Goal: Task Accomplishment & Management: Manage account settings

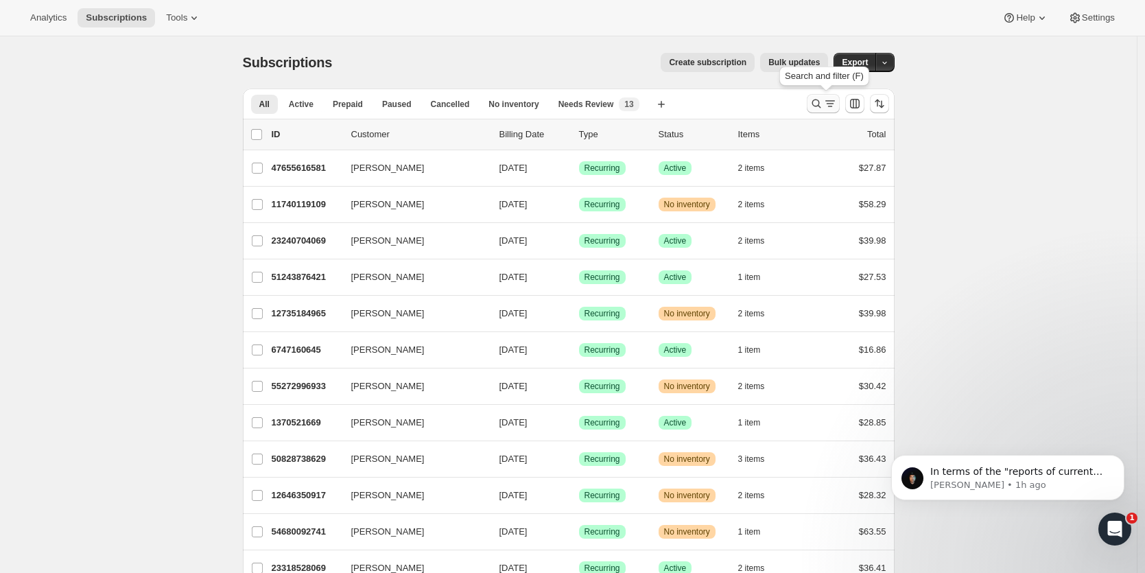
click at [819, 104] on icon "Search and filter results" at bounding box center [817, 104] width 14 height 14
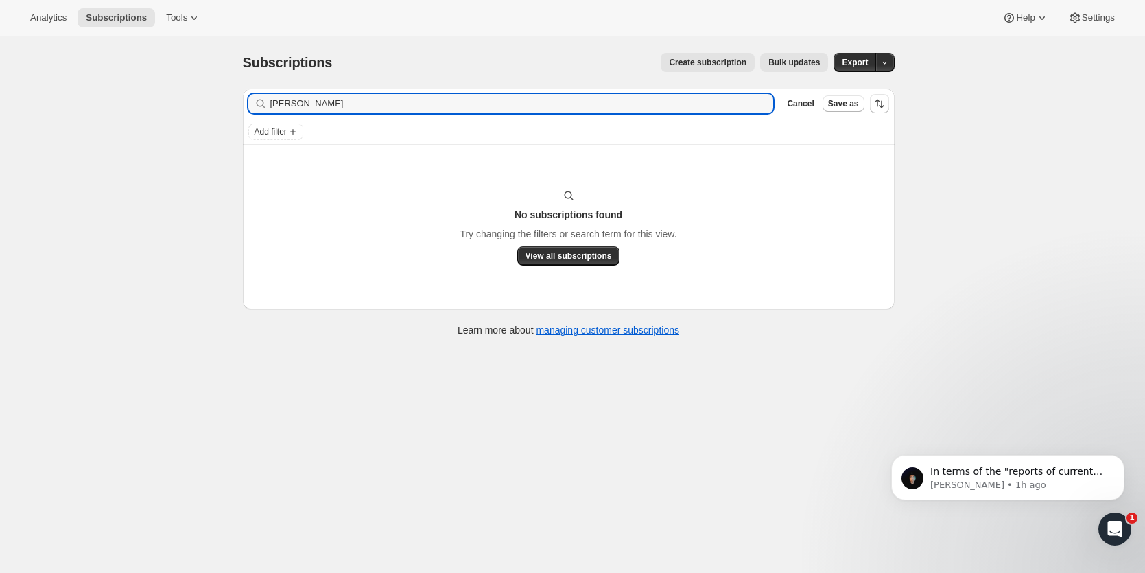
drag, startPoint x: 317, startPoint y: 108, endPoint x: 251, endPoint y: 105, distance: 65.9
click at [251, 105] on div "mararet Clear" at bounding box center [511, 103] width 526 height 19
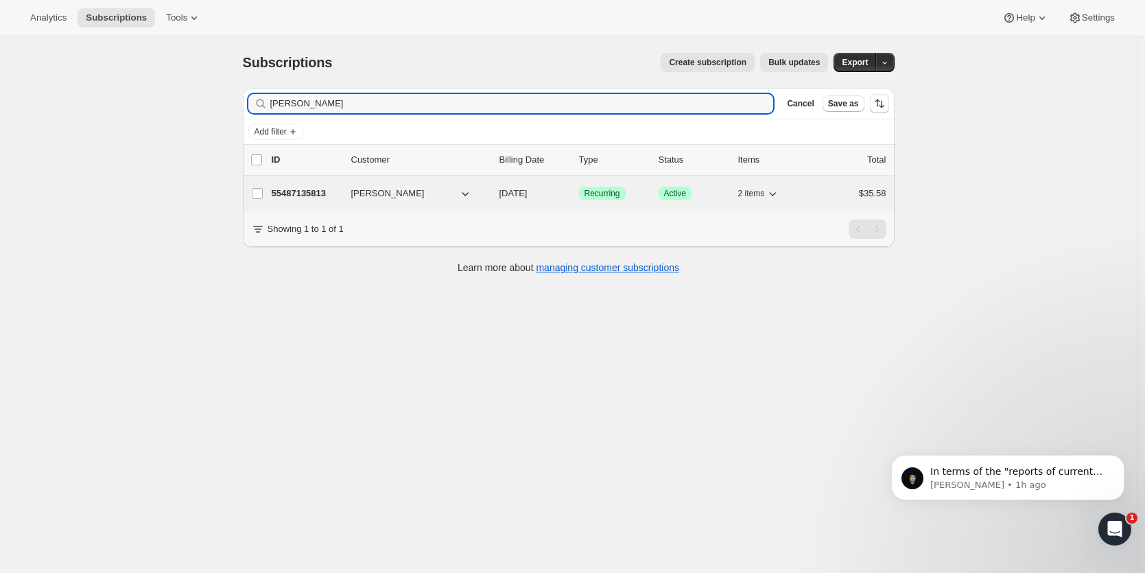
type input "margaret mor"
click at [298, 193] on p "55487135813" at bounding box center [306, 194] width 69 height 14
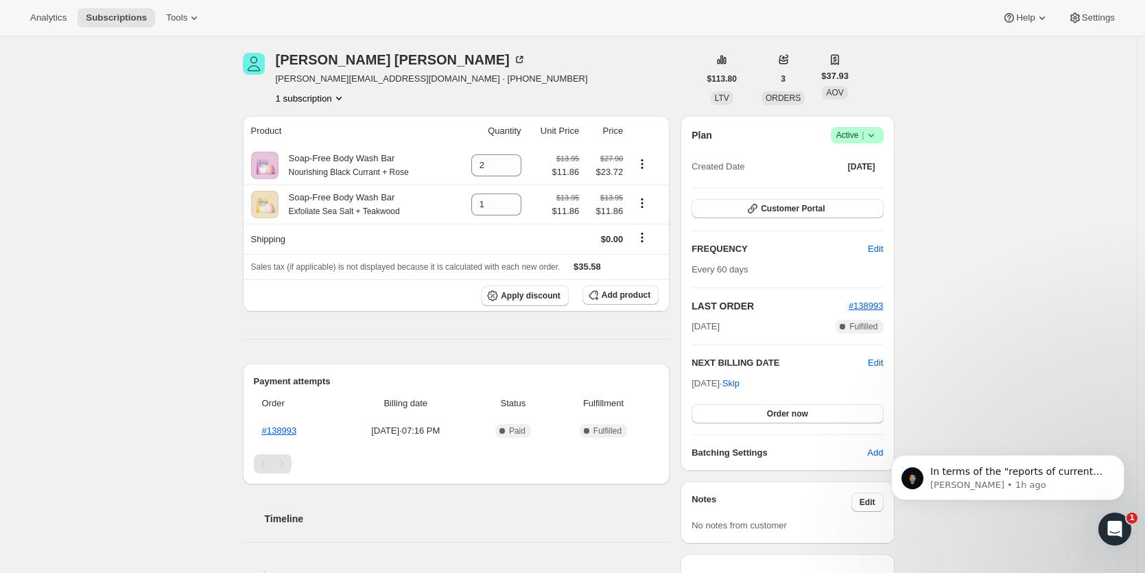
scroll to position [49, 0]
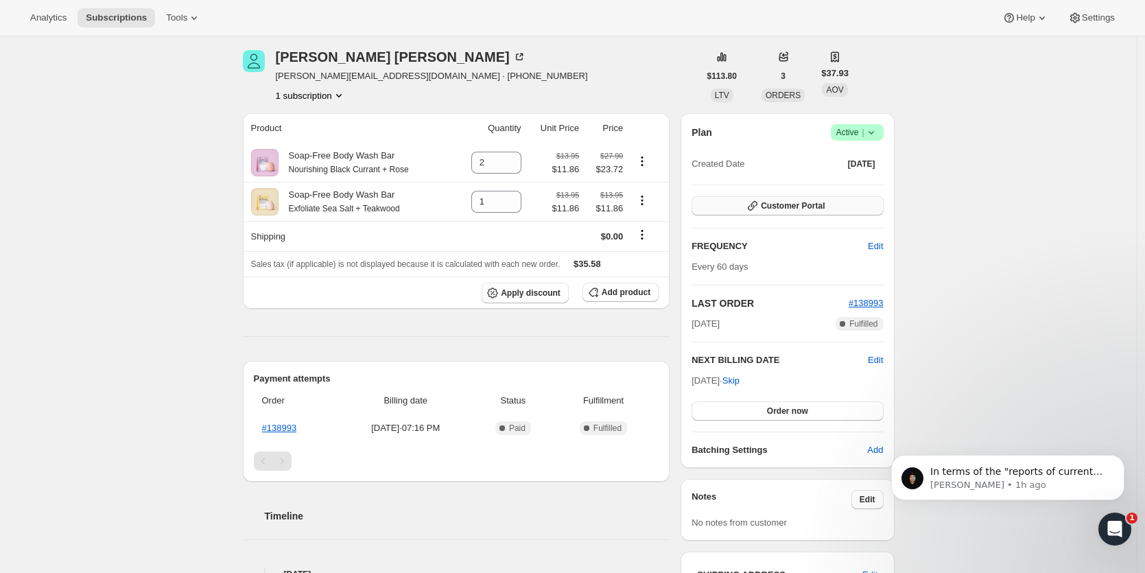
click at [767, 202] on span "Customer Portal" at bounding box center [793, 205] width 64 height 11
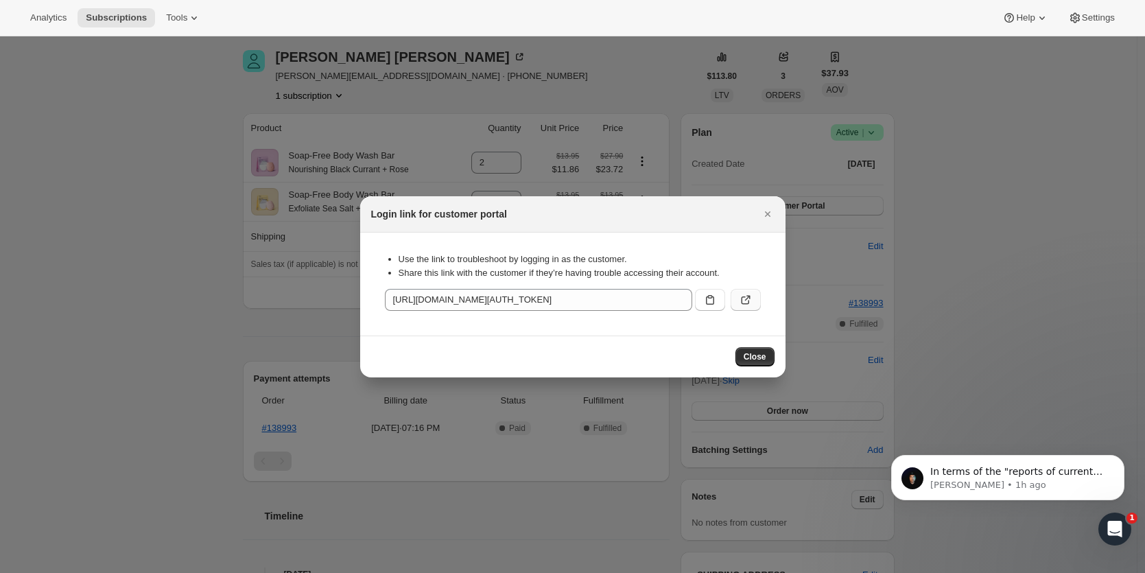
click at [742, 295] on icon ":rf8:" at bounding box center [746, 300] width 14 height 14
click at [1120, 530] on div "Open Intercom Messenger" at bounding box center [1112, 526] width 45 height 45
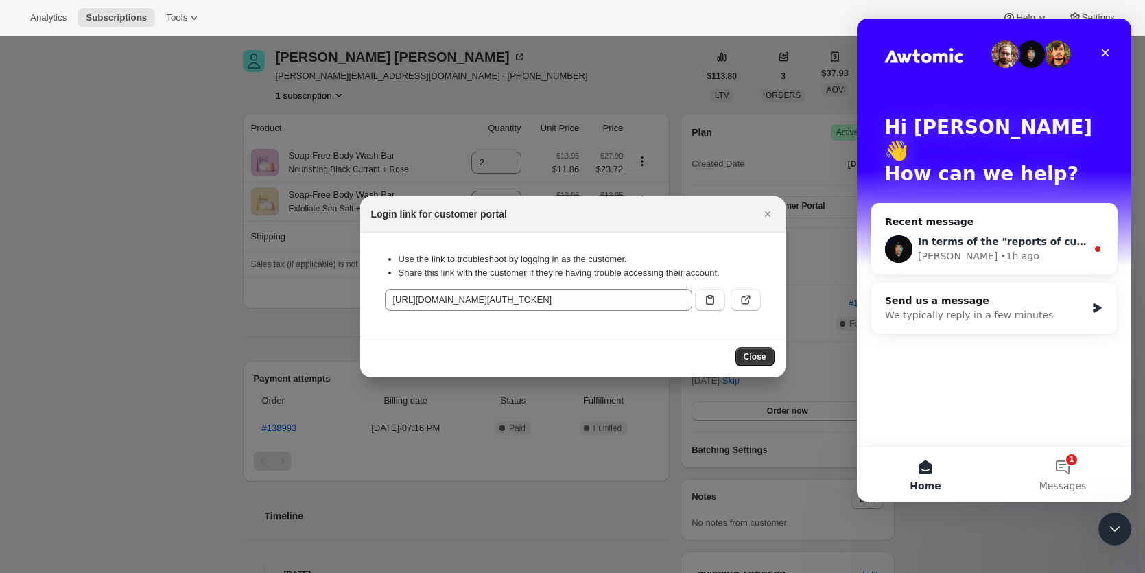
click at [989, 249] on div "Adrian • 1h ago" at bounding box center [1002, 256] width 169 height 14
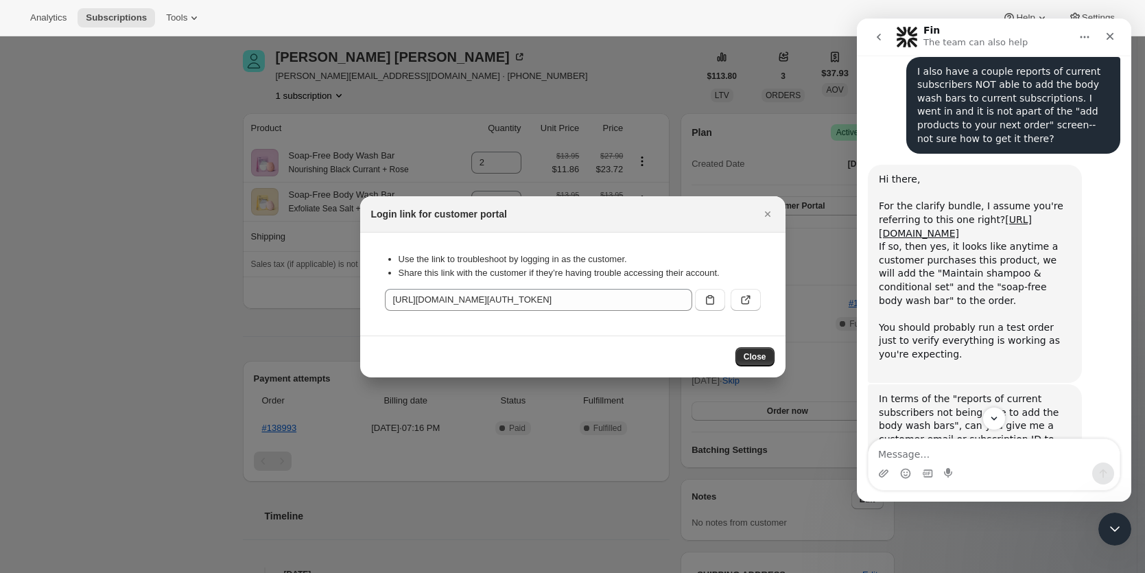
scroll to position [1013, 0]
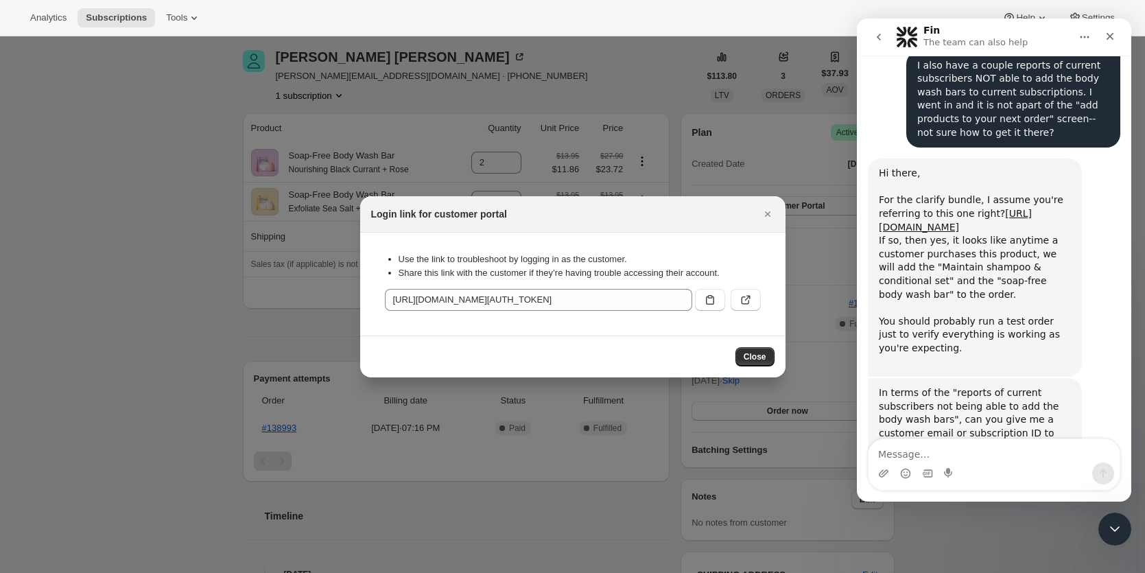
click at [982, 449] on textarea "Message…" at bounding box center [994, 450] width 251 height 23
type textarea "That is the correct bundle, thanks for checking. :)"
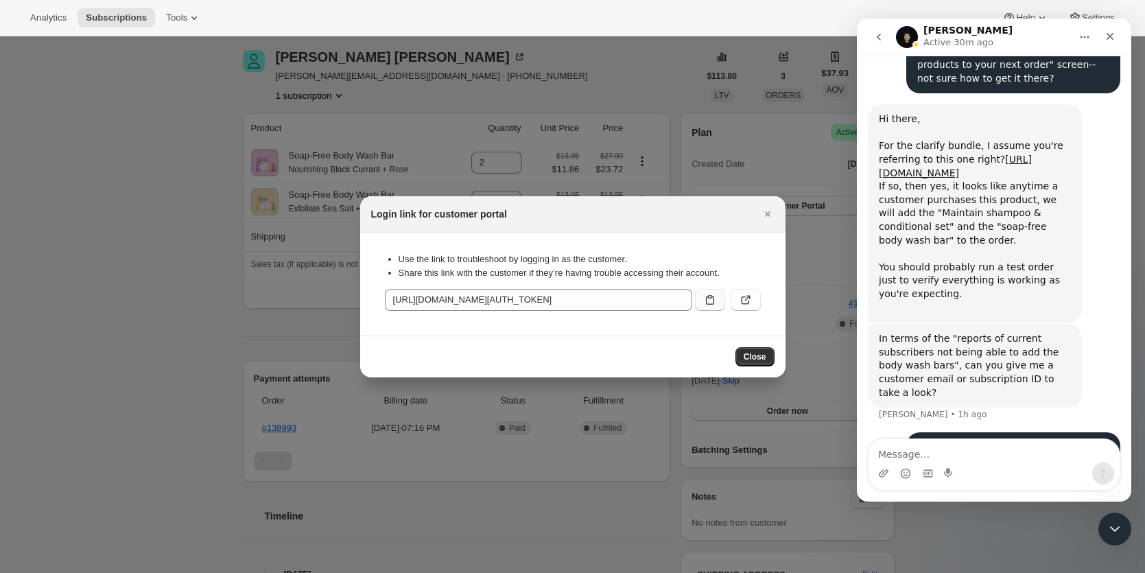
click at [708, 304] on icon ":rf8:" at bounding box center [710, 300] width 14 height 14
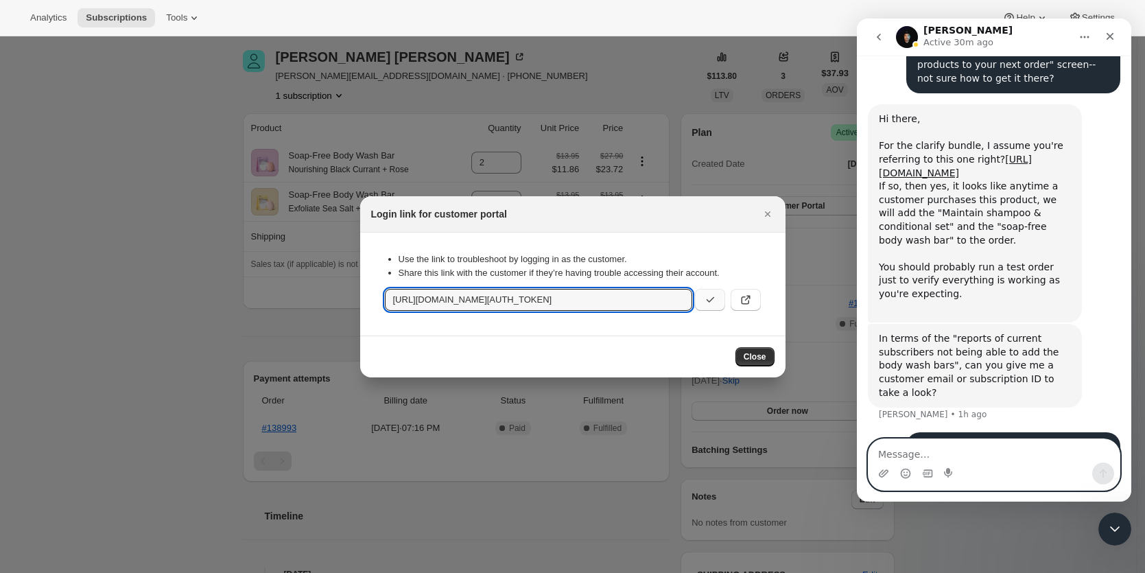
click at [930, 451] on textarea "Message…" at bounding box center [994, 450] width 251 height 23
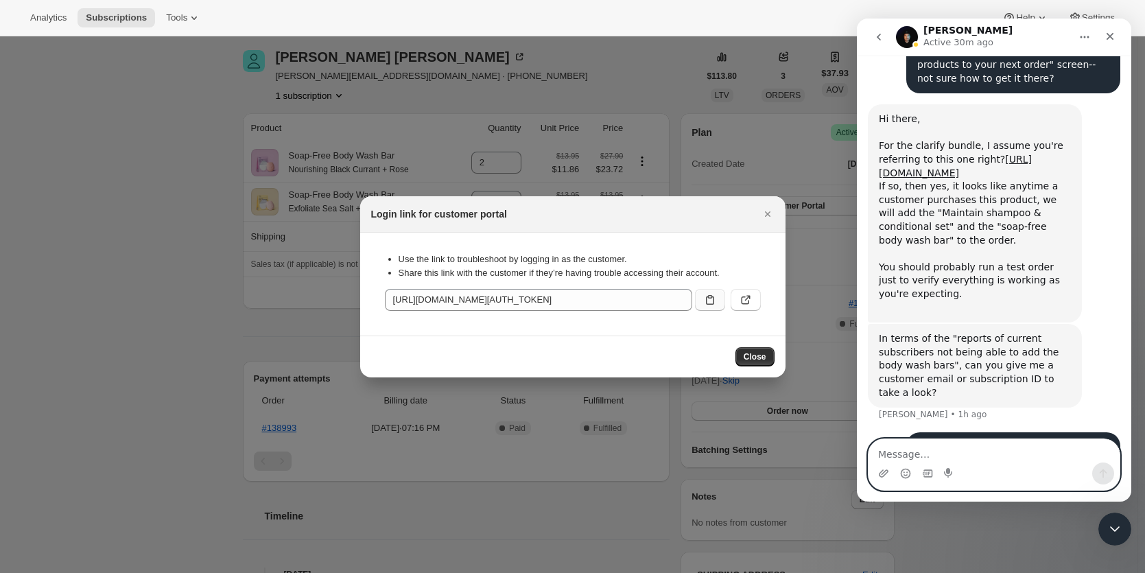
paste textarea "[URL][DOMAIN_NAME][AUTH_TOKEN]"
type textarea "[URL][DOMAIN_NAME][AUTH_TOKEN]"
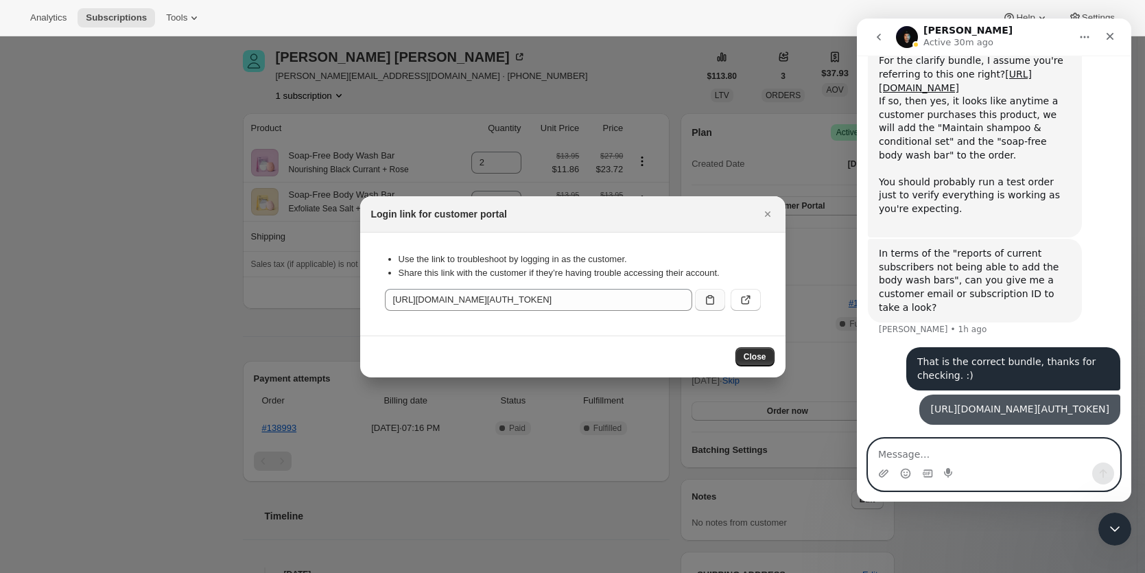
scroll to position [1247, 0]
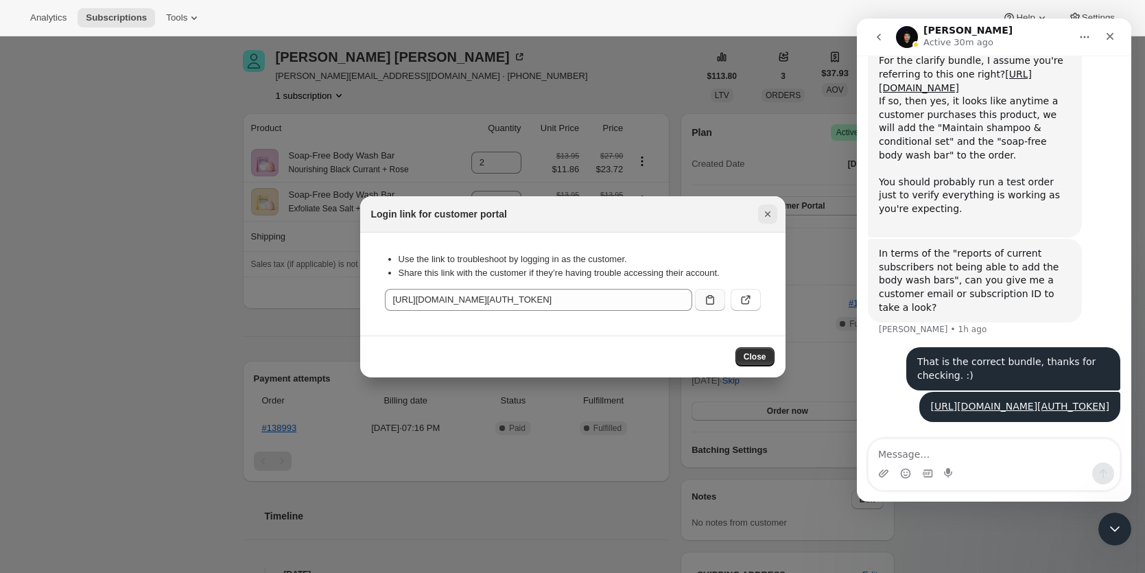
click at [768, 214] on icon "Close" at bounding box center [768, 214] width 14 height 14
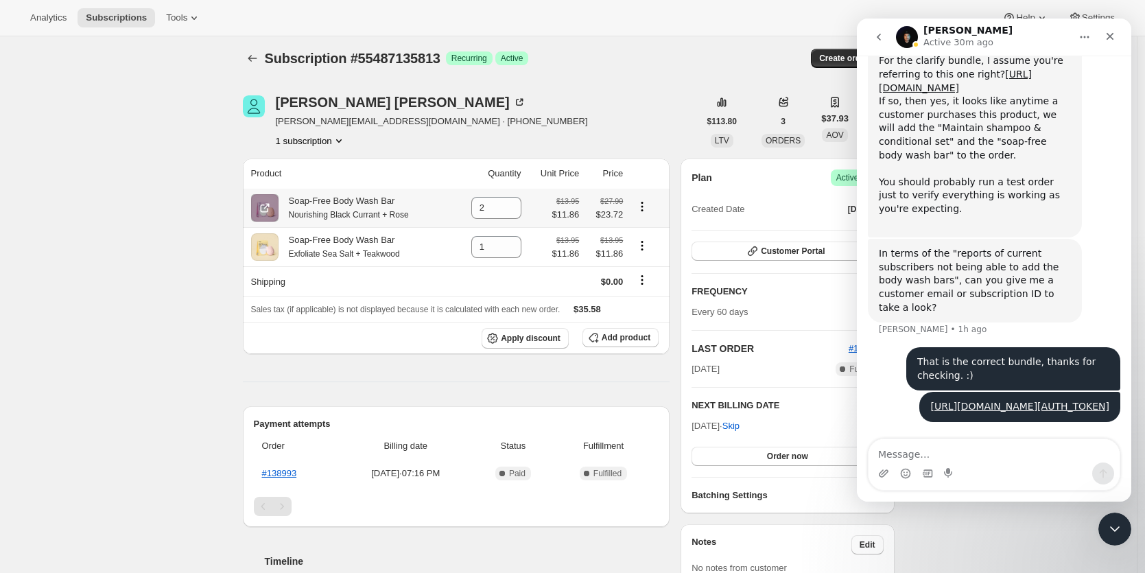
scroll to position [0, 0]
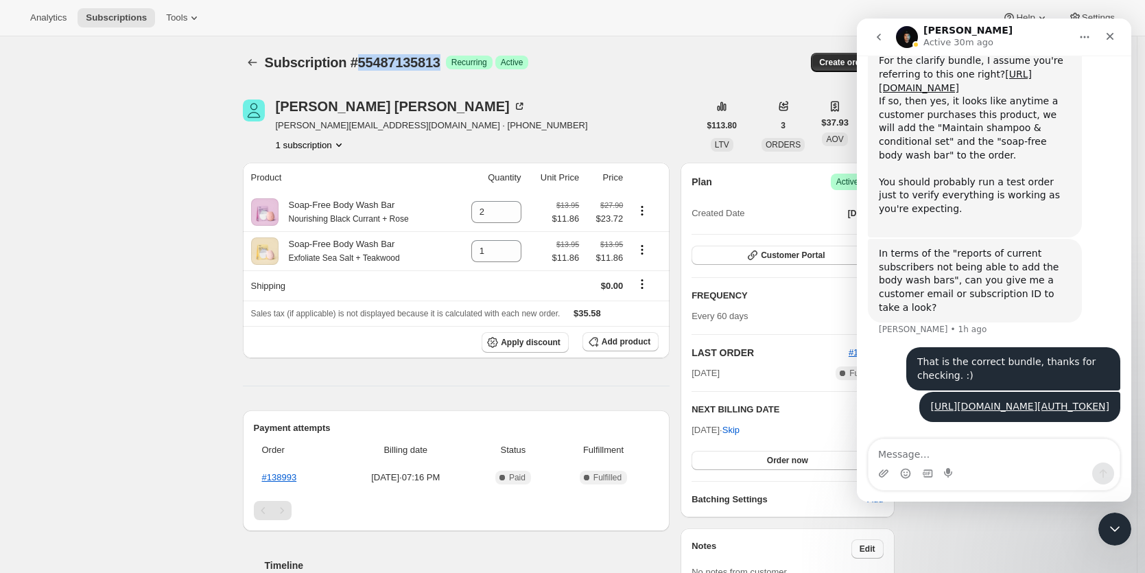
drag, startPoint x: 452, startPoint y: 61, endPoint x: 360, endPoint y: 61, distance: 91.9
click at [360, 61] on div "Subscription #55487135813 Success Recurring Success Active" at bounding box center [463, 62] width 397 height 19
copy span "55487135813"
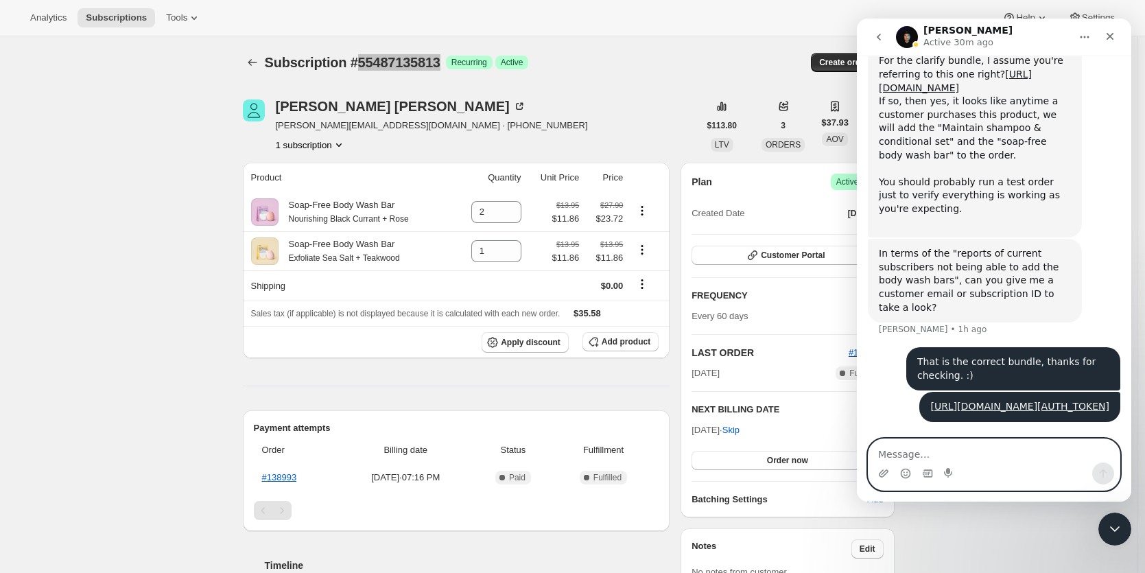
click at [901, 458] on textarea "Message…" at bounding box center [994, 450] width 251 height 23
paste textarea "55487135813"
type textarea "55487135813"
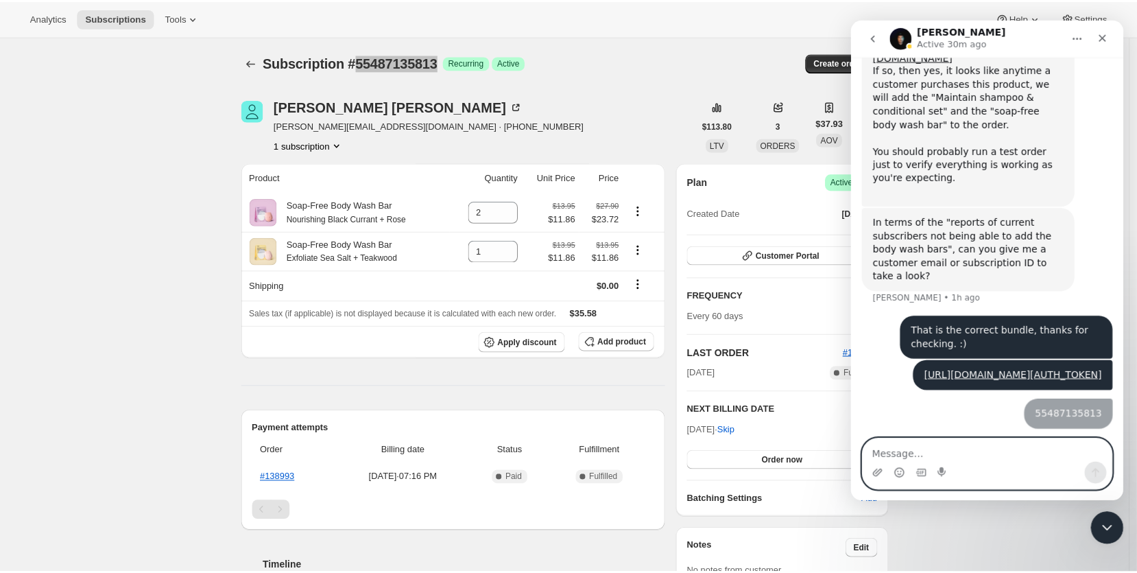
scroll to position [1278, 0]
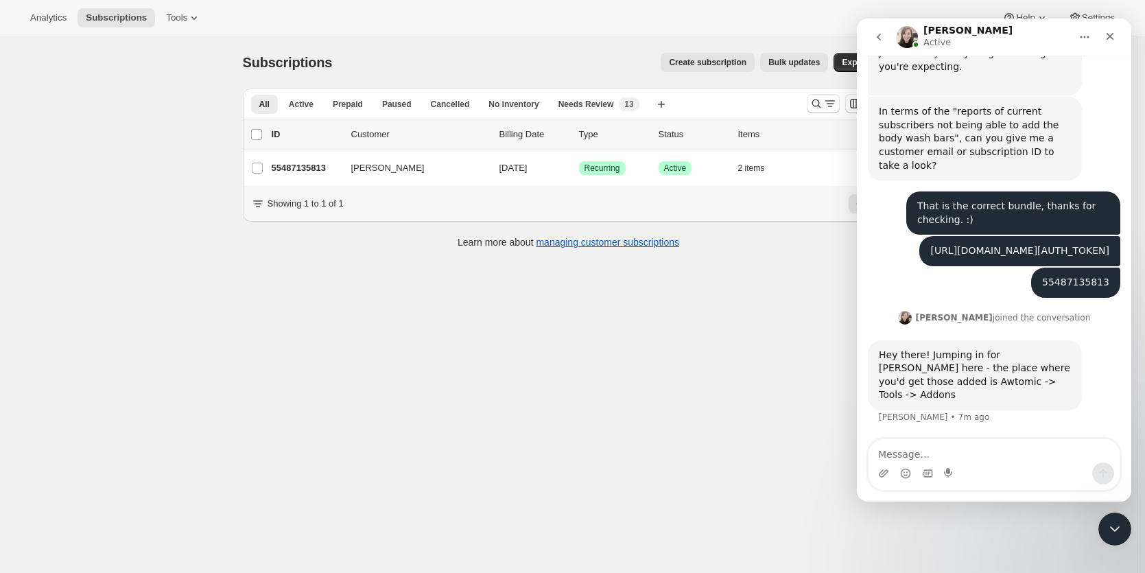
scroll to position [1377, 0]
click at [943, 453] on textarea "Message…" at bounding box center [994, 450] width 251 height 23
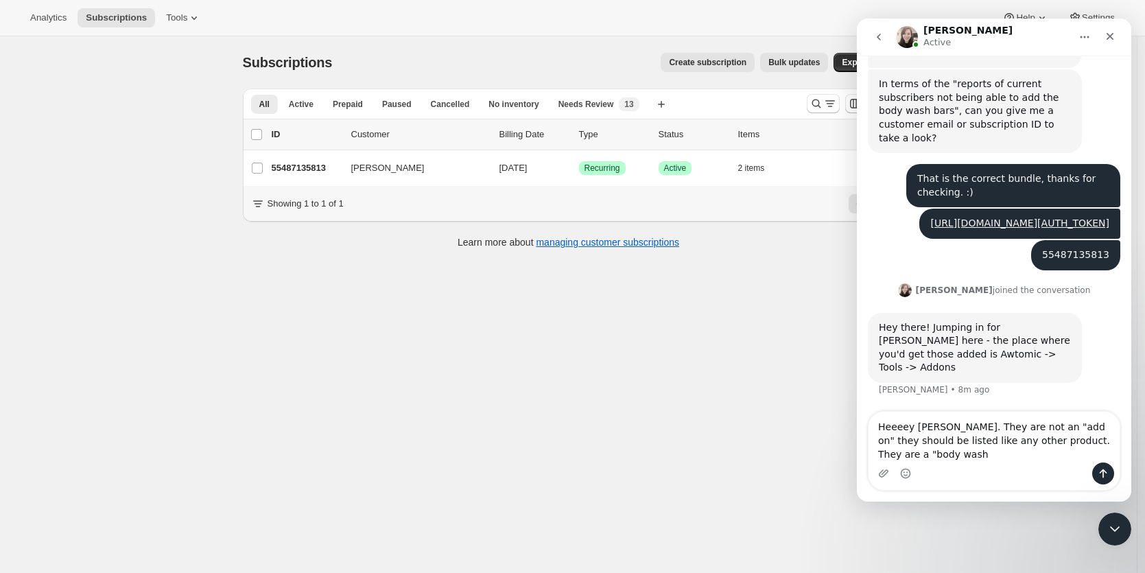
scroll to position [1404, 0]
click at [1022, 456] on textarea "Heeeey [PERSON_NAME]. They are not an "add on" they should be listed like any o…" at bounding box center [994, 437] width 251 height 51
click at [945, 427] on textarea "Heeeey [PERSON_NAME]. They are not an "add on" they should be listed like any o…" at bounding box center [994, 437] width 251 height 51
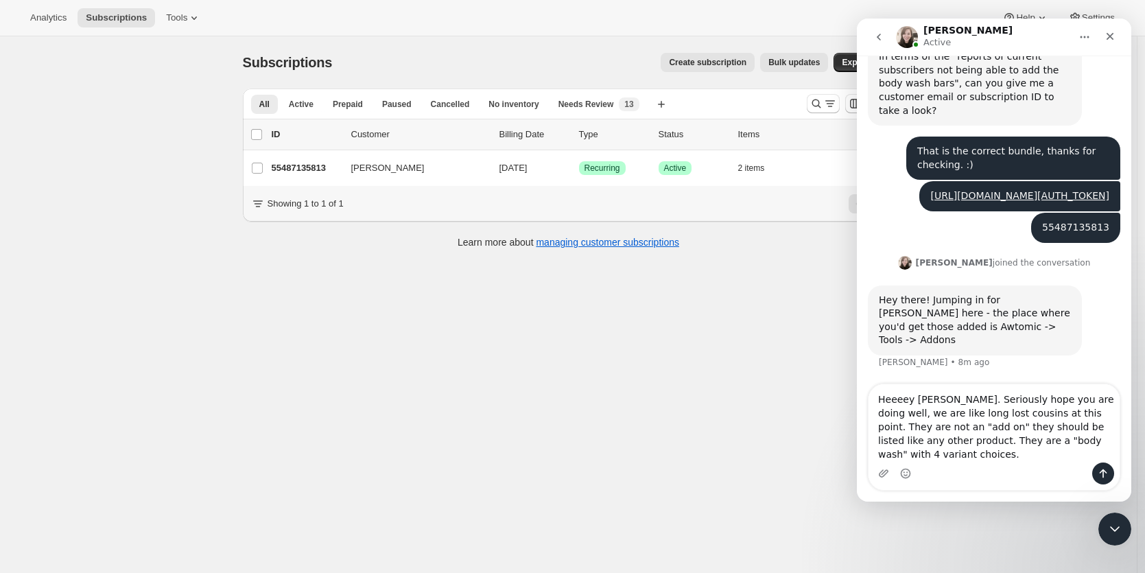
scroll to position [1432, 0]
type textarea "Heeeey [PERSON_NAME]. Seriously hope you are doing well, we are like long lost …"
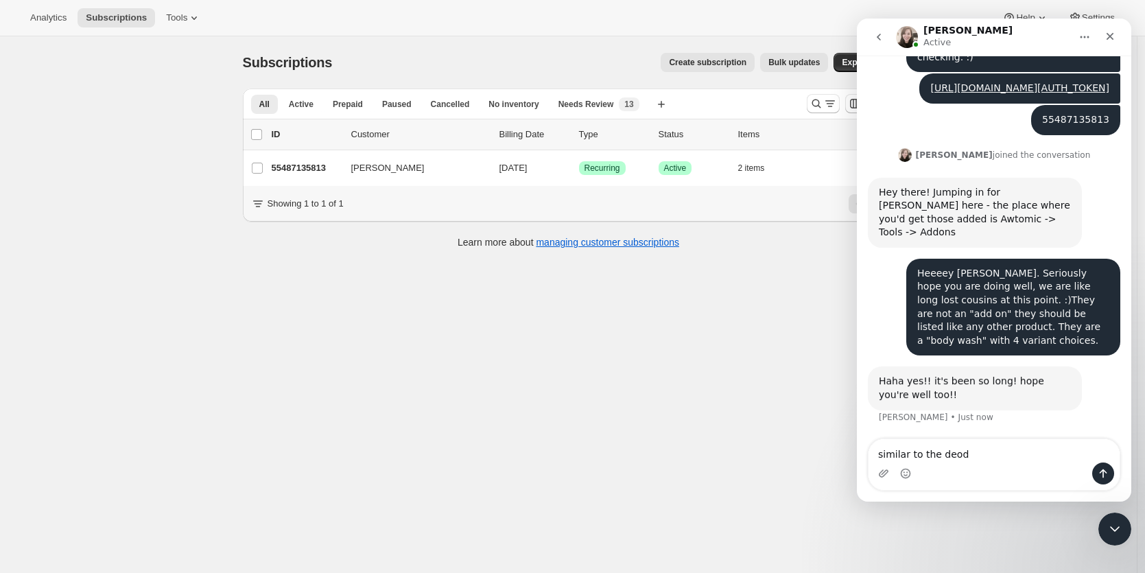
scroll to position [1539, 0]
type textarea "similar to the deodorants"
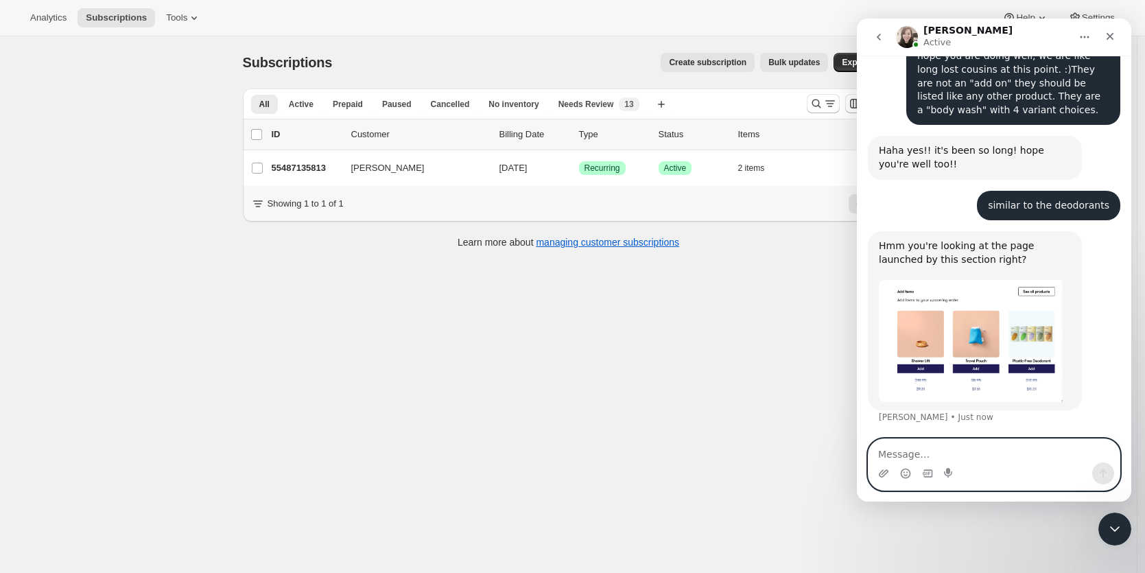
scroll to position [1770, 0]
click at [912, 458] on textarea "Message…" at bounding box center [994, 450] width 251 height 23
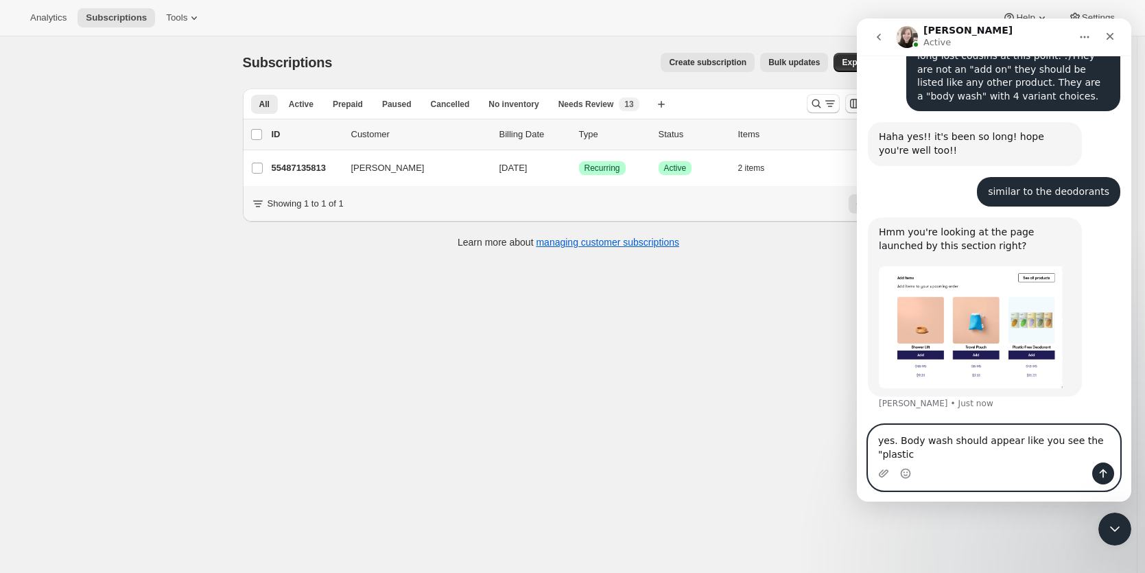
scroll to position [1784, 0]
type textarea "yes. Body wash should appear like you see the "plastic free deodorant""
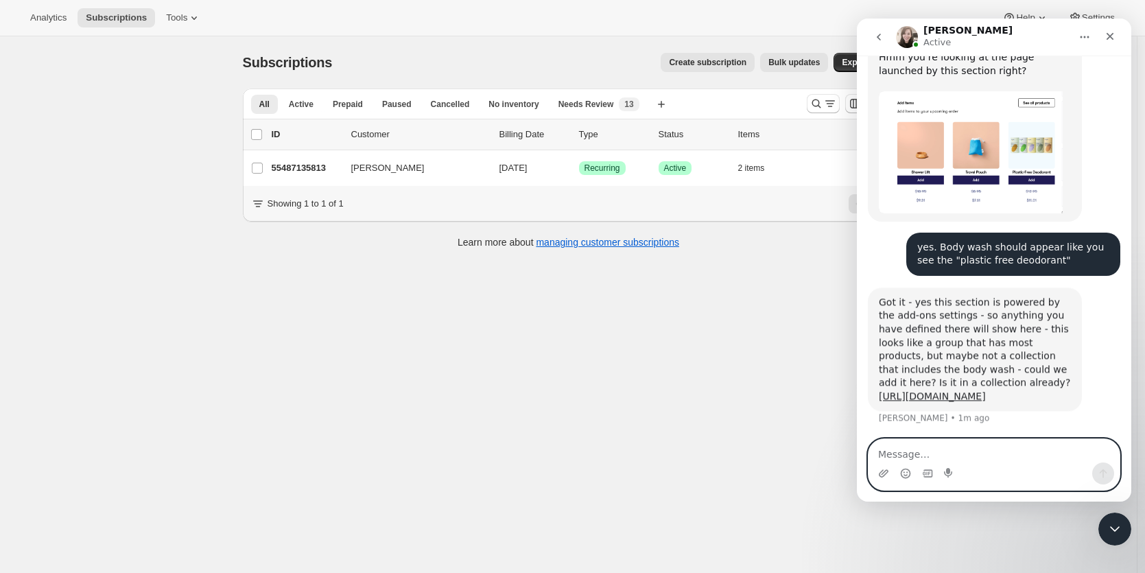
scroll to position [1986, 0]
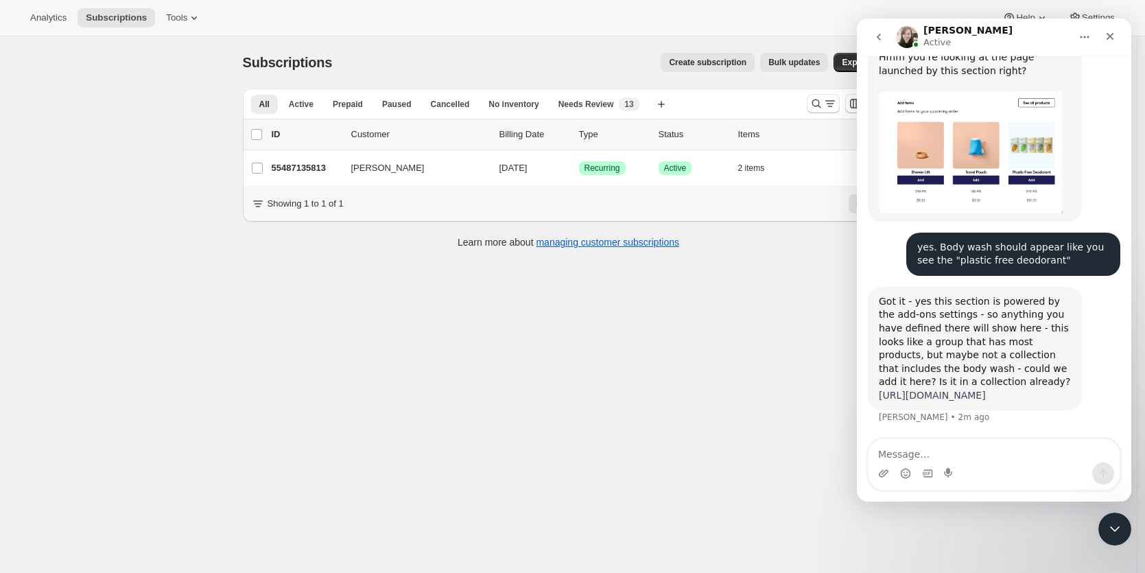
click at [986, 390] on link "[URL][DOMAIN_NAME]" at bounding box center [932, 395] width 107 height 11
click at [1111, 37] on icon "Close" at bounding box center [1111, 37] width 8 height 8
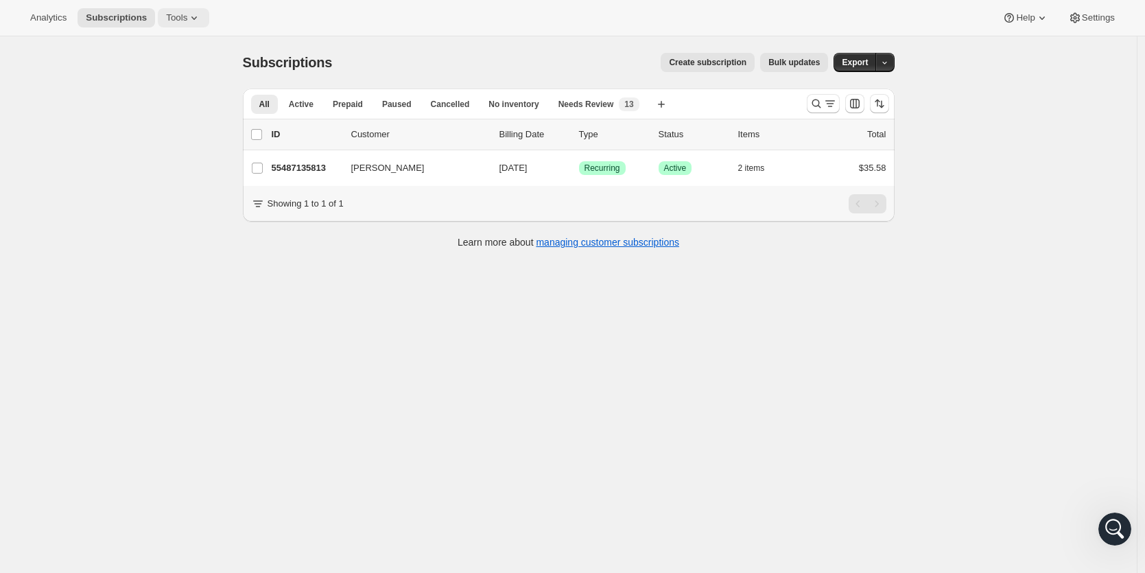
click at [182, 19] on span "Tools" at bounding box center [176, 17] width 21 height 11
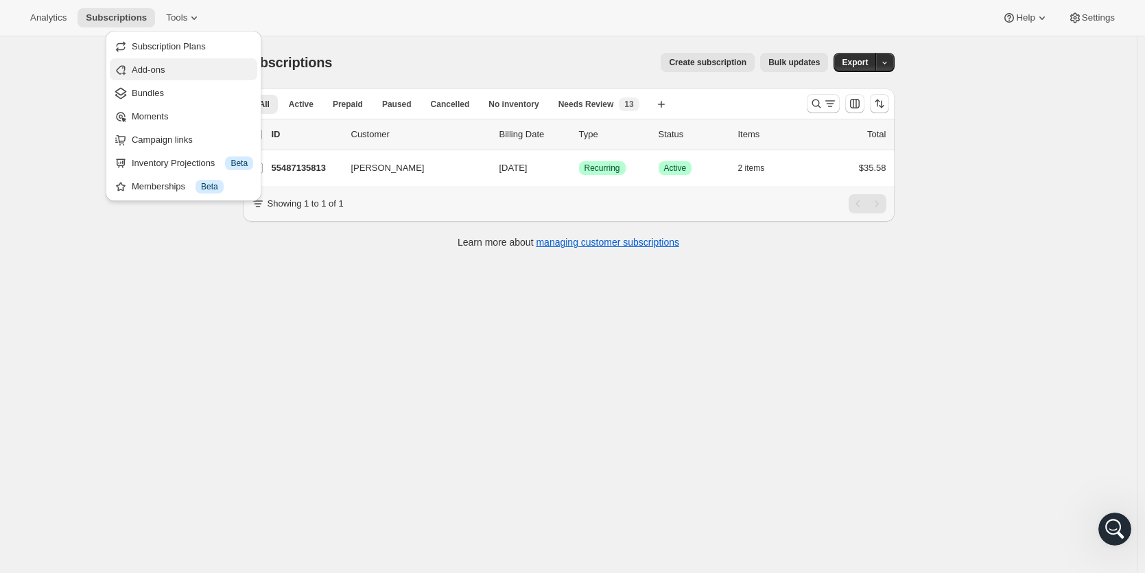
click at [170, 67] on span "Add-ons" at bounding box center [192, 70] width 121 height 14
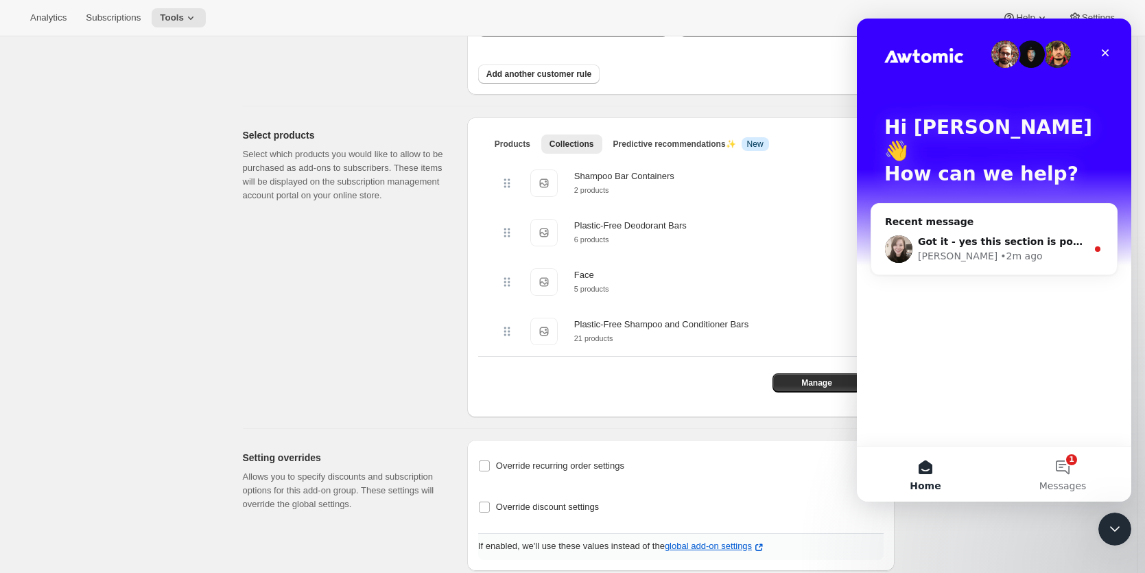
scroll to position [268, 0]
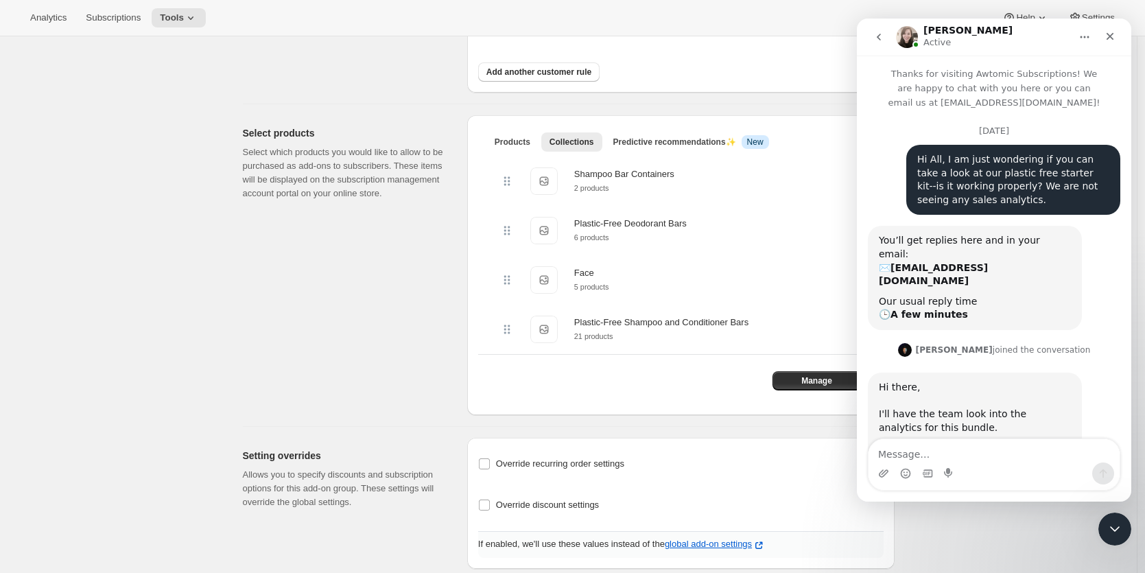
scroll to position [88, 0]
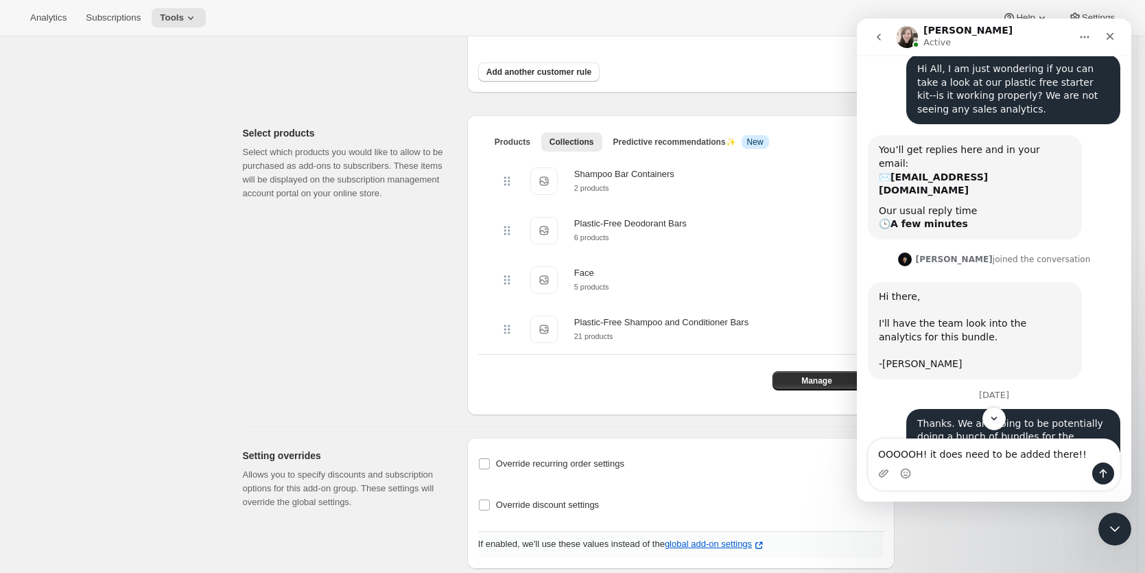
type textarea "OOOOOH! it does need to be added there!!!"
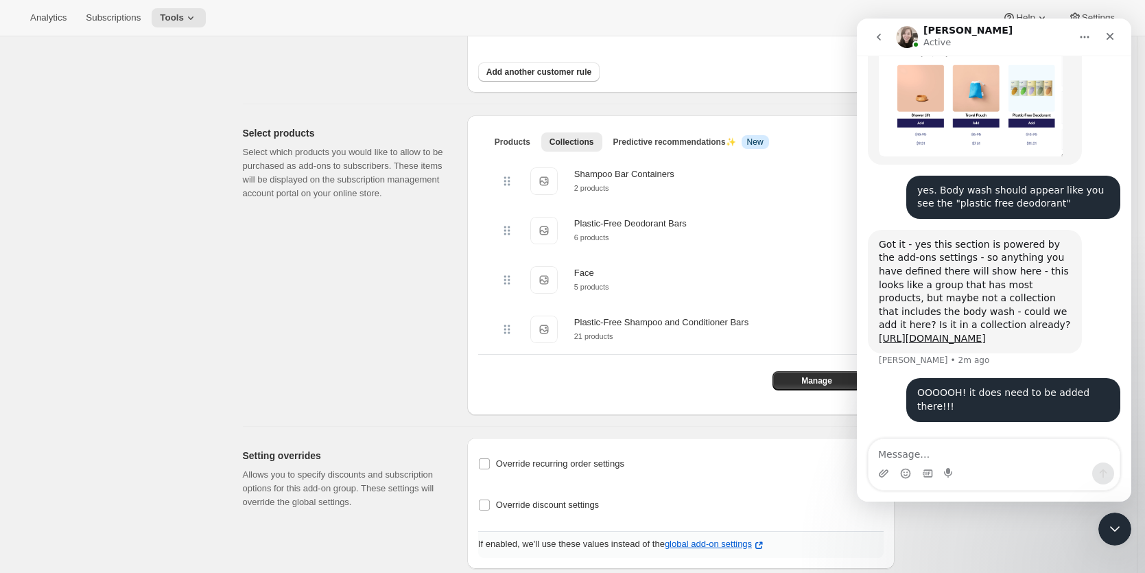
scroll to position [2040, 0]
click at [1107, 42] on div "Close" at bounding box center [1110, 36] width 25 height 25
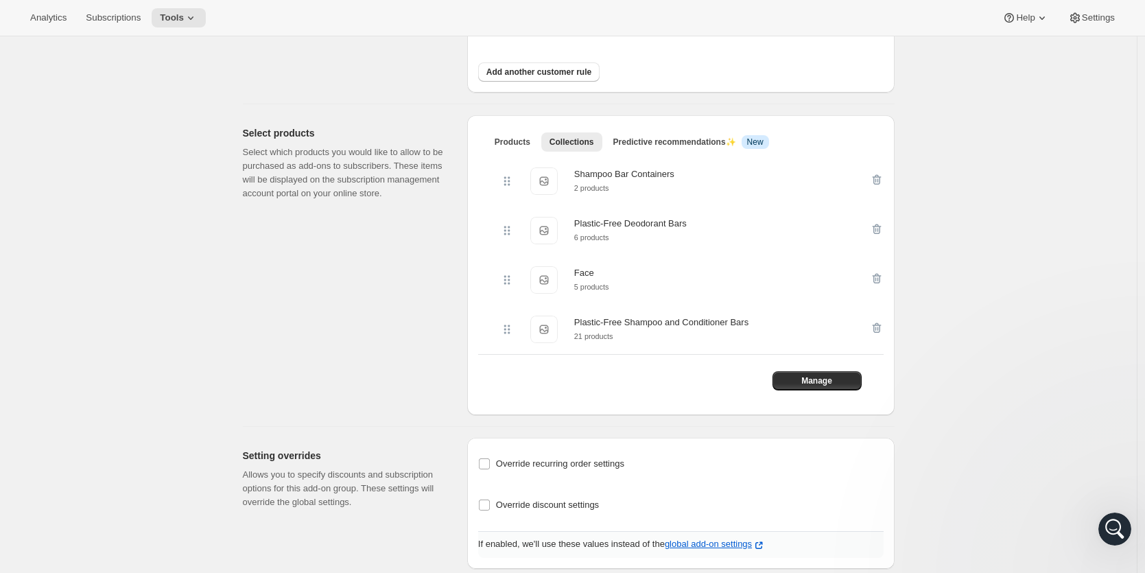
scroll to position [0, 0]
click at [797, 382] on button "Manage" at bounding box center [816, 380] width 89 height 19
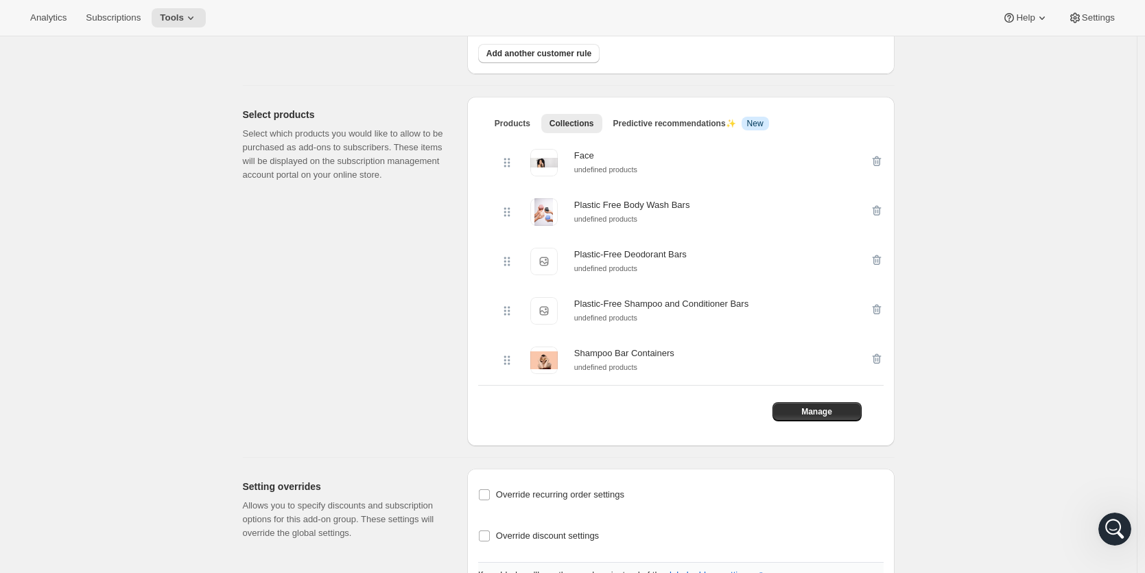
scroll to position [289, 0]
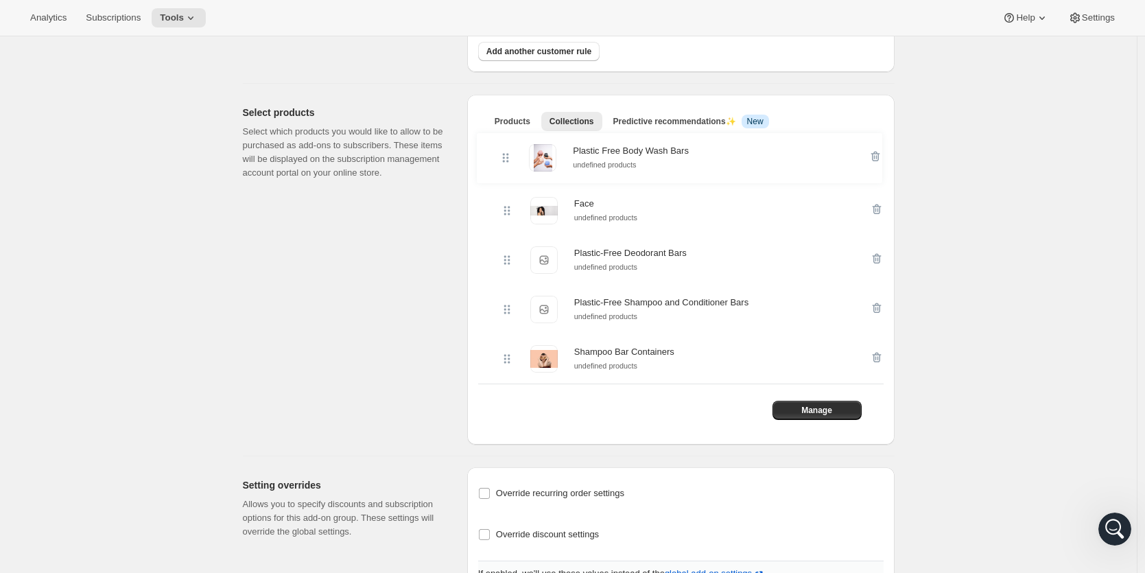
drag, startPoint x: 509, startPoint y: 211, endPoint x: 503, endPoint y: 154, distance: 57.3
click at [503, 154] on div "Face undefined products Plastic Free Body Wash Bars undefined products Plastic-…" at bounding box center [680, 260] width 405 height 248
drag, startPoint x: 512, startPoint y: 260, endPoint x: 501, endPoint y: 204, distance: 56.6
click at [501, 204] on div "Plastic Free Body Wash Bars undefined products Face undefined products Plastic-…" at bounding box center [680, 260] width 405 height 248
drag, startPoint x: 510, startPoint y: 360, endPoint x: 512, endPoint y: 303, distance: 57.0
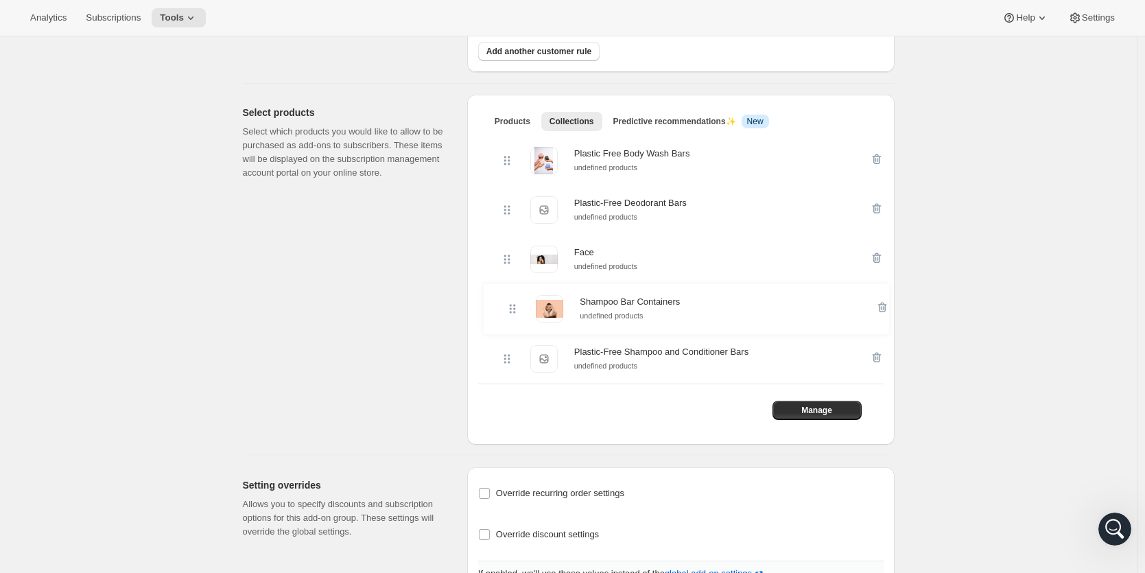
click at [512, 303] on div "Plastic Free Body Wash Bars undefined products Plastic-Free Deodorant Bars Plas…" at bounding box center [680, 260] width 405 height 248
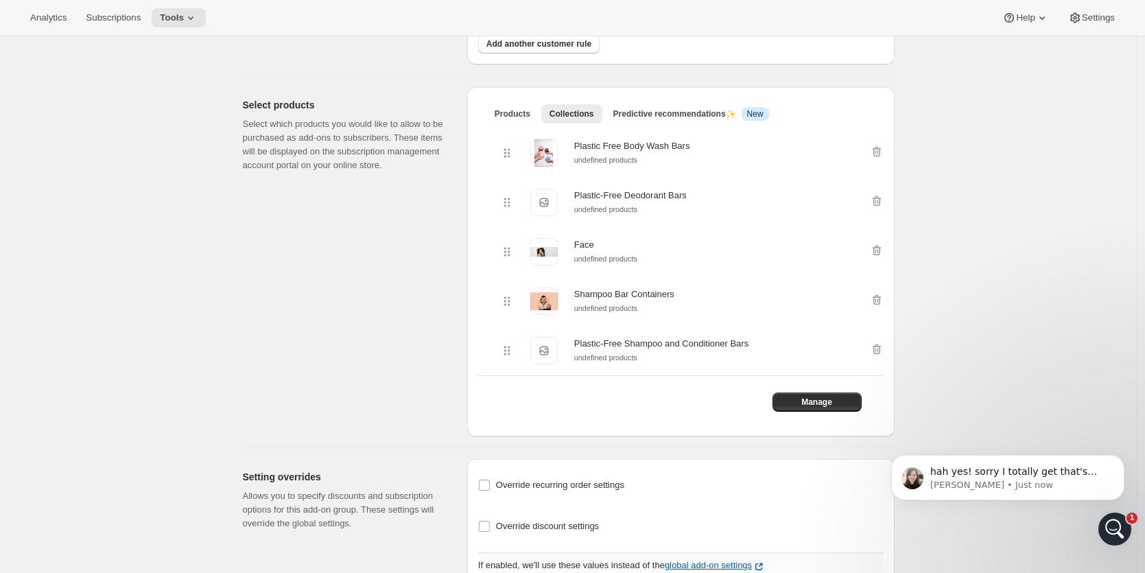
scroll to position [0, 0]
click at [1019, 471] on span "hah yes! sorry I totally get that's confusing - there are some folks who don't …" at bounding box center [1018, 499] width 176 height 66
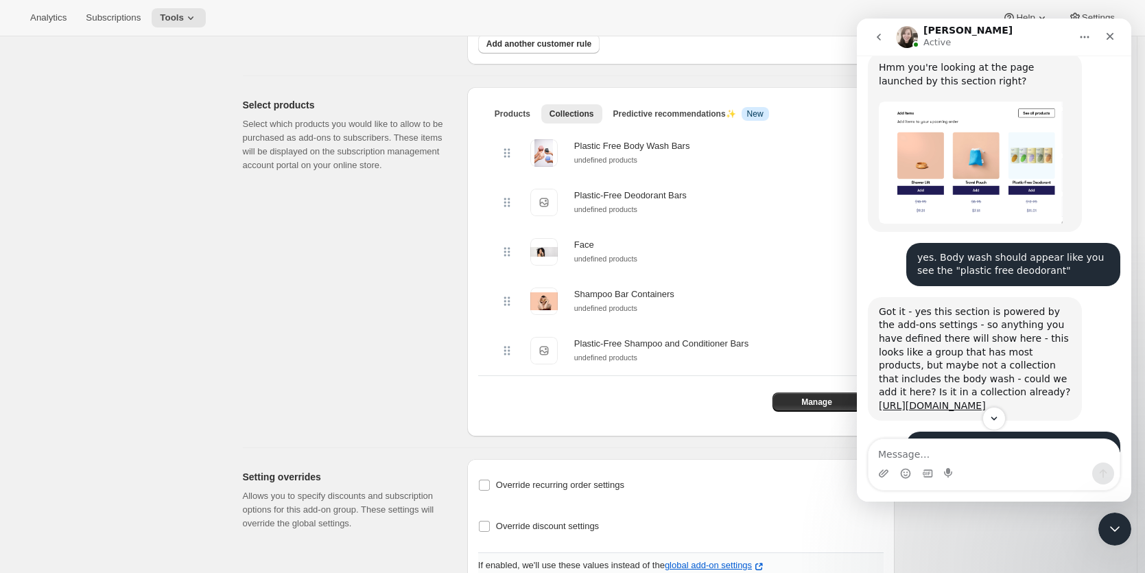
scroll to position [2145, 0]
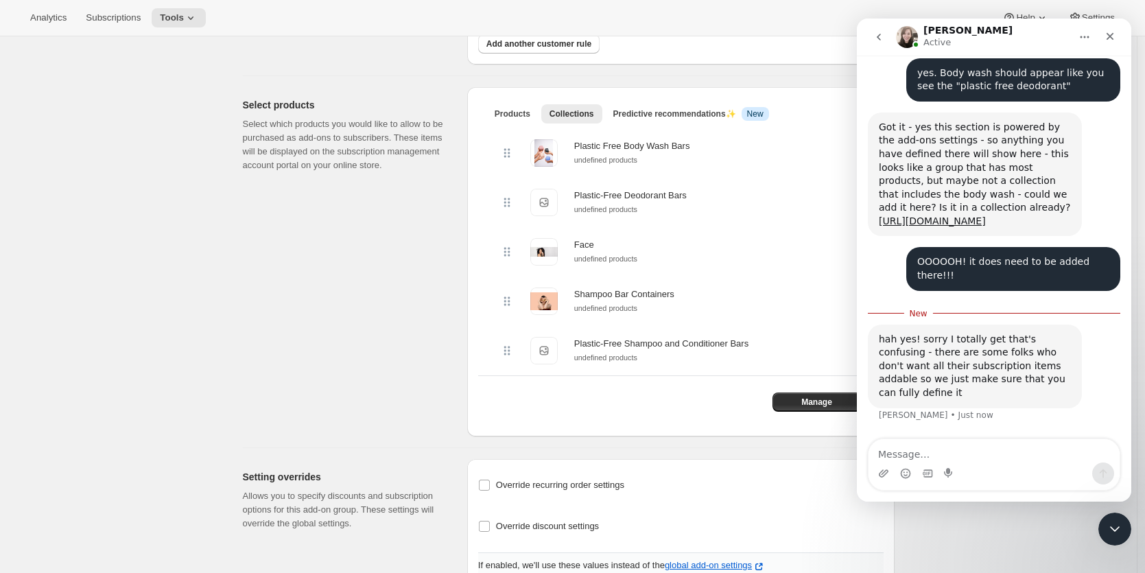
click at [943, 453] on textarea "Message…" at bounding box center [994, 450] width 251 height 23
type textarea "That makes sense. All fixed! :)"
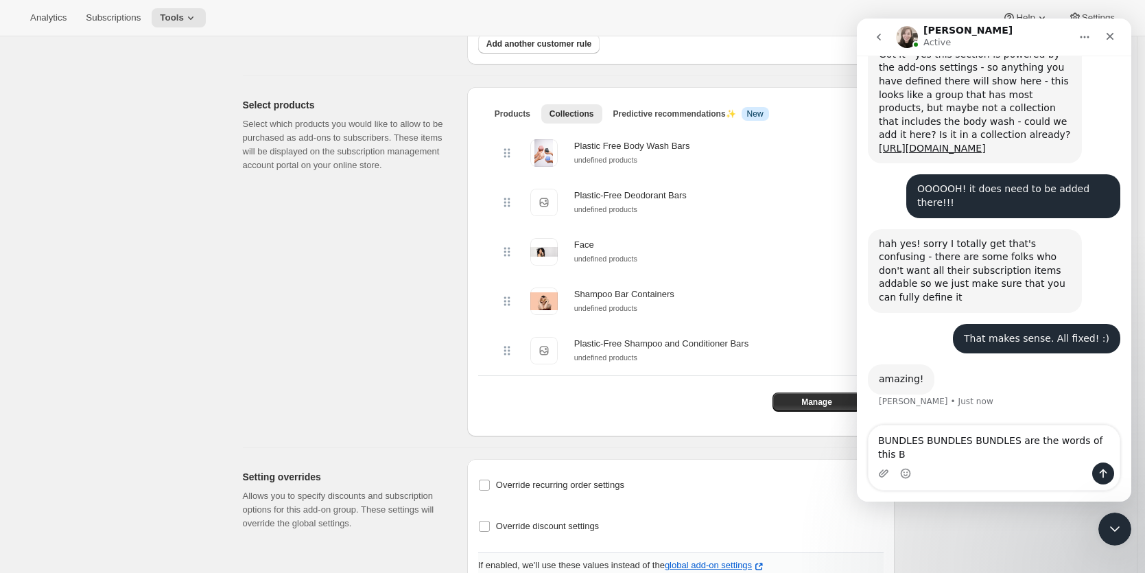
scroll to position [2215, 0]
type textarea "BUNDLES BUNDLES BUNDLES are the words of this BFCM--so I may bug you all again.…"
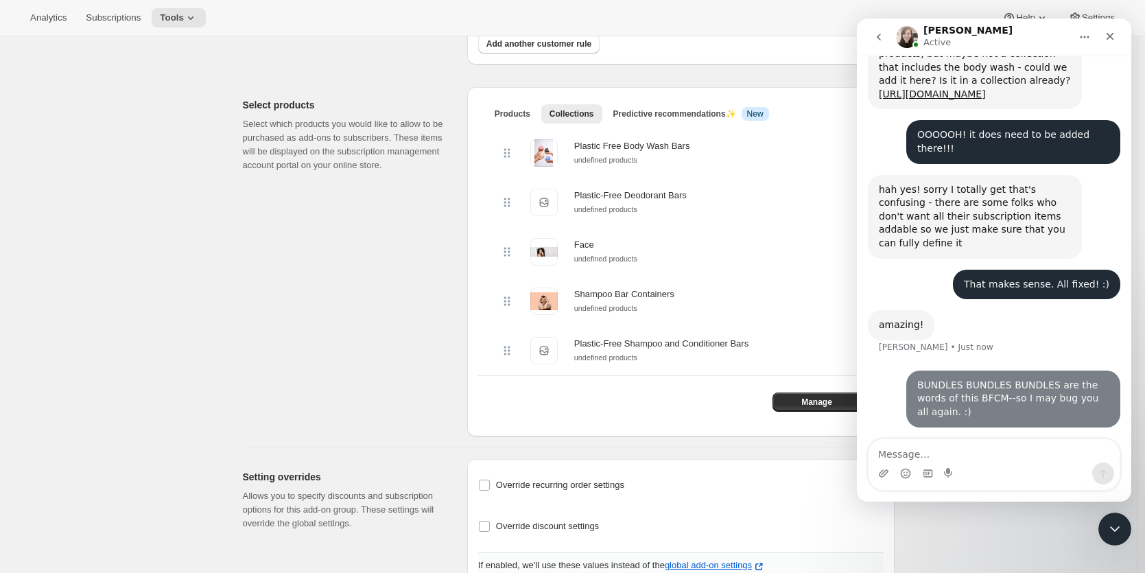
scroll to position [2271, 0]
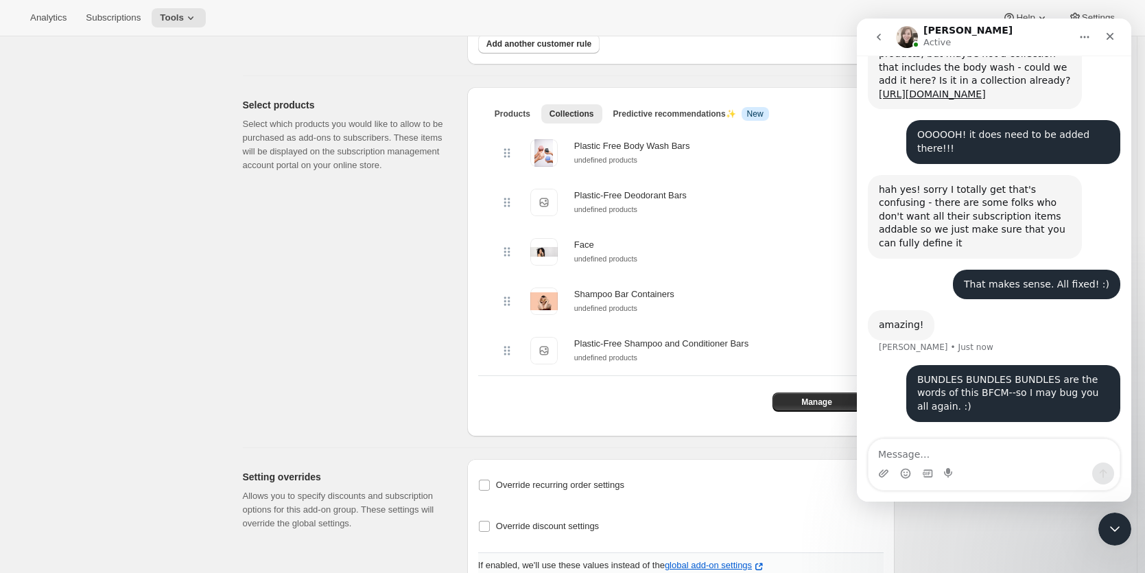
click at [364, 338] on div "Select products Select which products you would like to allow to be purchased a…" at bounding box center [349, 261] width 213 height 349
click at [1109, 37] on icon "Close" at bounding box center [1111, 37] width 8 height 8
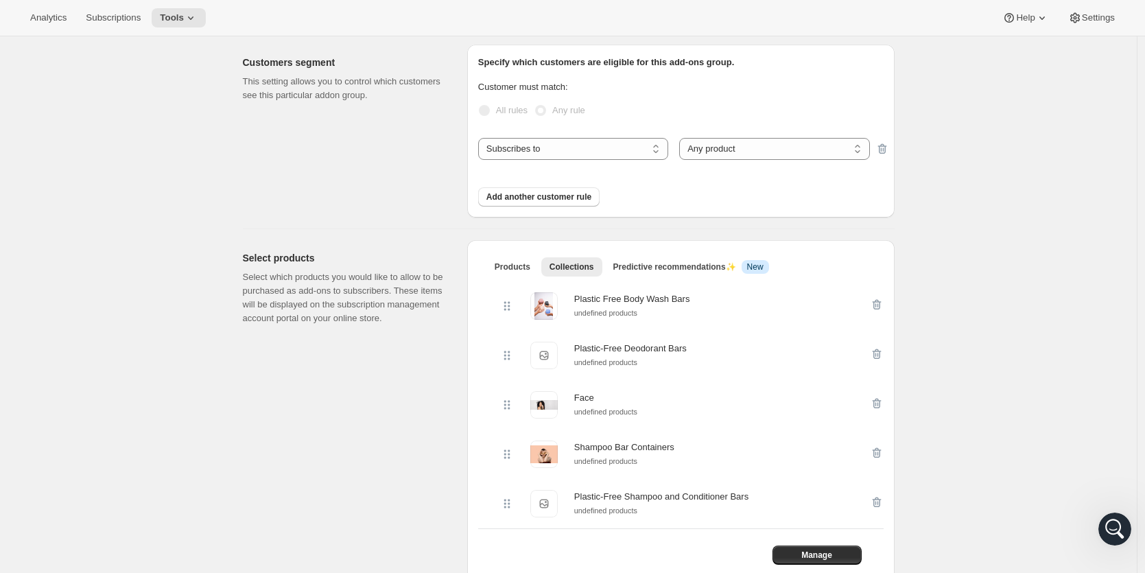
scroll to position [99, 0]
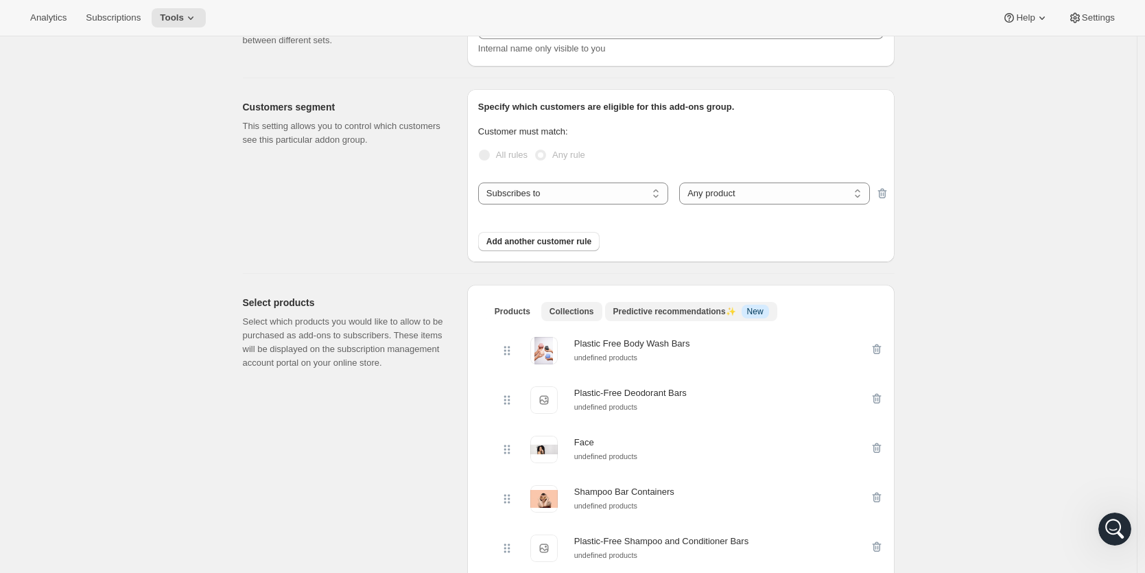
click at [736, 310] on span "Predictive recommendations ✨" at bounding box center [674, 312] width 123 height 10
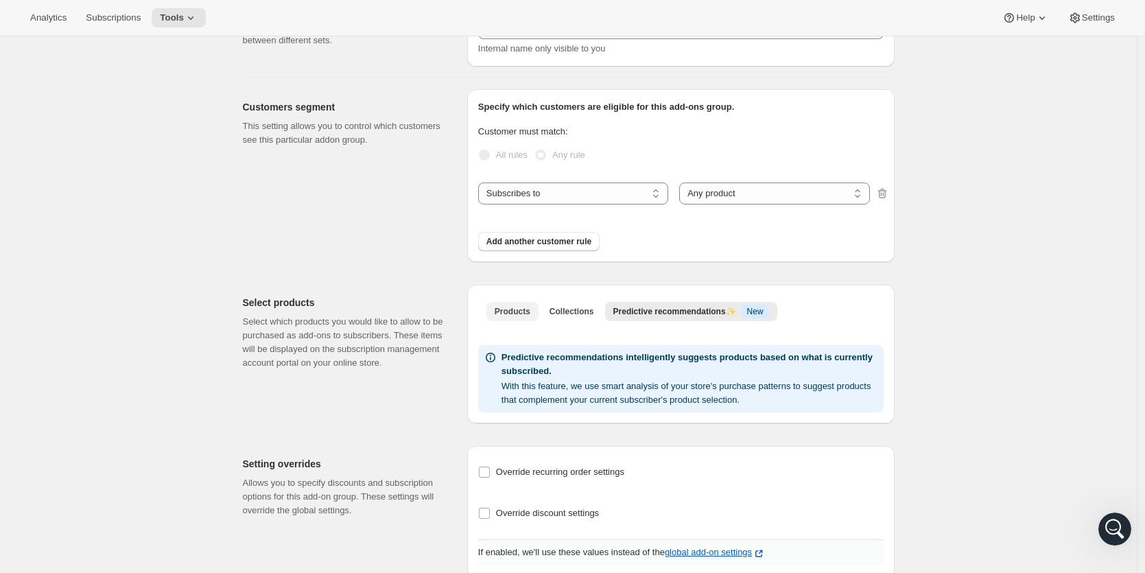
click at [526, 311] on span "Products" at bounding box center [513, 311] width 36 height 11
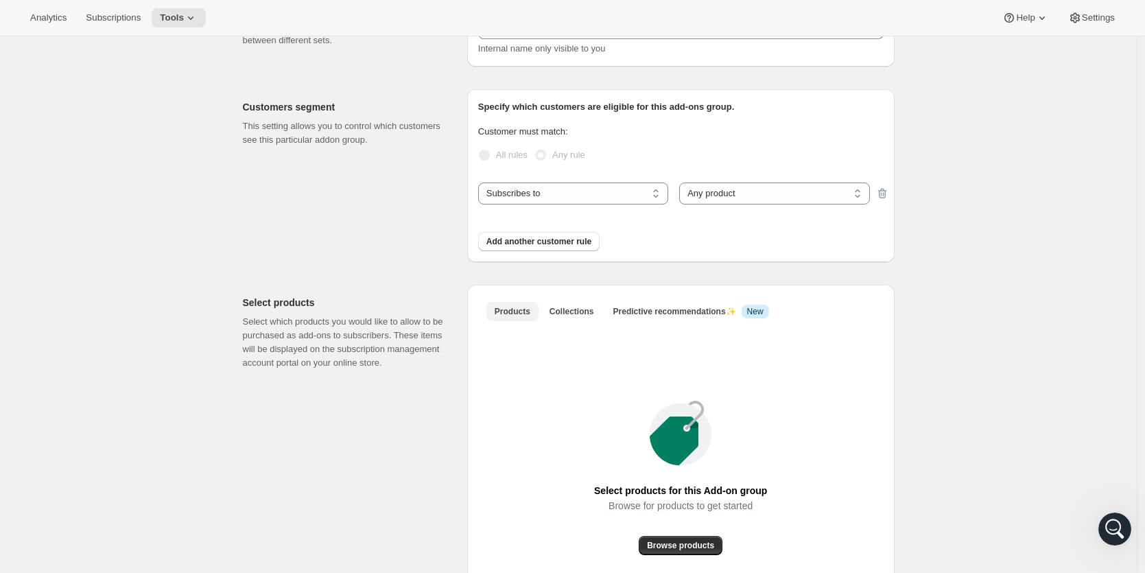
click at [526, 311] on span "Products" at bounding box center [513, 311] width 36 height 11
click at [582, 311] on span "Collections" at bounding box center [572, 311] width 45 height 11
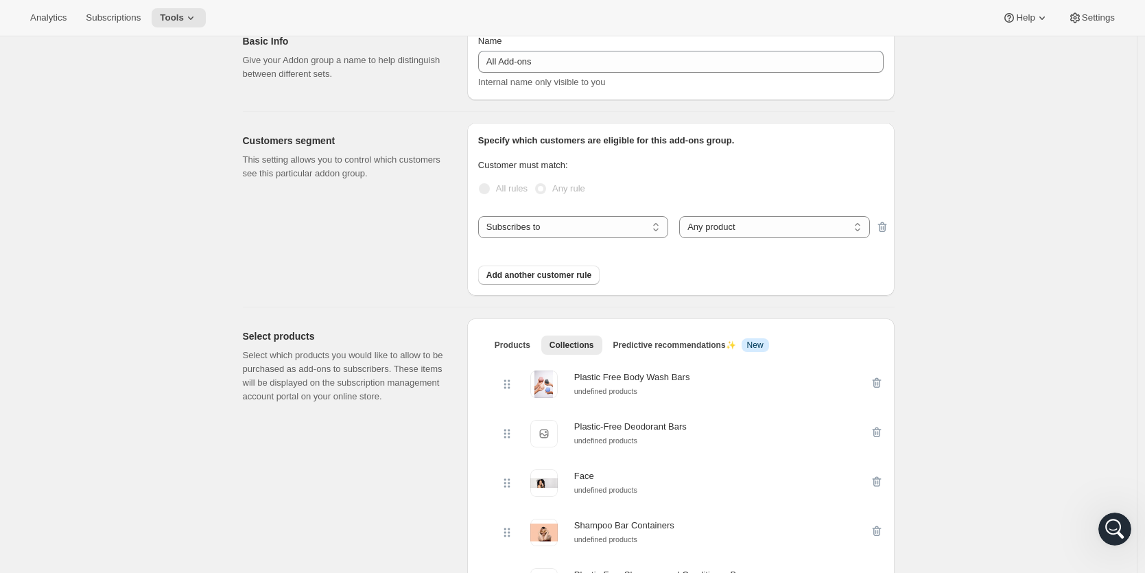
scroll to position [0, 0]
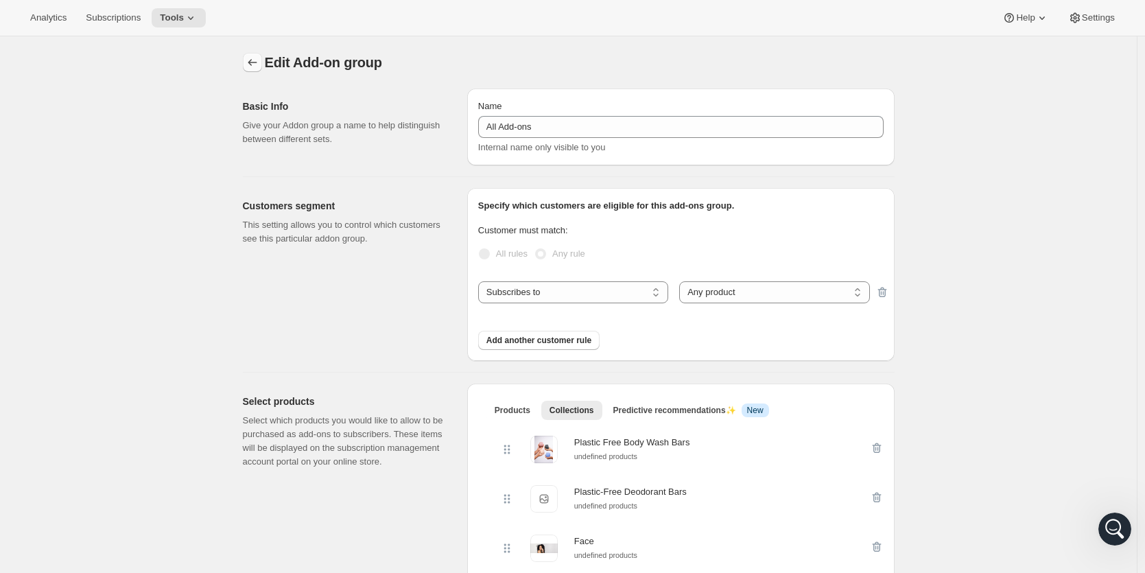
click at [259, 61] on icon "Addon groups" at bounding box center [253, 63] width 14 height 14
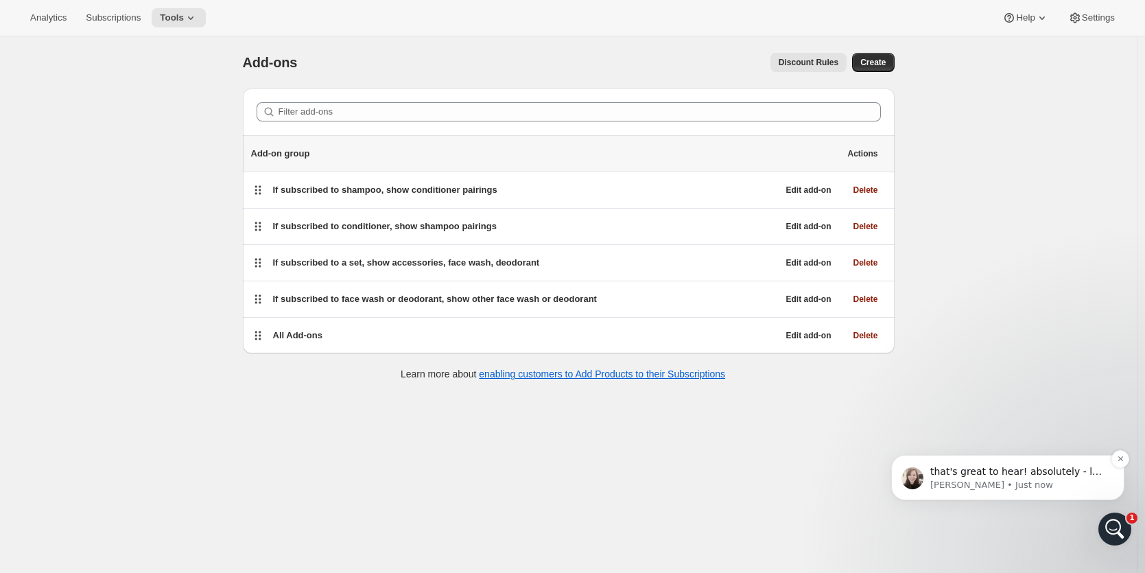
click at [1017, 471] on span "that's great to hear! absolutely - let me know how we can help!" at bounding box center [1016, 478] width 172 height 25
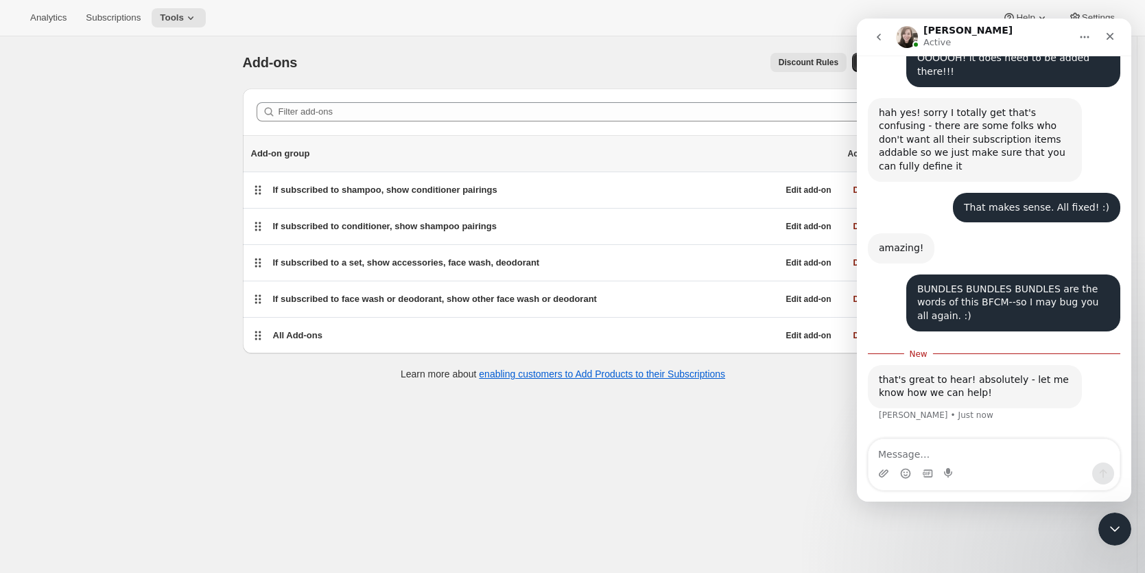
scroll to position [2348, 0]
click at [1115, 36] on div "Close" at bounding box center [1110, 36] width 25 height 25
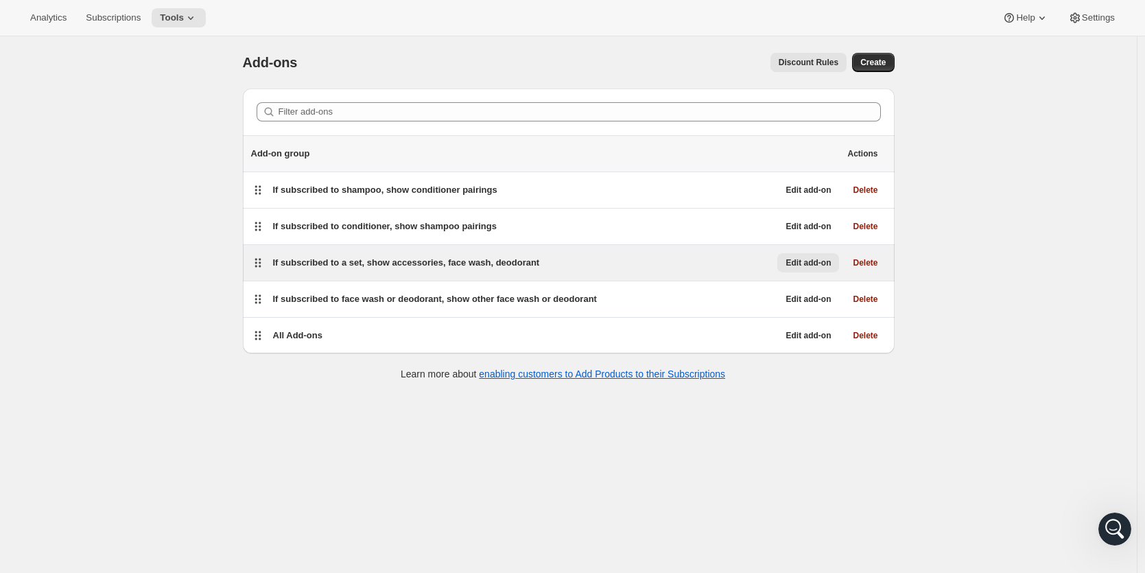
click at [795, 265] on span "Edit add-on" at bounding box center [808, 262] width 45 height 11
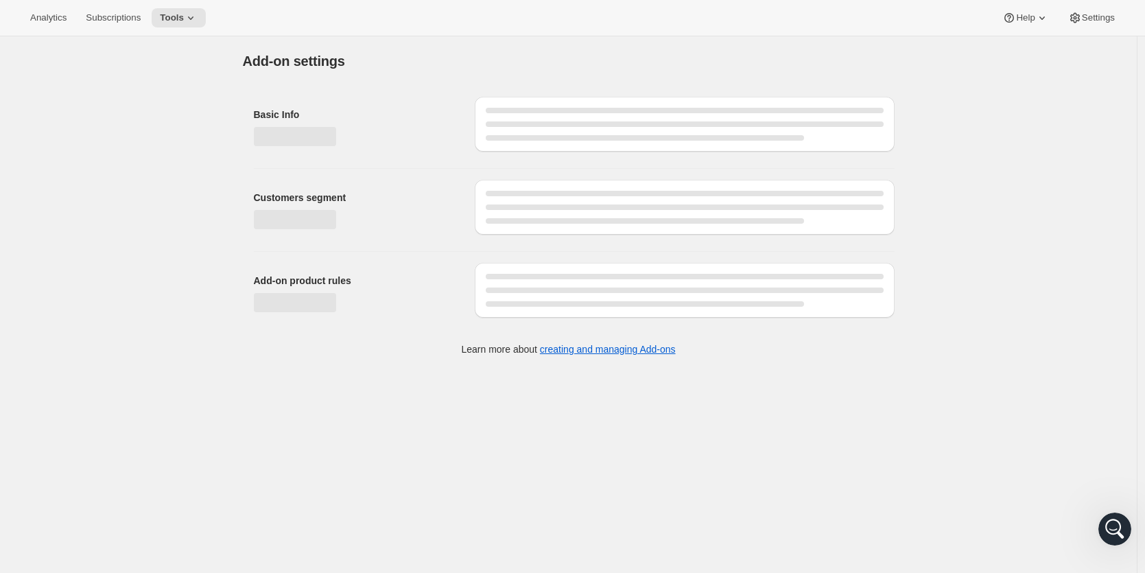
select select "selectedVariants"
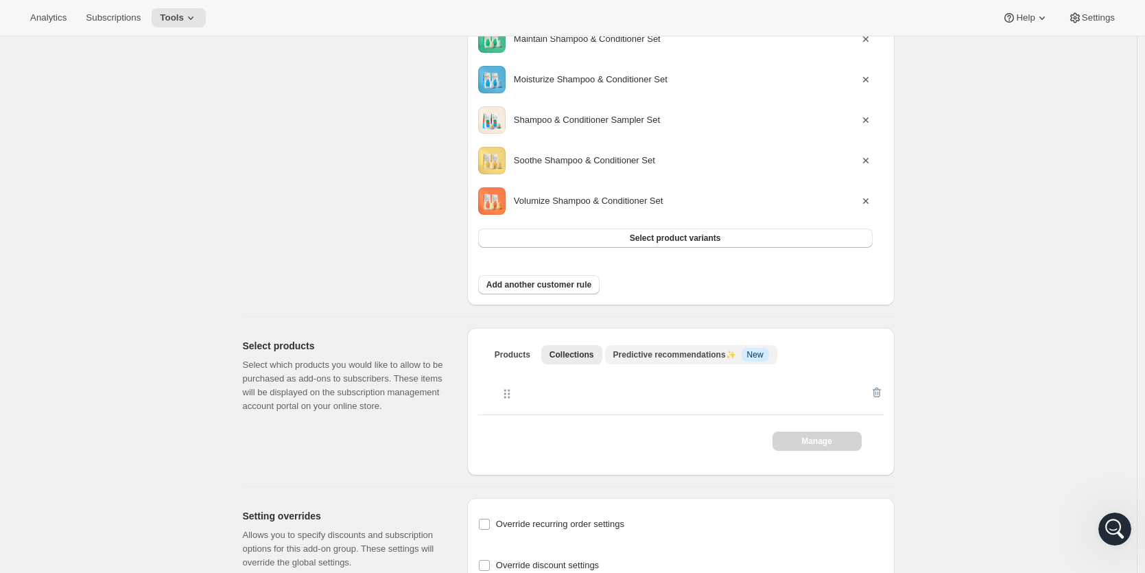
scroll to position [405, 0]
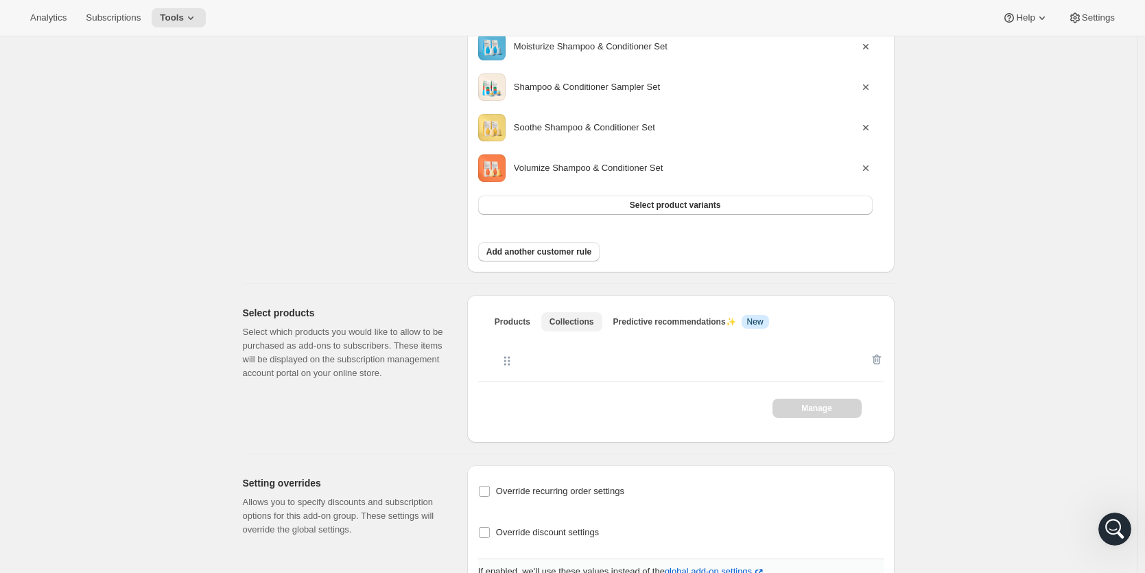
click at [578, 324] on span "Collections" at bounding box center [572, 321] width 45 height 11
click at [530, 323] on span "Products" at bounding box center [513, 321] width 36 height 11
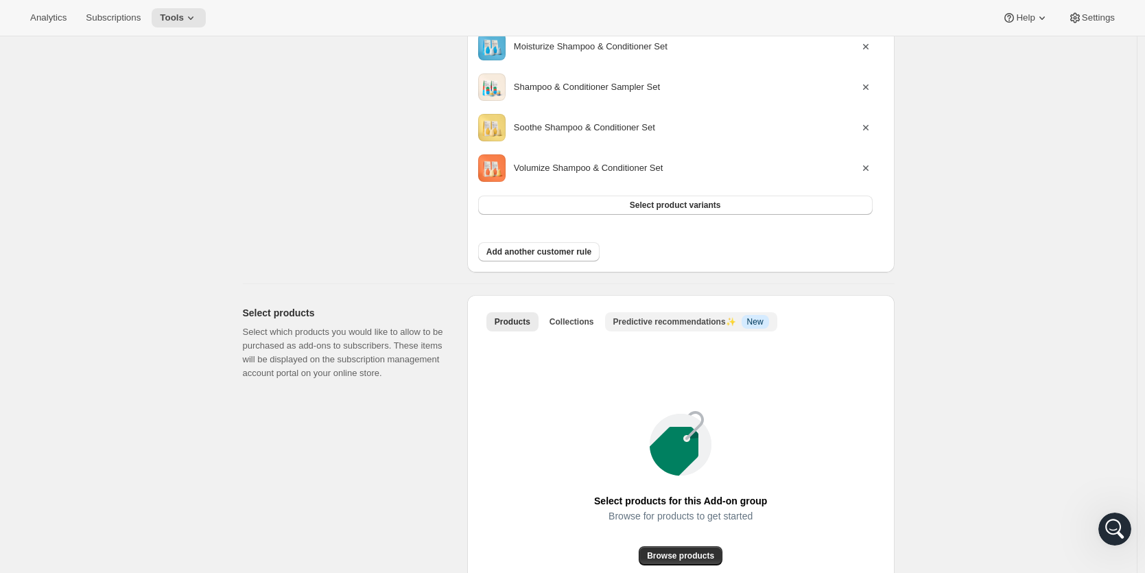
click at [696, 320] on span "Predictive recommendations ✨" at bounding box center [674, 322] width 123 height 10
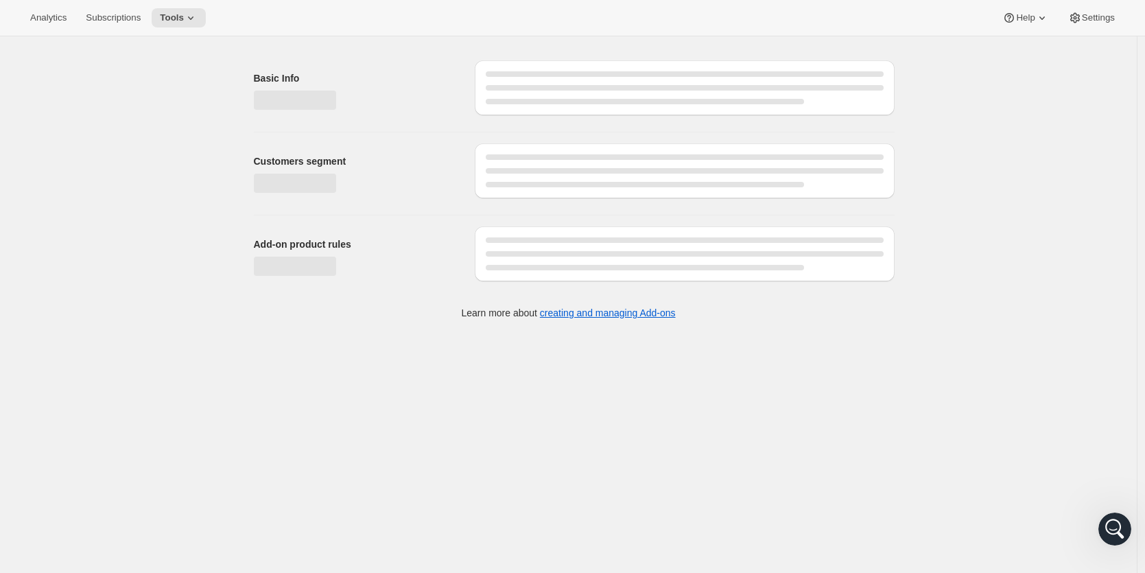
scroll to position [0, 0]
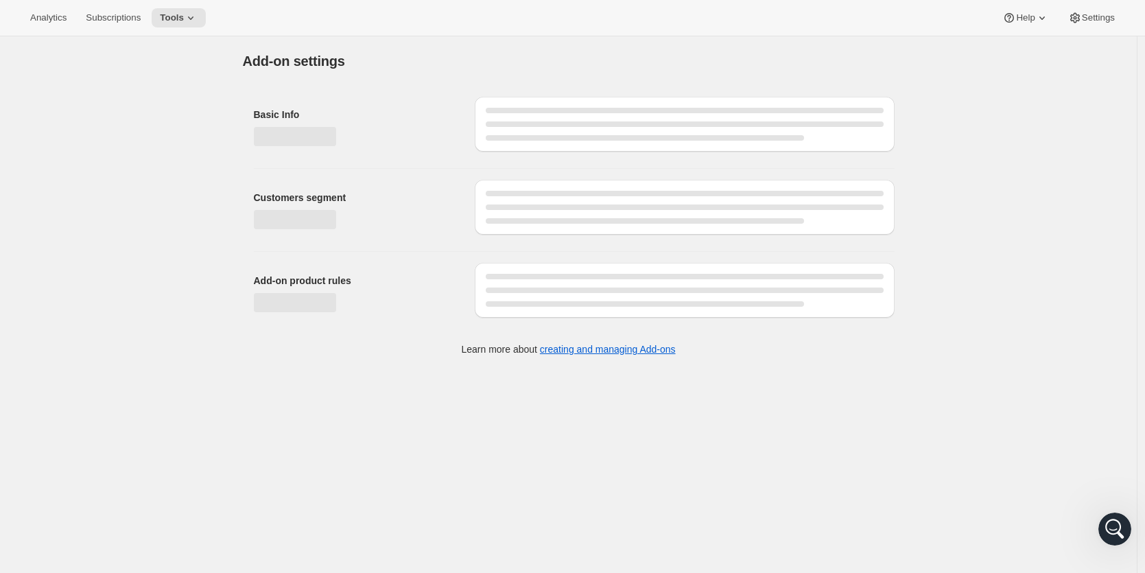
select select "selectedVariants"
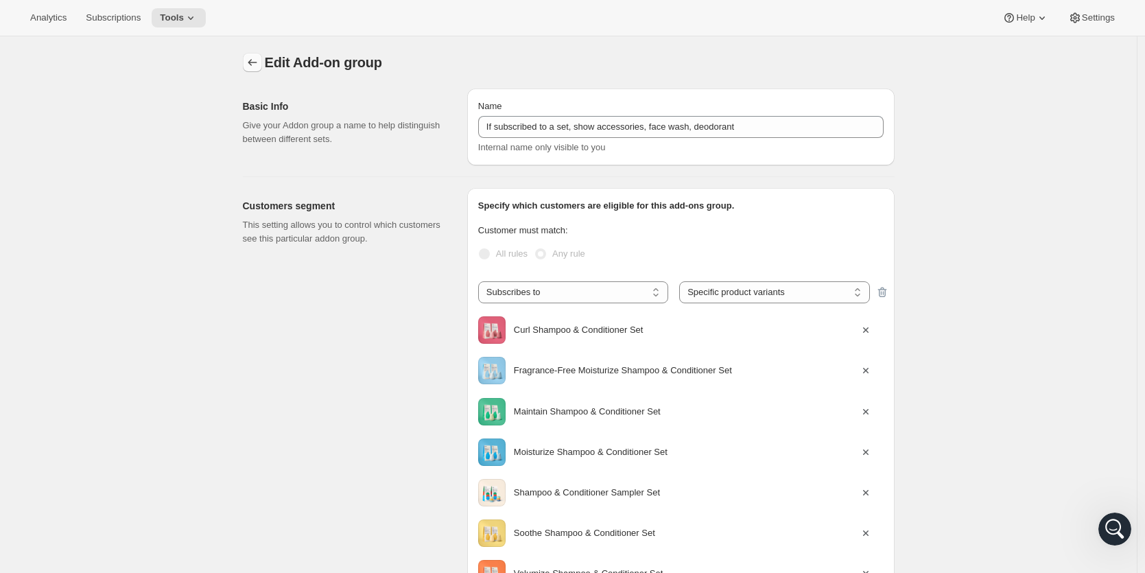
click at [252, 60] on icon "Addon groups" at bounding box center [253, 63] width 14 height 14
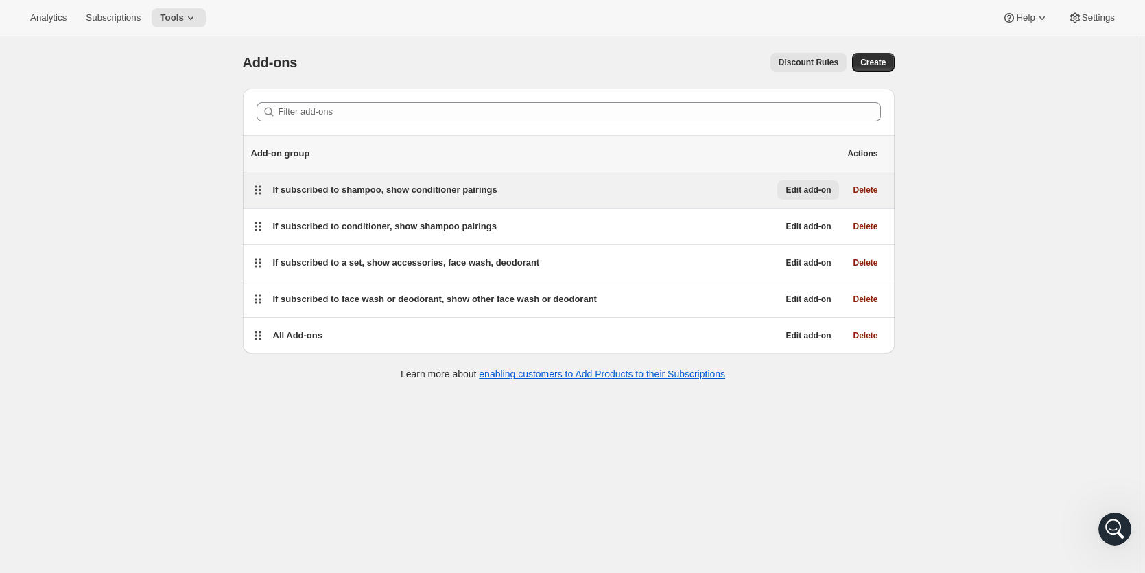
click at [796, 192] on span "Edit add-on" at bounding box center [808, 190] width 45 height 11
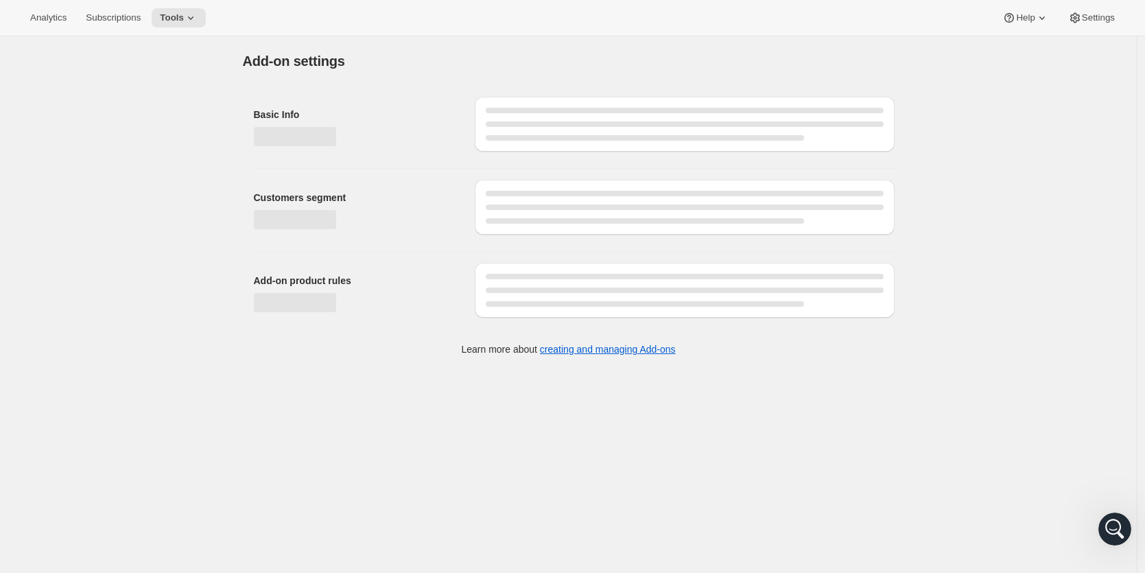
select select "selectedVariants"
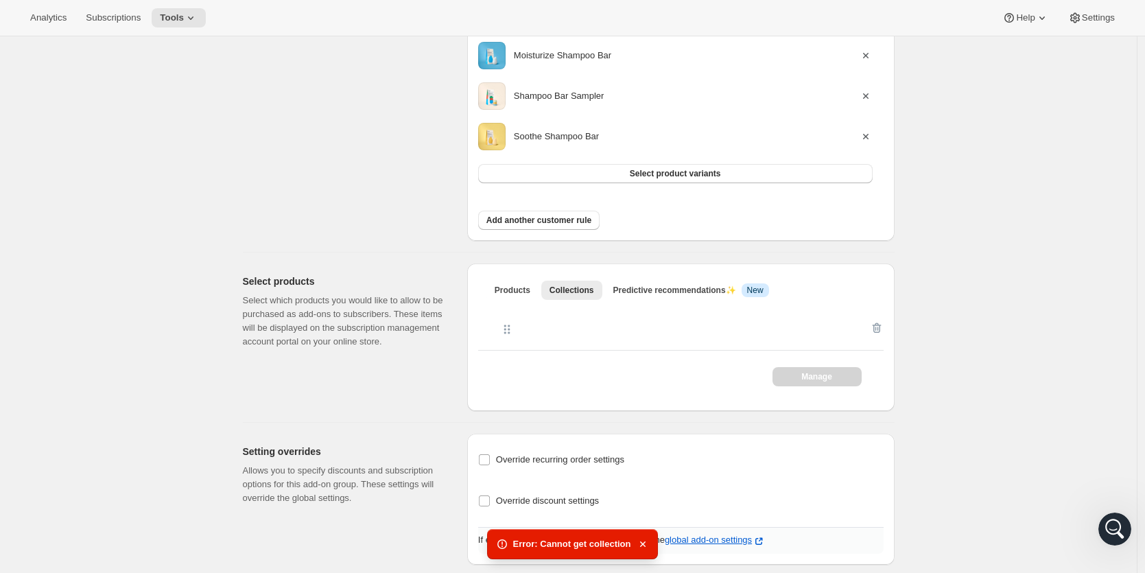
scroll to position [443, 0]
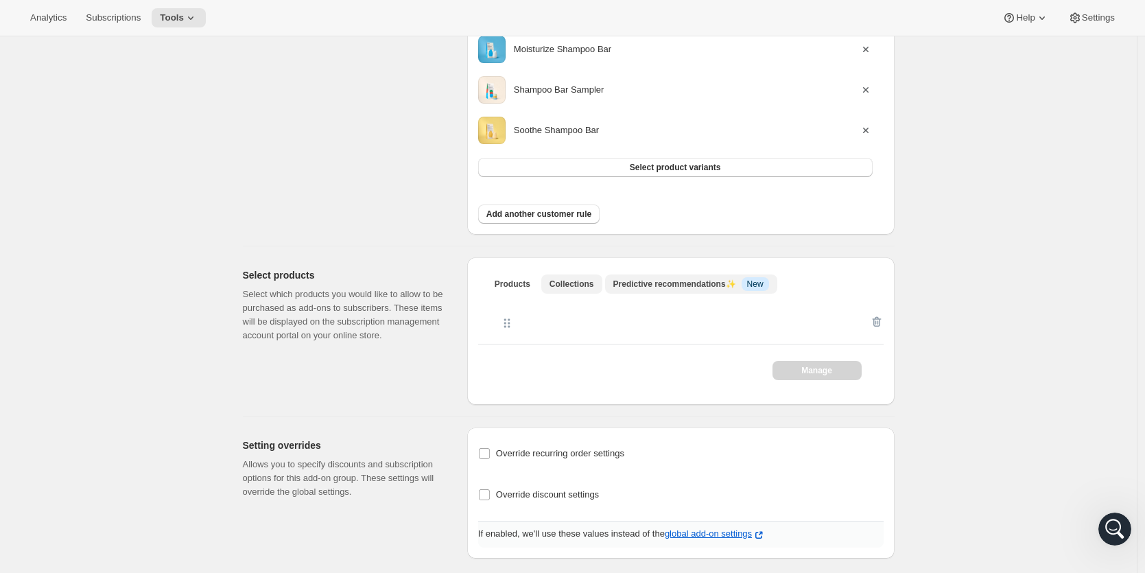
click at [696, 286] on span "Predictive recommendations ✨" at bounding box center [674, 284] width 123 height 10
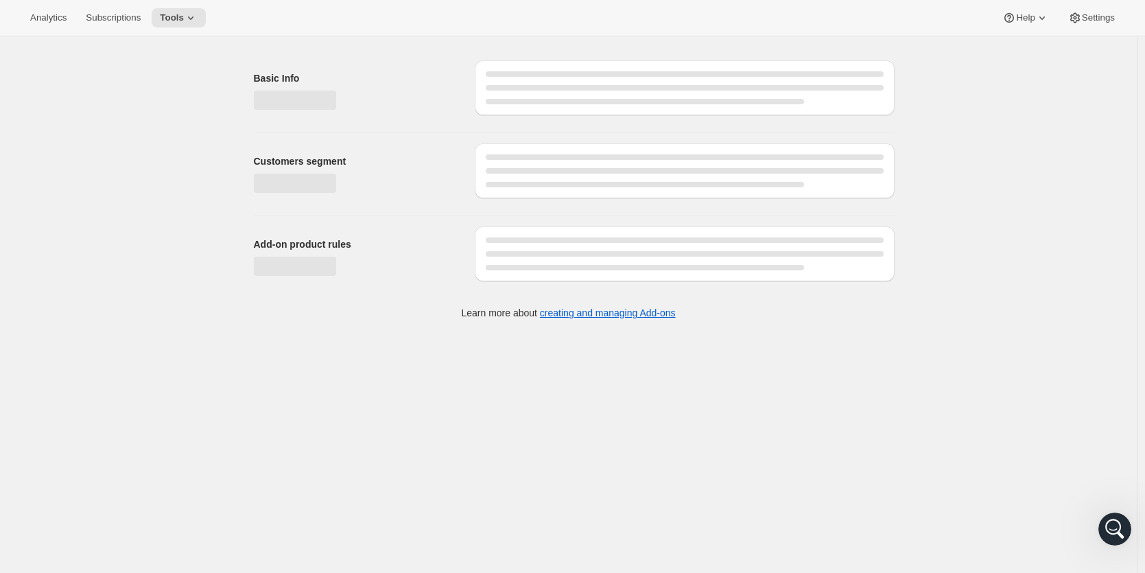
scroll to position [0, 0]
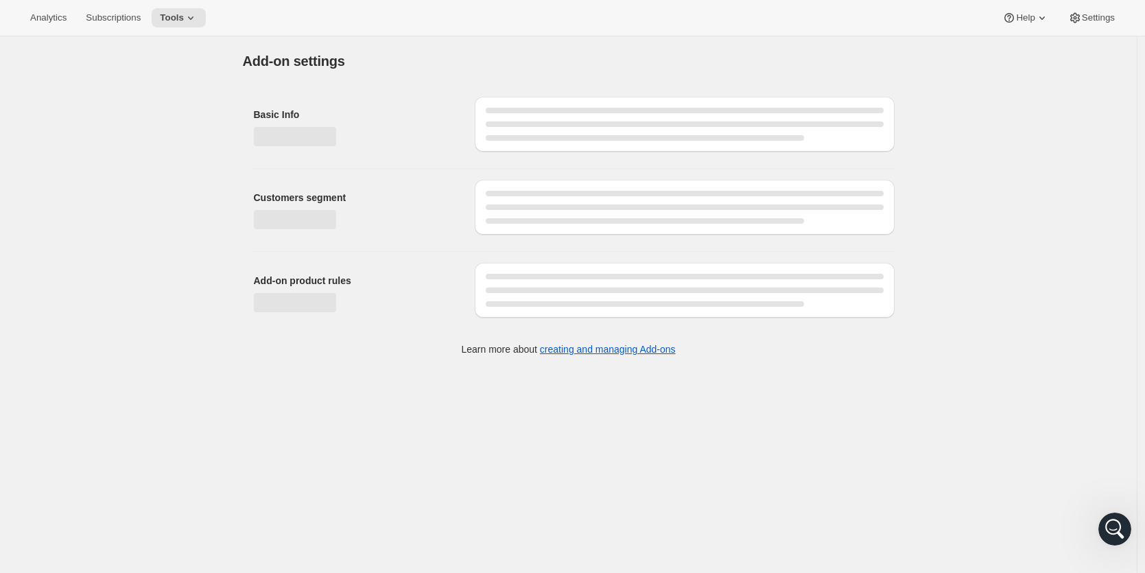
select select "selectedVariants"
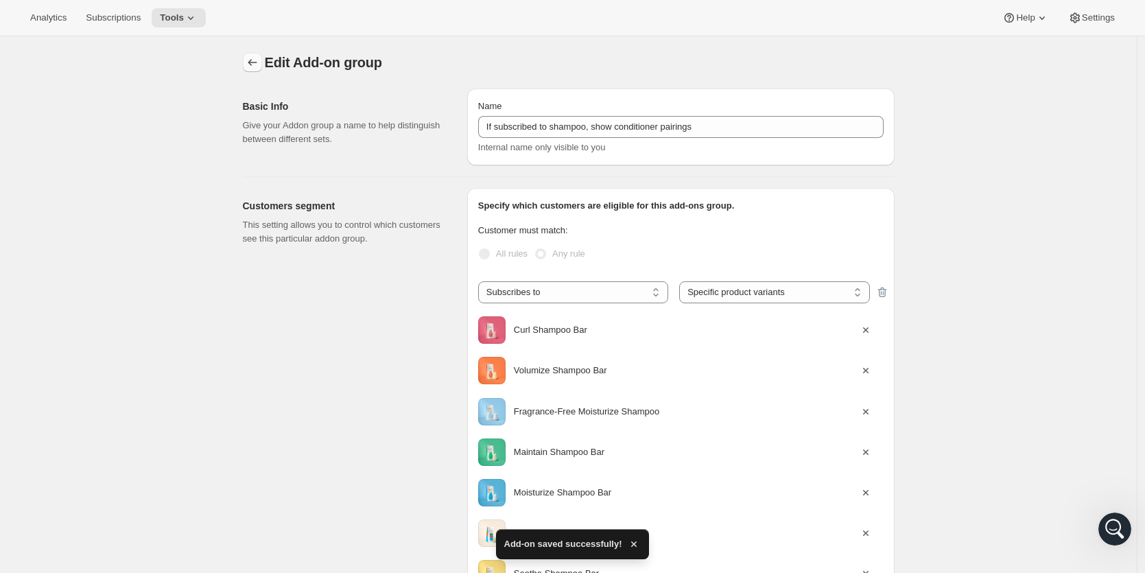
click at [256, 62] on icon "Addon groups" at bounding box center [253, 63] width 14 height 14
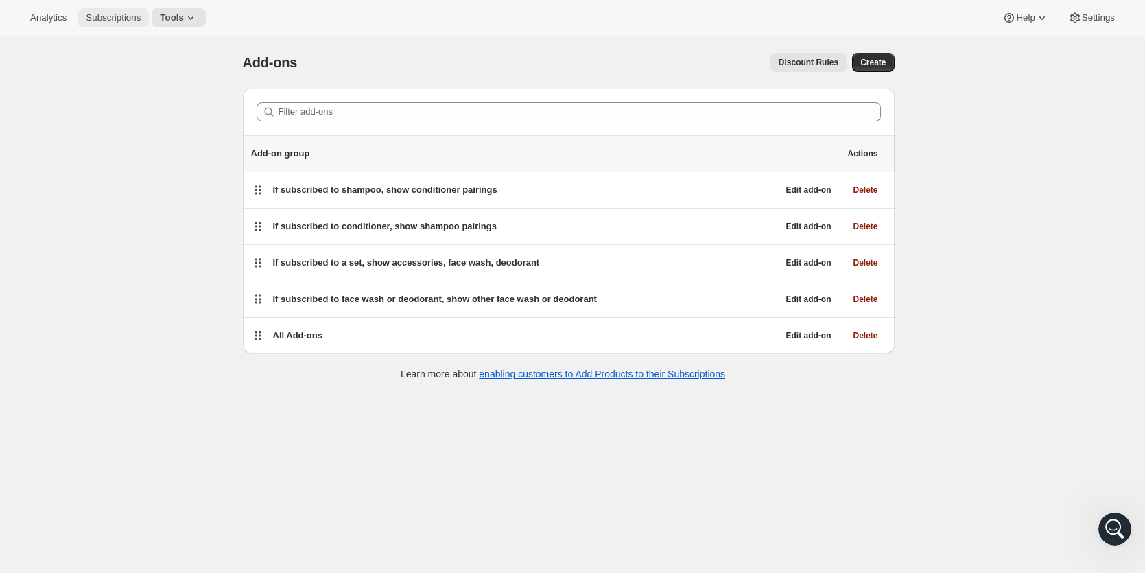
click at [113, 14] on span "Subscriptions" at bounding box center [113, 17] width 55 height 11
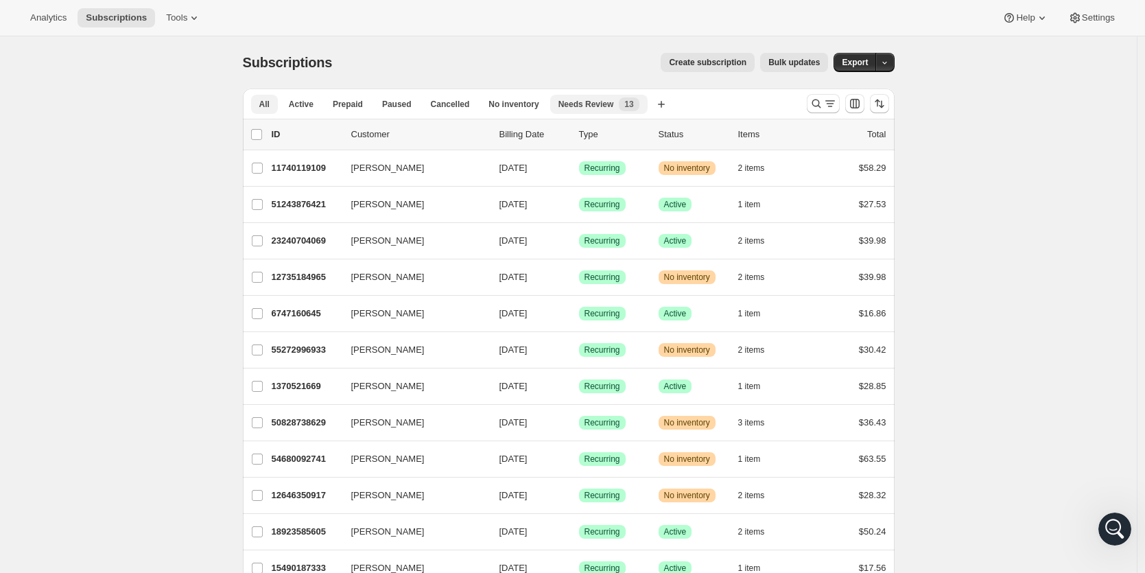
click at [603, 108] on span "Needs Review" at bounding box center [586, 104] width 56 height 11
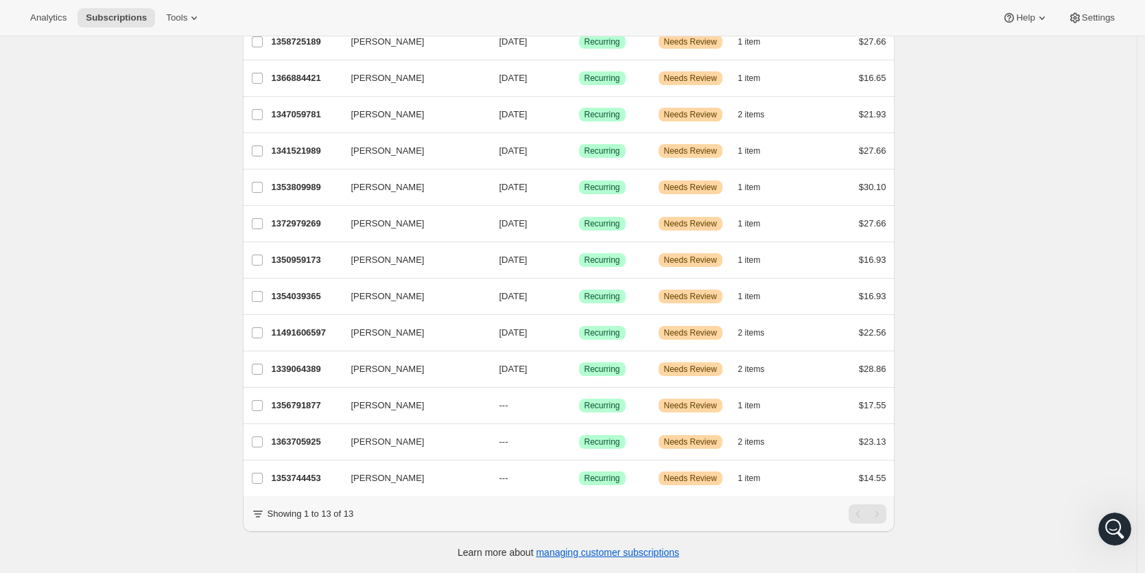
scroll to position [137, 0]
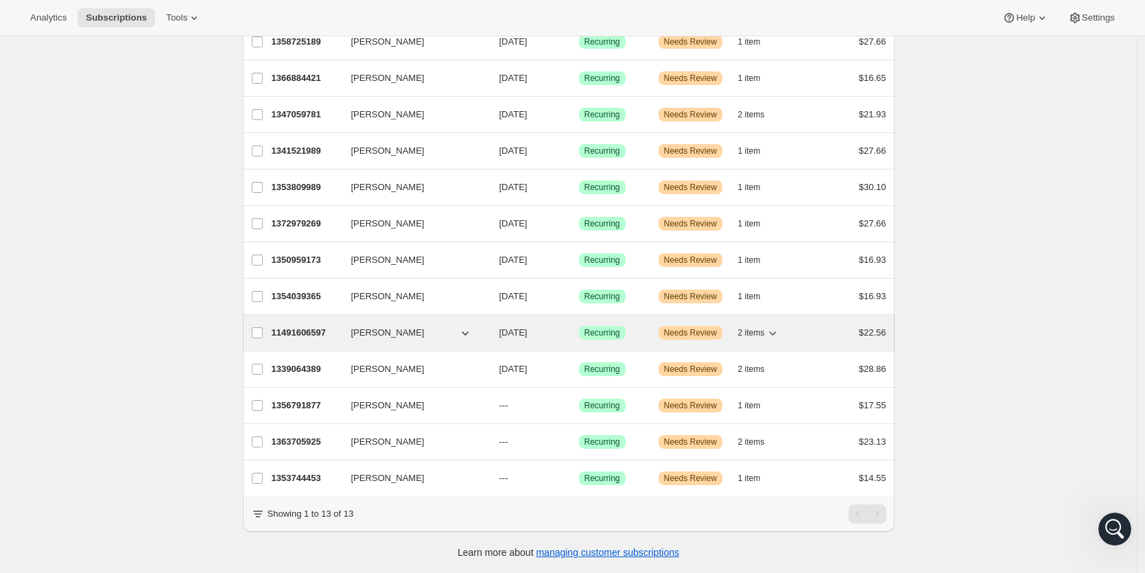
click at [291, 326] on p "11491606597" at bounding box center [306, 333] width 69 height 14
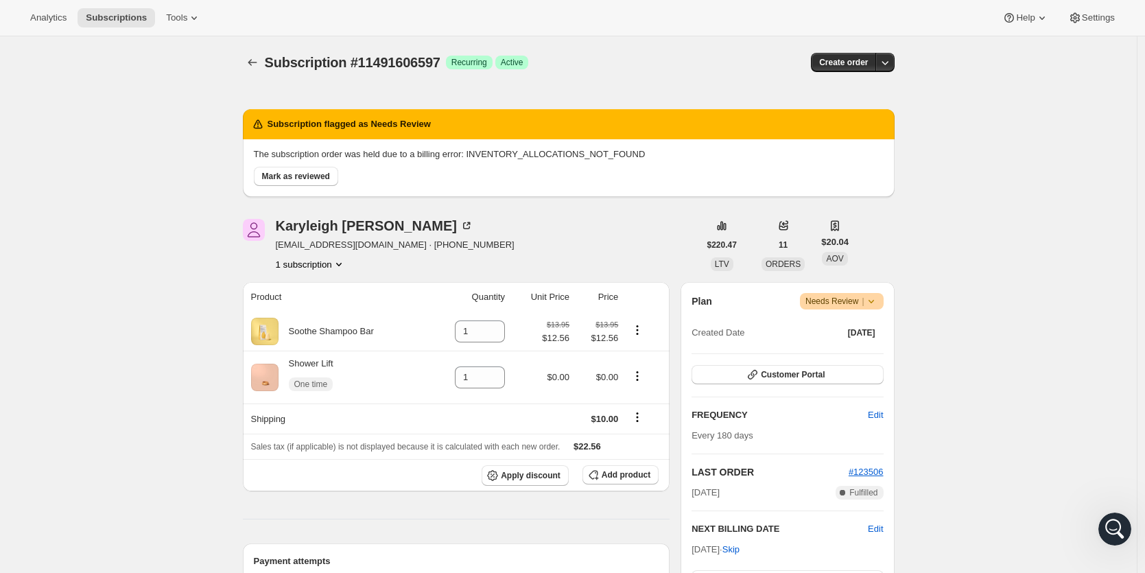
click at [878, 302] on icon at bounding box center [871, 301] width 14 height 14
click at [863, 330] on span "Pause subscription" at bounding box center [840, 328] width 75 height 10
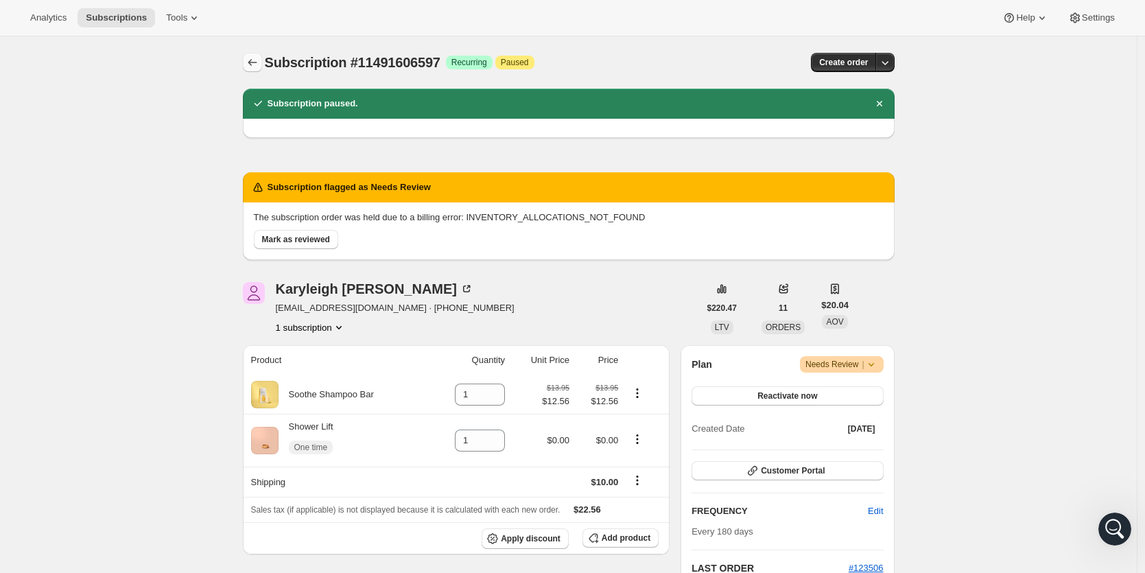
click at [248, 64] on icon "Subscriptions" at bounding box center [253, 63] width 14 height 14
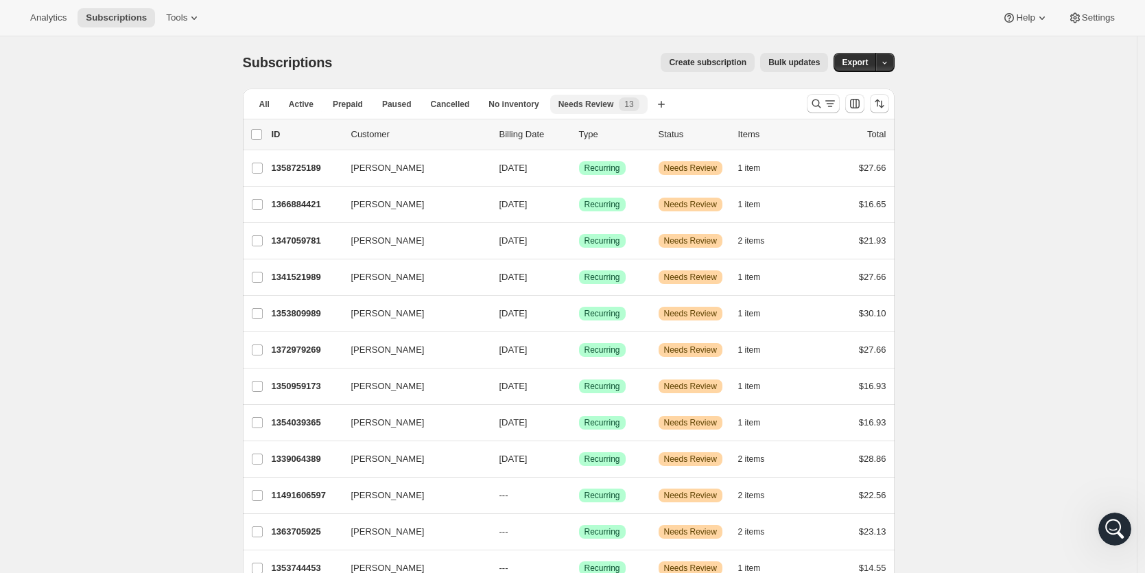
click at [582, 107] on span "Needs Review" at bounding box center [586, 104] width 56 height 11
click at [668, 107] on icon "button" at bounding box center [661, 104] width 14 height 14
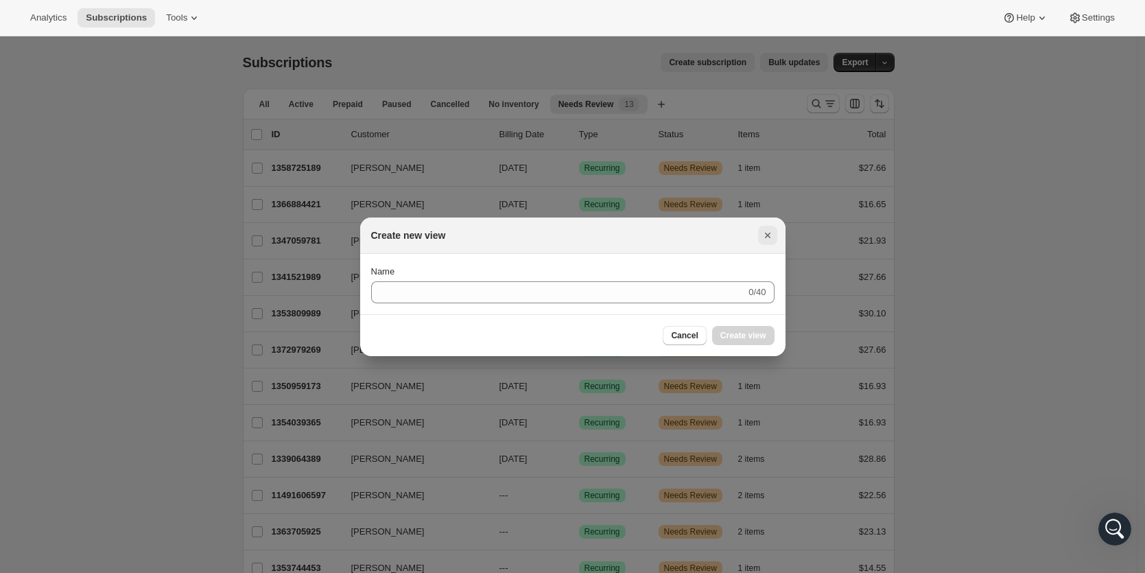
click at [769, 234] on icon "Close" at bounding box center [768, 235] width 14 height 14
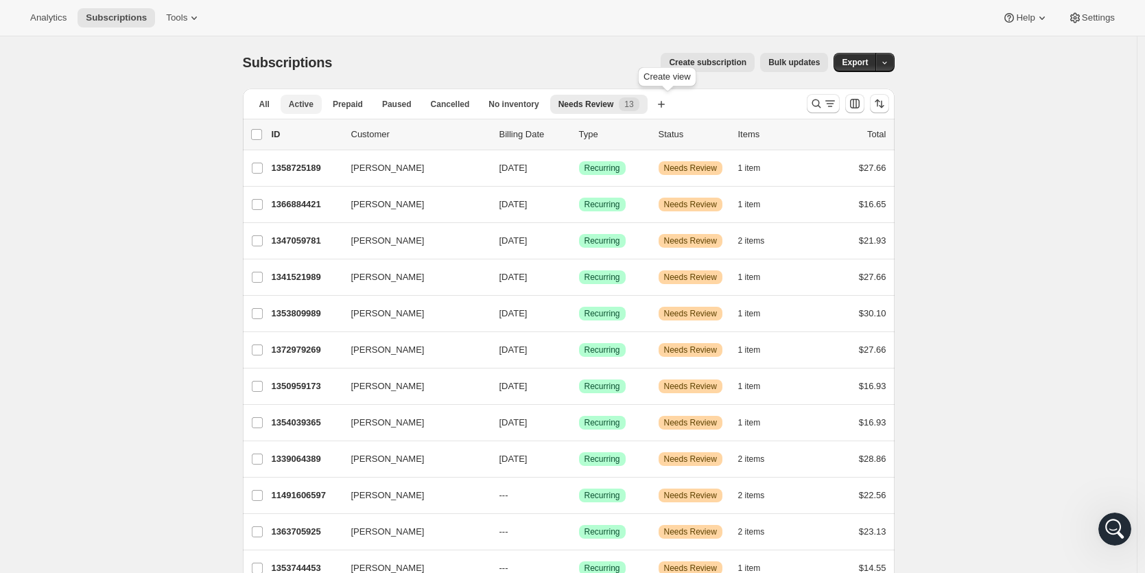
click at [313, 104] on span "Active" at bounding box center [301, 104] width 25 height 11
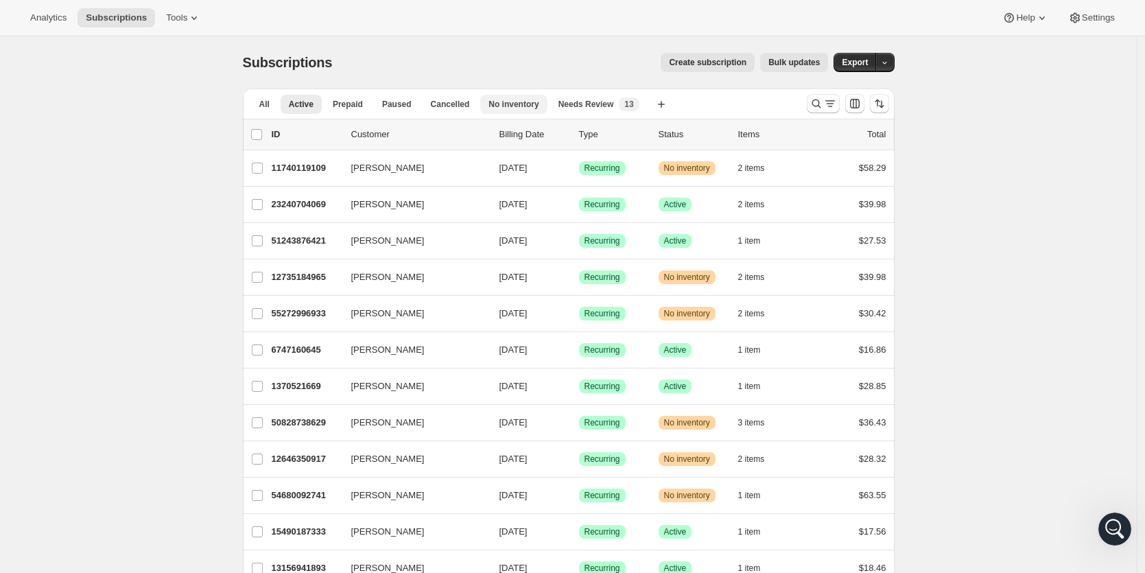
click at [526, 105] on span "No inventory" at bounding box center [513, 104] width 50 height 11
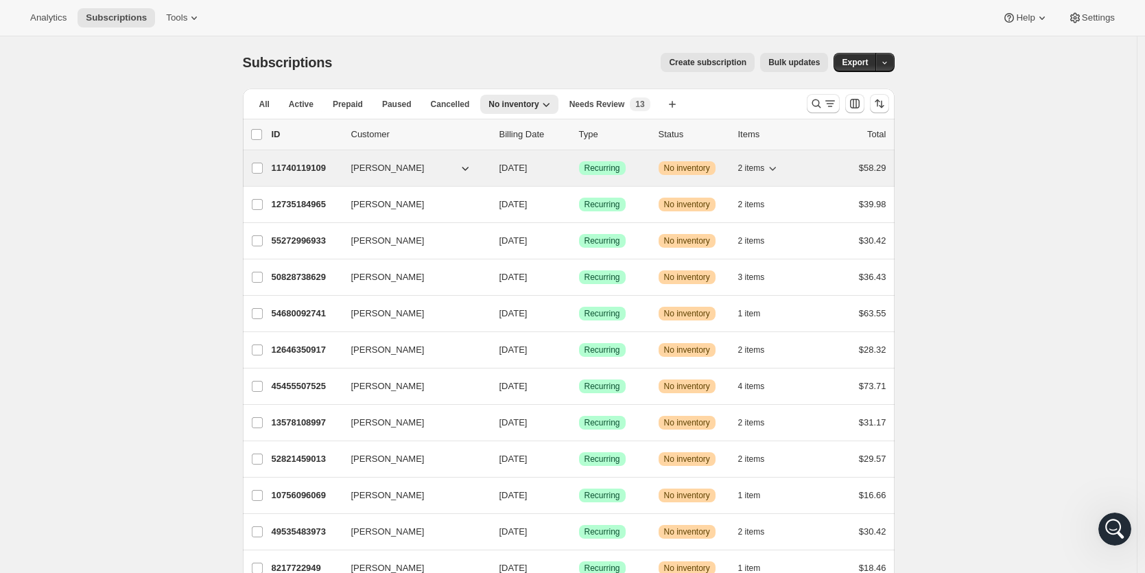
click at [307, 168] on p "11740119109" at bounding box center [306, 168] width 69 height 14
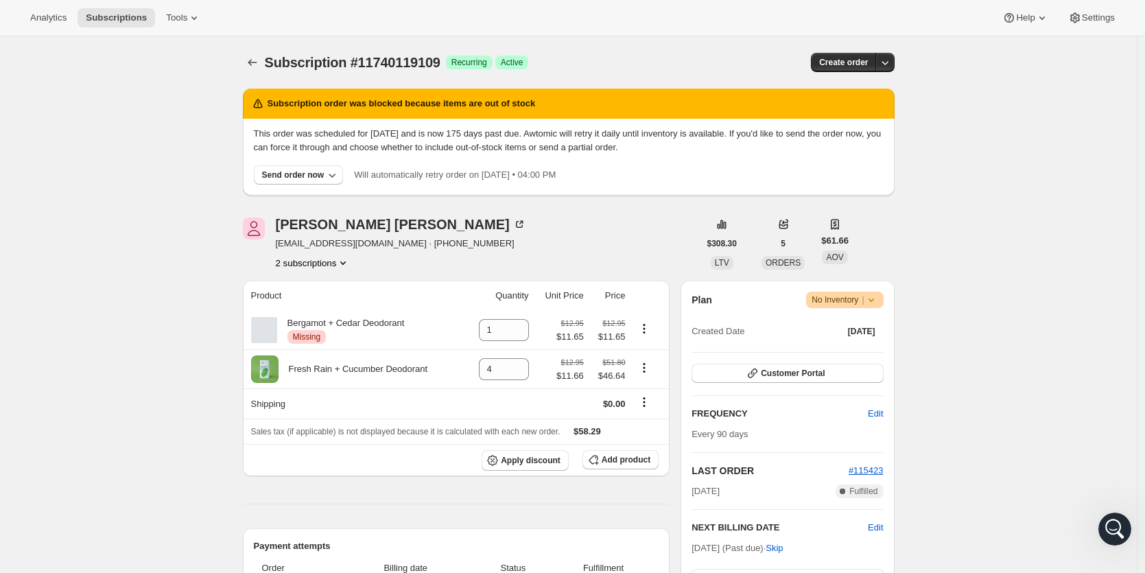
click at [878, 303] on icon at bounding box center [871, 300] width 14 height 14
click at [866, 346] on span "Cancel subscription" at bounding box center [844, 350] width 78 height 10
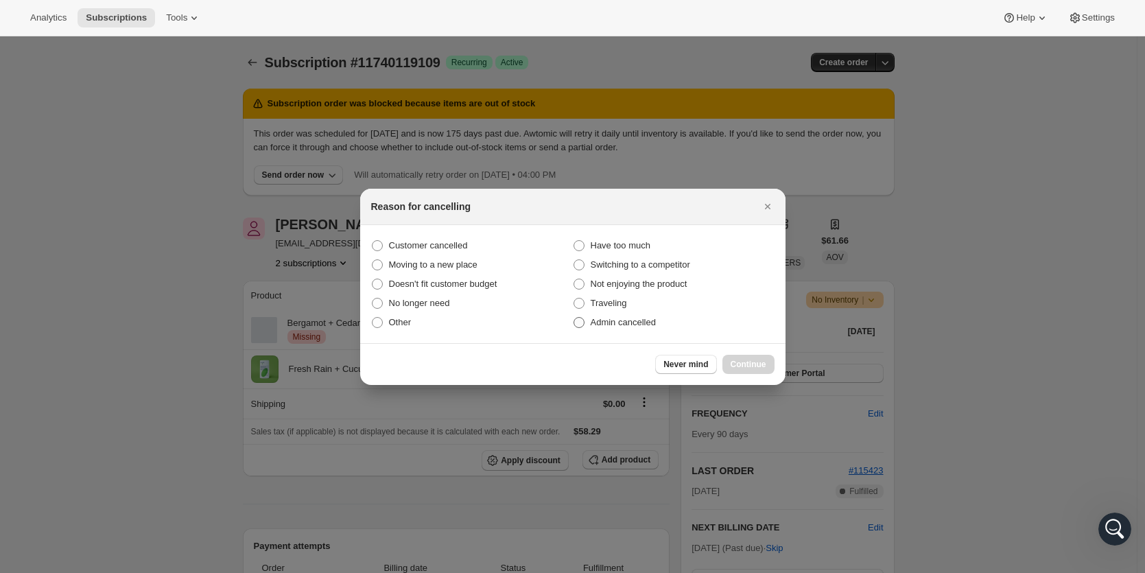
click at [581, 324] on span ":r12o:" at bounding box center [579, 322] width 11 height 11
click at [574, 318] on input "Admin cancelled" at bounding box center [574, 317] width 1 height 1
radio input "true"
click at [744, 362] on span "Continue" at bounding box center [749, 364] width 36 height 11
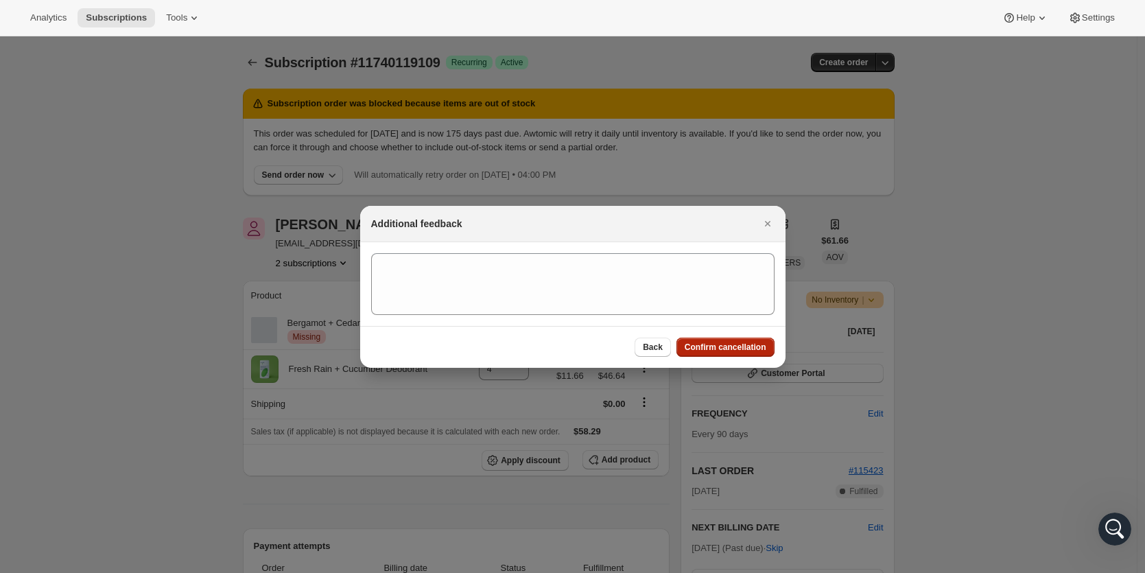
click at [740, 342] on span "Confirm cancellation" at bounding box center [726, 347] width 82 height 11
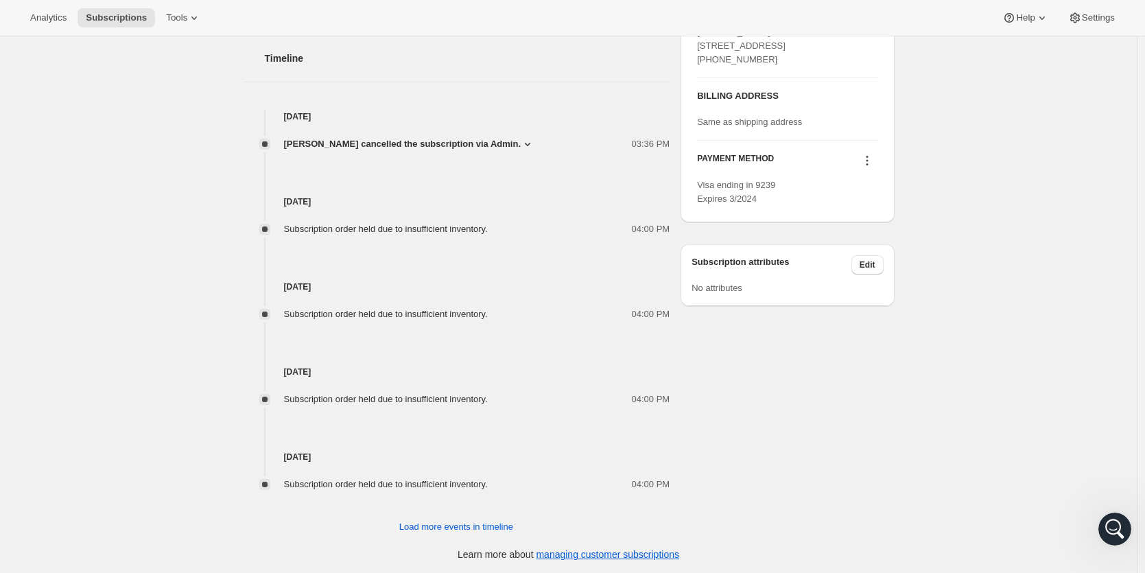
scroll to position [742, 0]
click at [481, 528] on span "Load more events in timeline" at bounding box center [456, 525] width 114 height 14
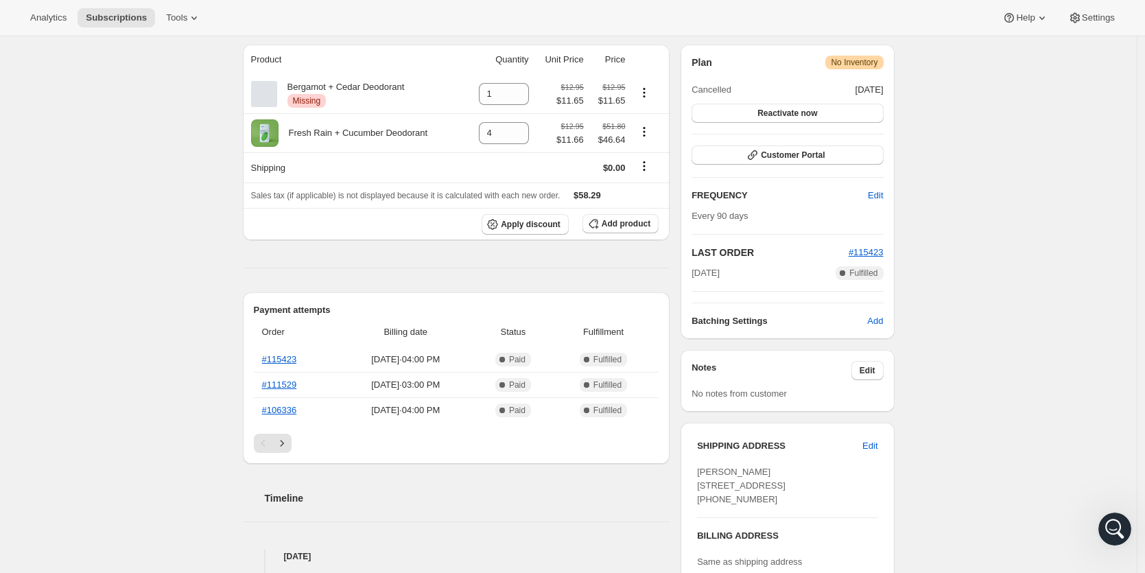
scroll to position [0, 0]
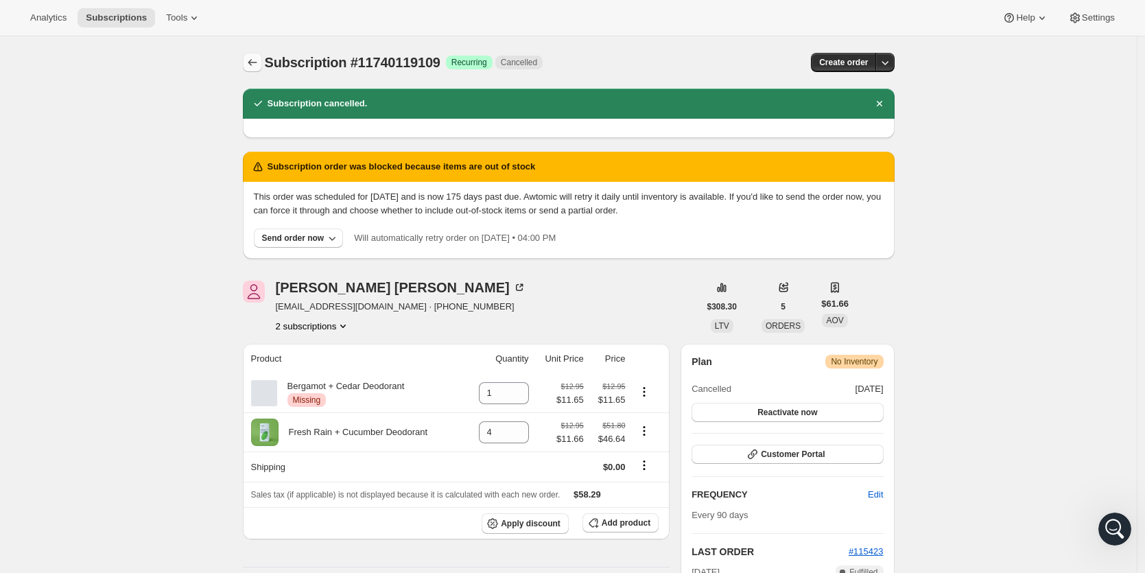
click at [257, 62] on icon "Subscriptions" at bounding box center [253, 63] width 14 height 14
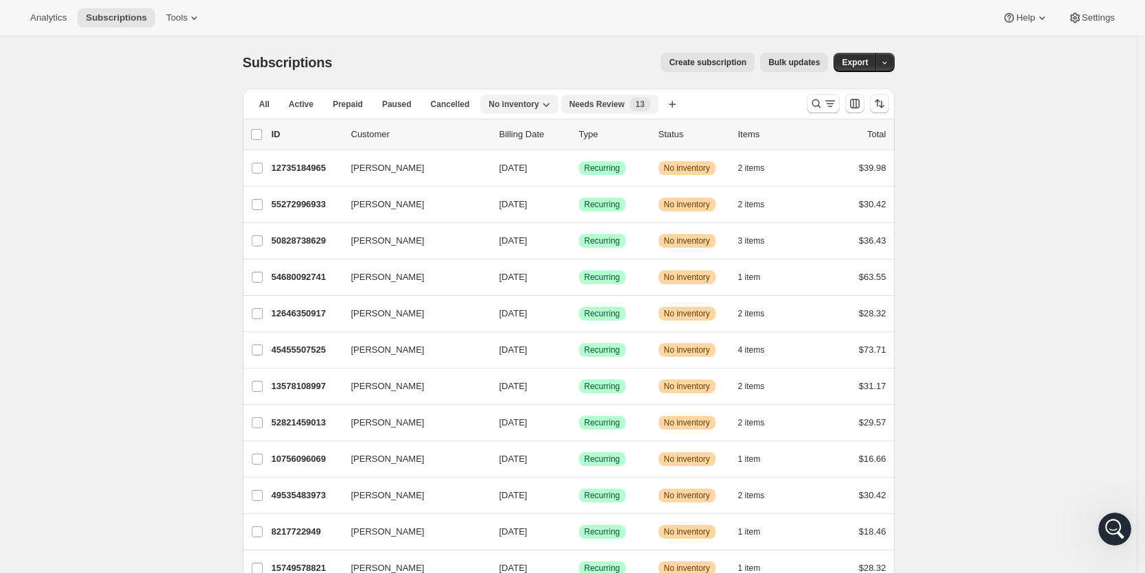
click at [611, 108] on span "Needs Review" at bounding box center [597, 104] width 56 height 11
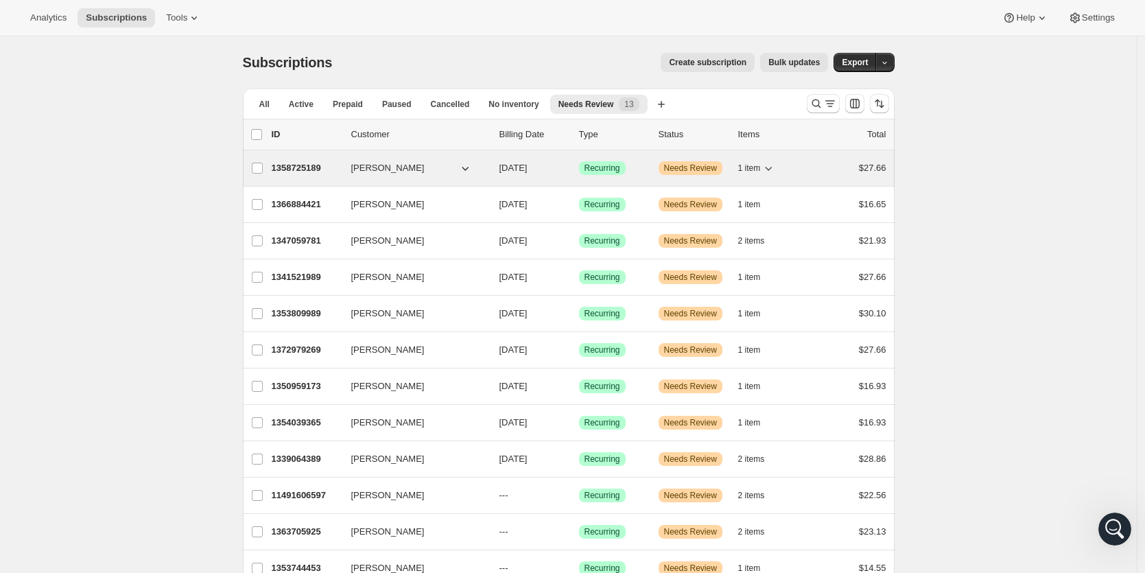
click at [317, 172] on p "1358725189" at bounding box center [306, 168] width 69 height 14
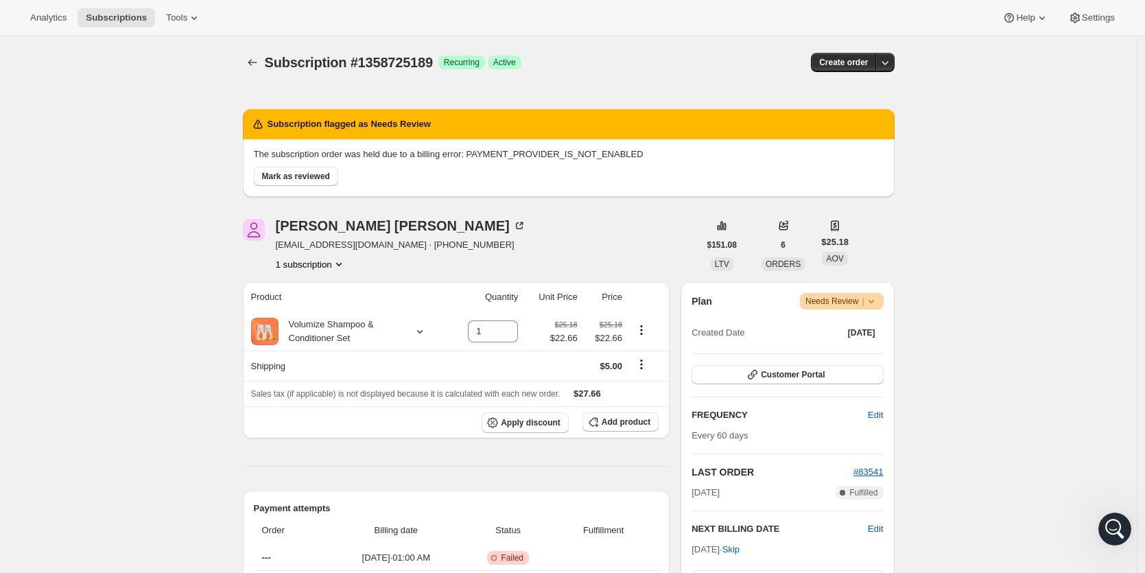
click at [874, 300] on icon at bounding box center [871, 301] width 14 height 14
click at [866, 349] on span "Cancel subscription" at bounding box center [842, 351] width 78 height 10
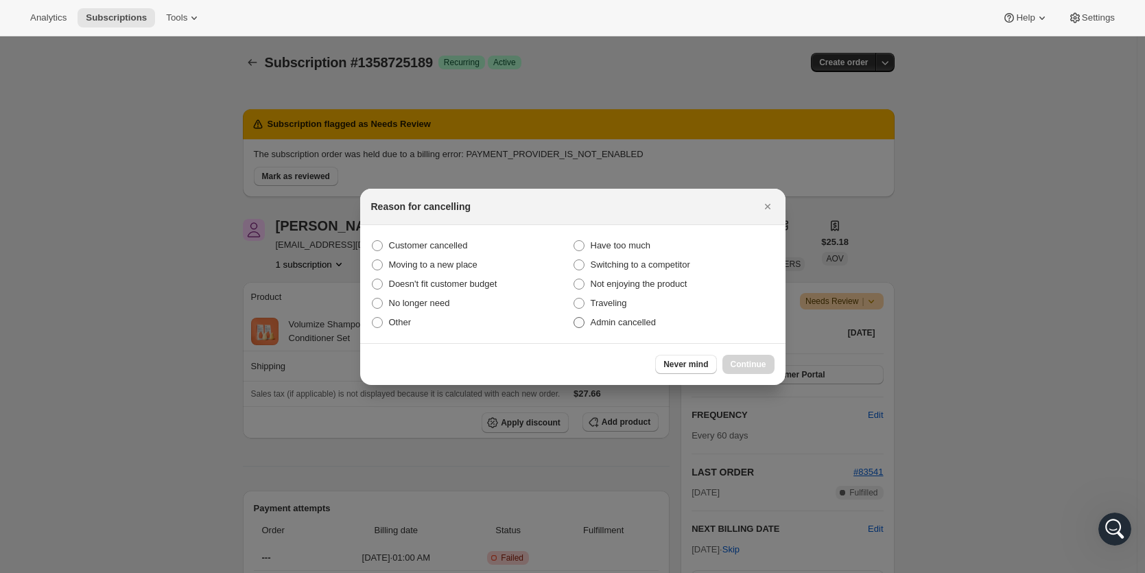
click at [582, 321] on span ":r1cv:" at bounding box center [579, 322] width 11 height 11
click at [574, 318] on input "Admin cancelled" at bounding box center [574, 317] width 1 height 1
radio input "true"
click at [744, 367] on span "Continue" at bounding box center [749, 364] width 36 height 11
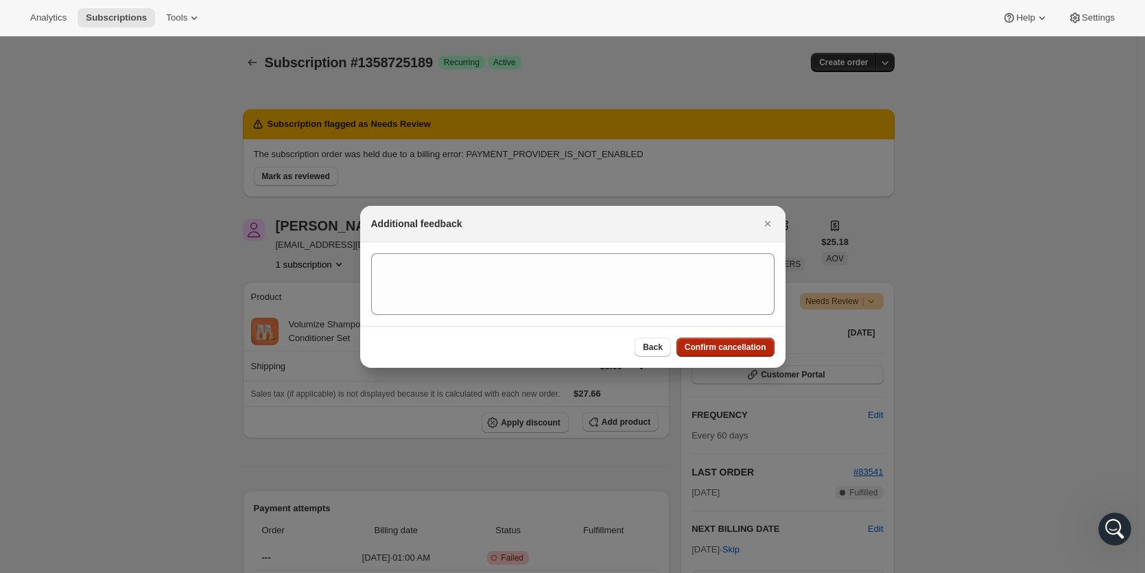
click at [728, 348] on span "Confirm cancellation" at bounding box center [726, 347] width 82 height 11
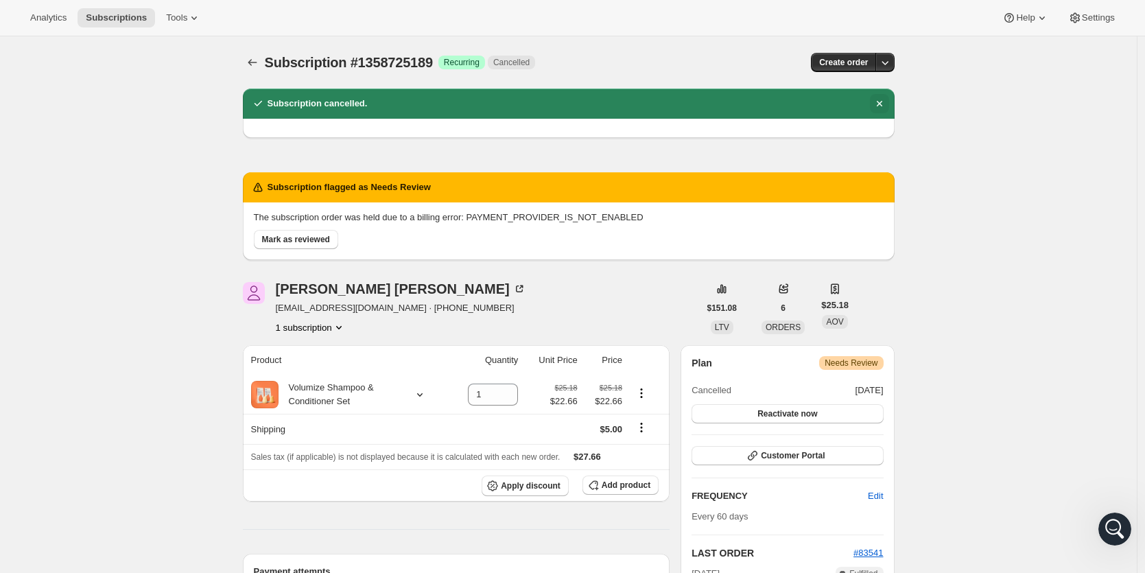
click at [882, 106] on icon "Dismiss notification" at bounding box center [878, 103] width 5 height 5
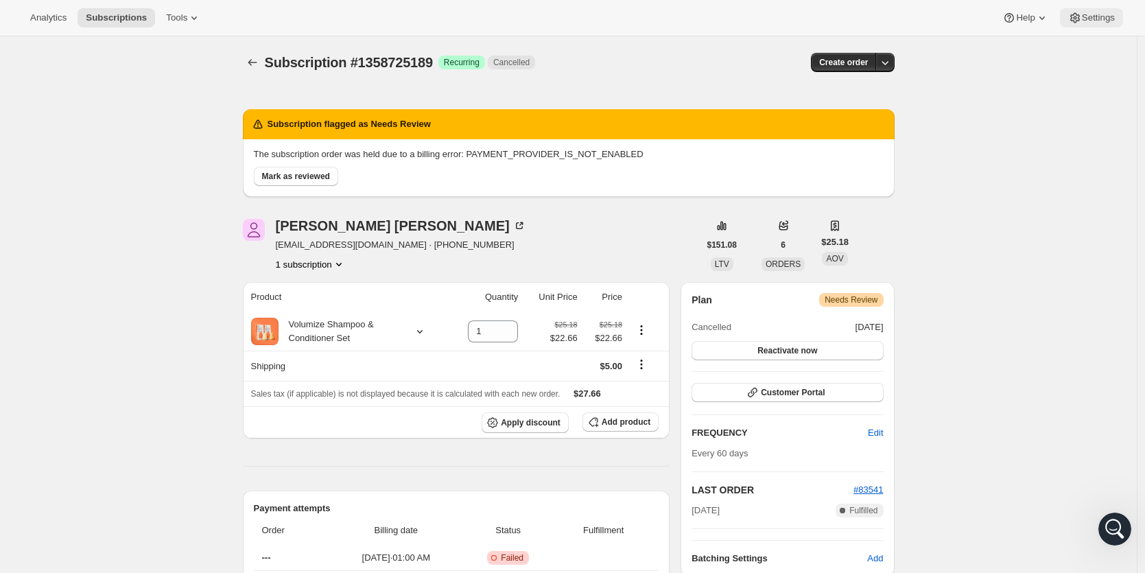
click at [1091, 25] on button "Settings" at bounding box center [1091, 17] width 63 height 19
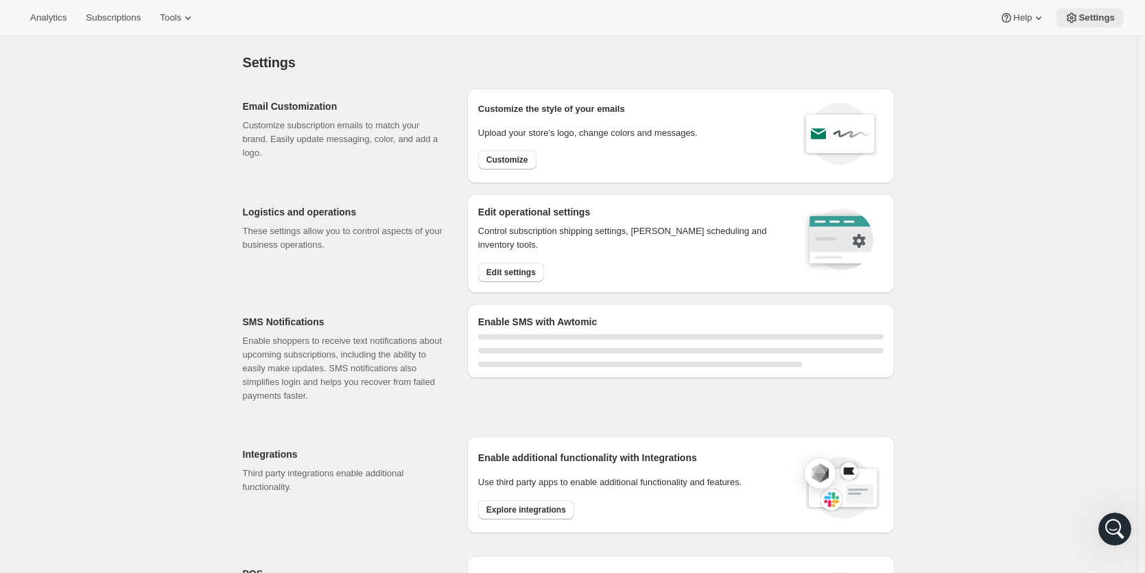
select select "22:00"
select select "09:00"
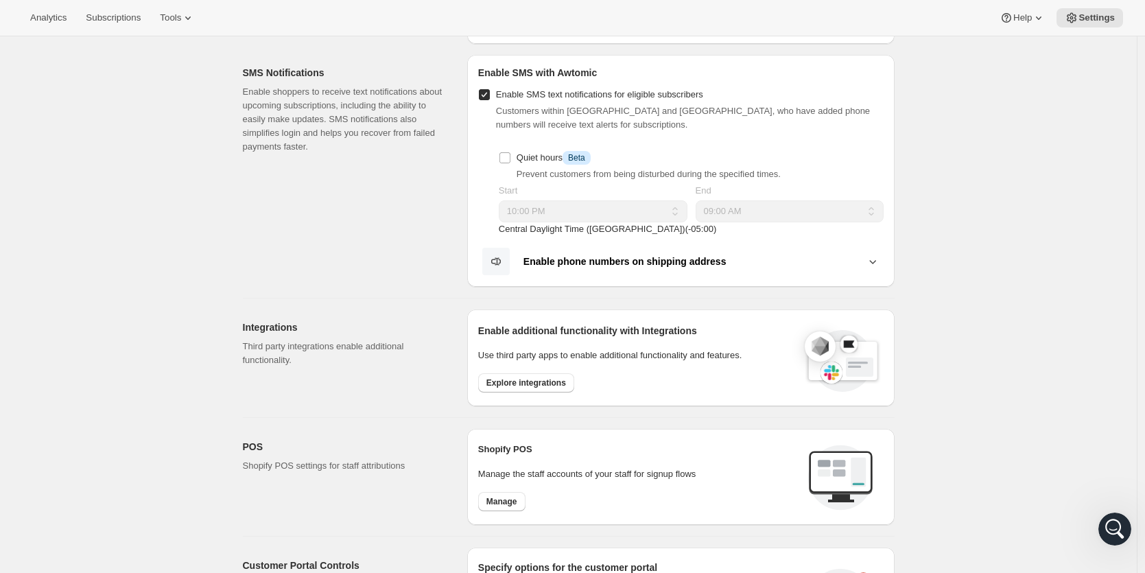
scroll to position [252, 0]
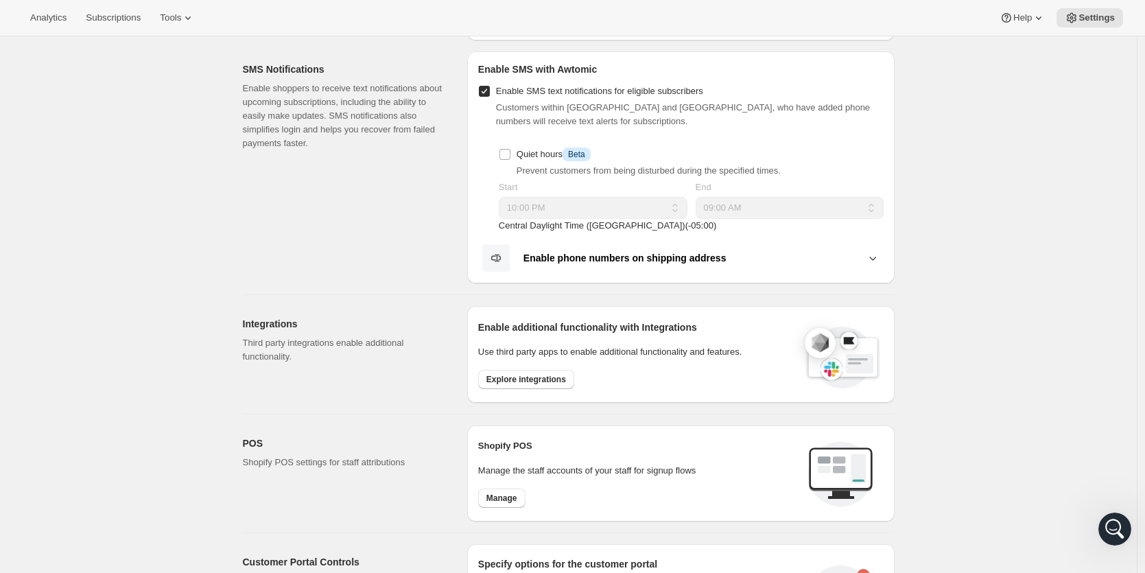
click at [876, 257] on icon at bounding box center [872, 259] width 7 height 4
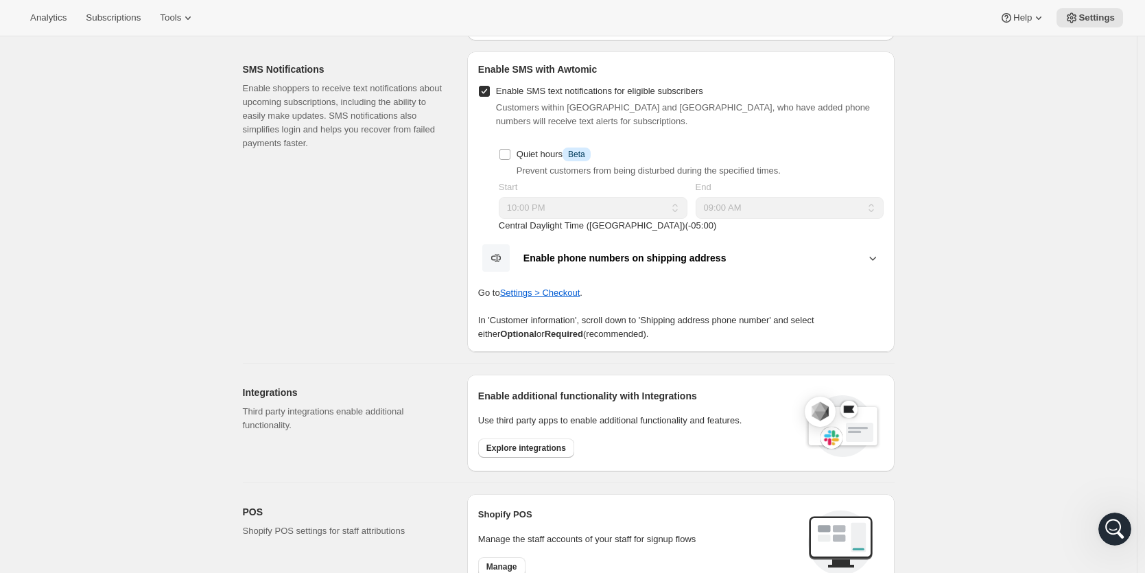
click at [876, 257] on icon at bounding box center [872, 259] width 7 height 4
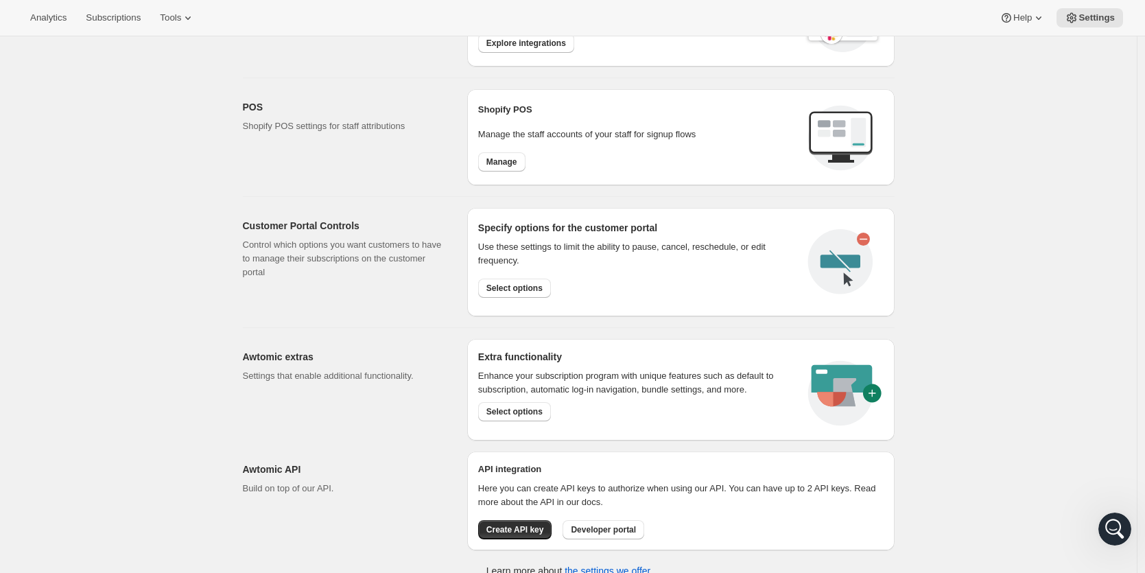
scroll to position [606, 0]
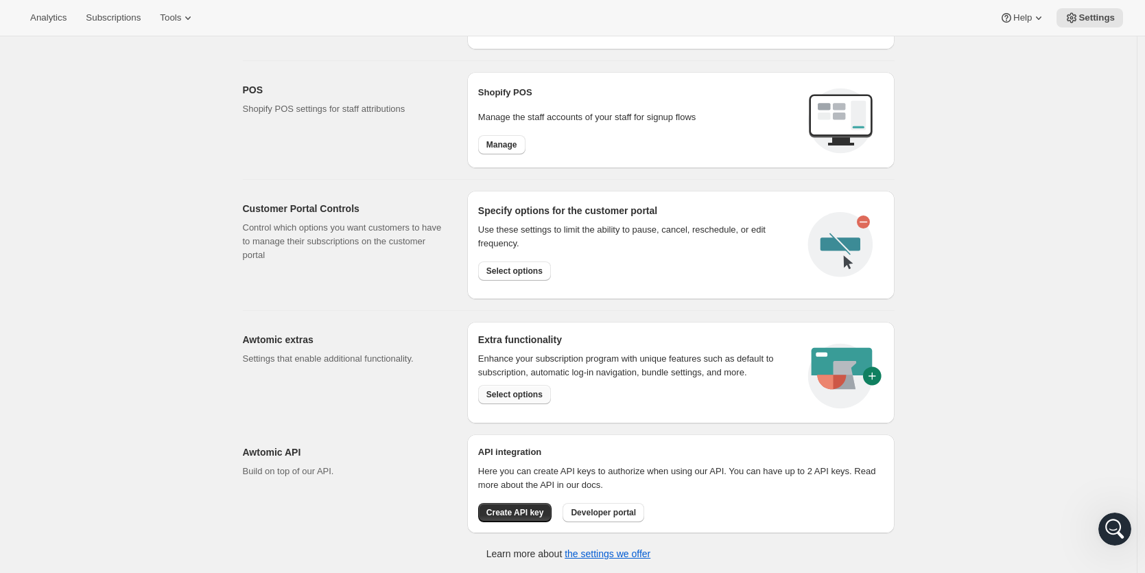
click at [526, 399] on span "Select options" at bounding box center [514, 394] width 56 height 11
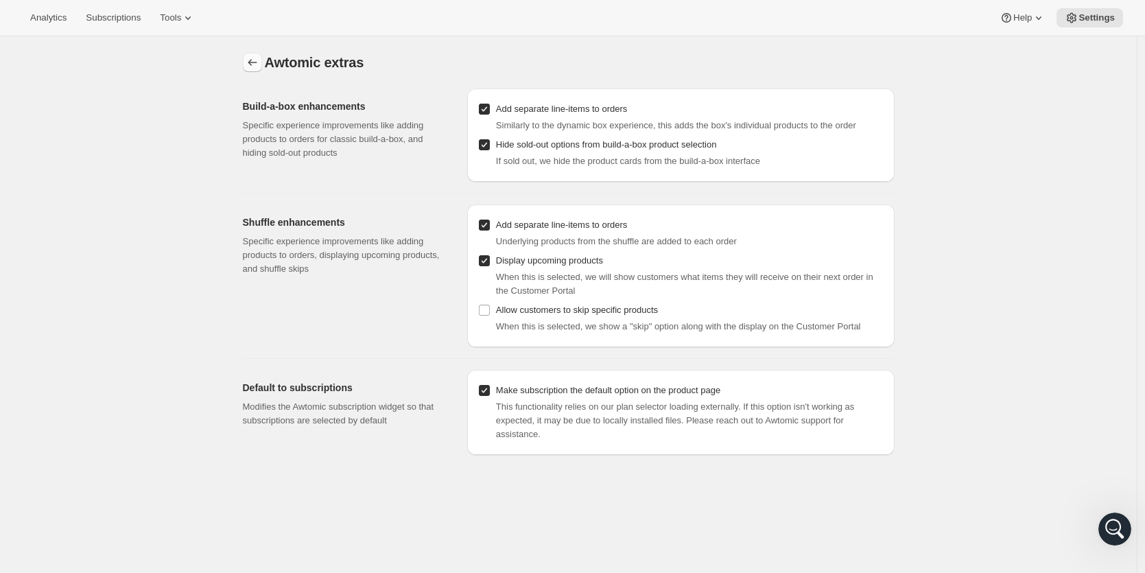
click at [256, 62] on icon "Settings" at bounding box center [253, 63] width 14 height 14
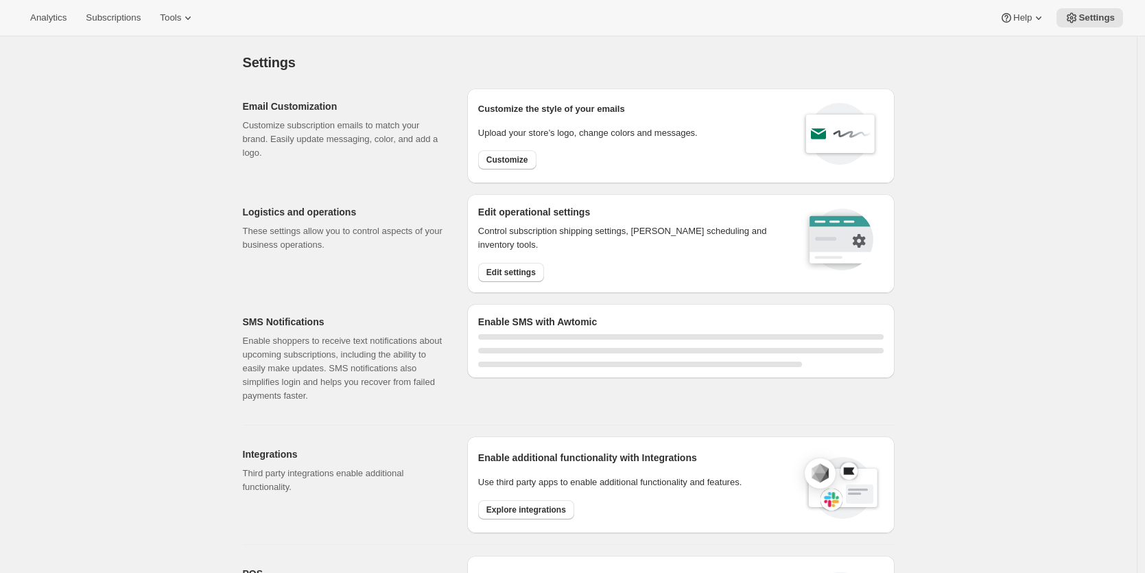
select select "22:00"
select select "09:00"
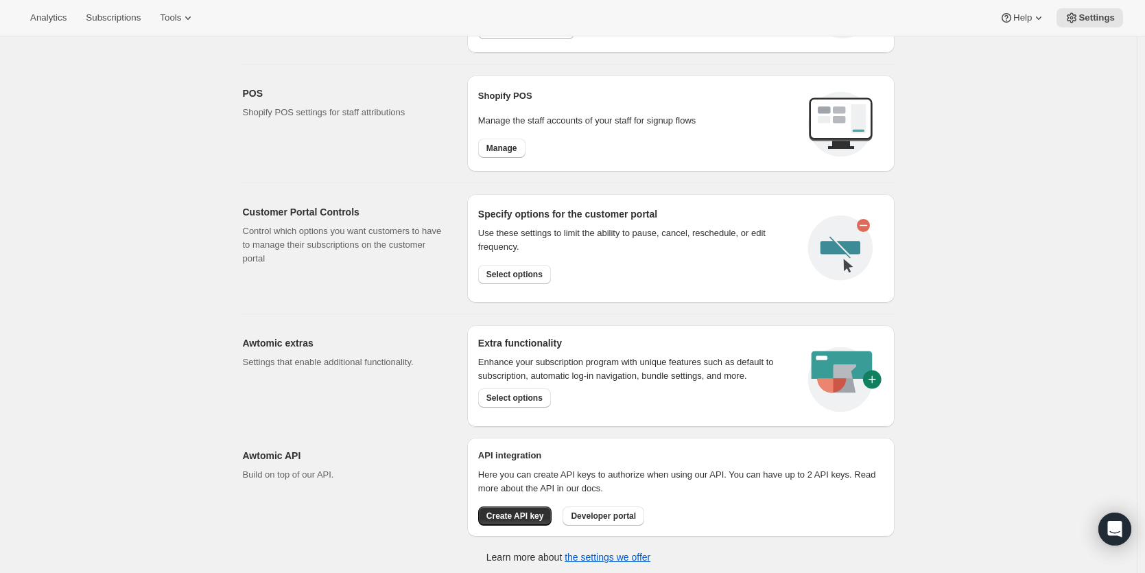
scroll to position [606, 0]
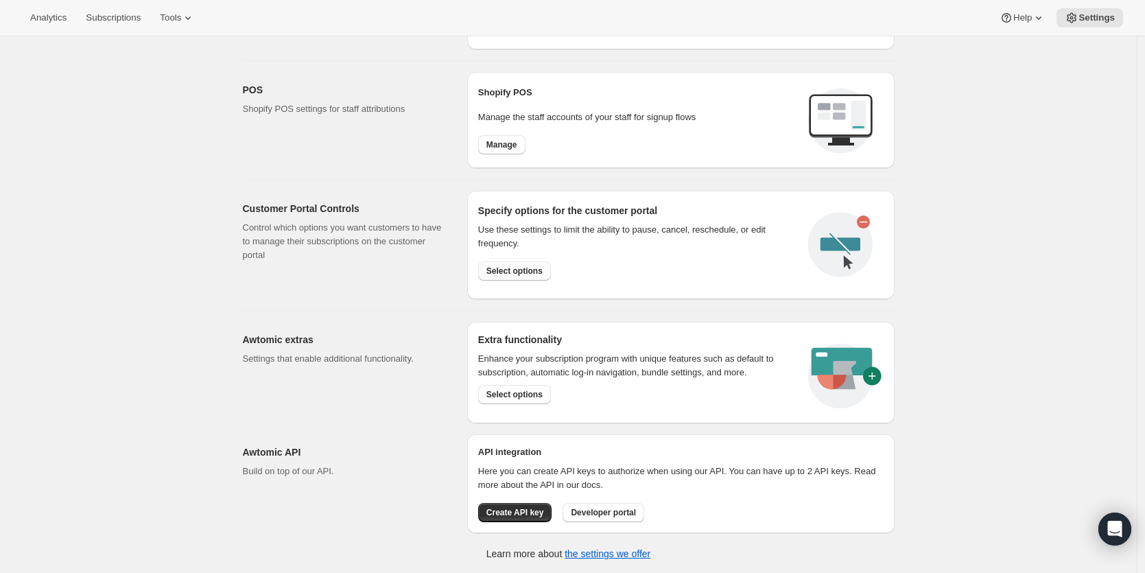
click at [520, 270] on span "Select options" at bounding box center [514, 270] width 56 height 11
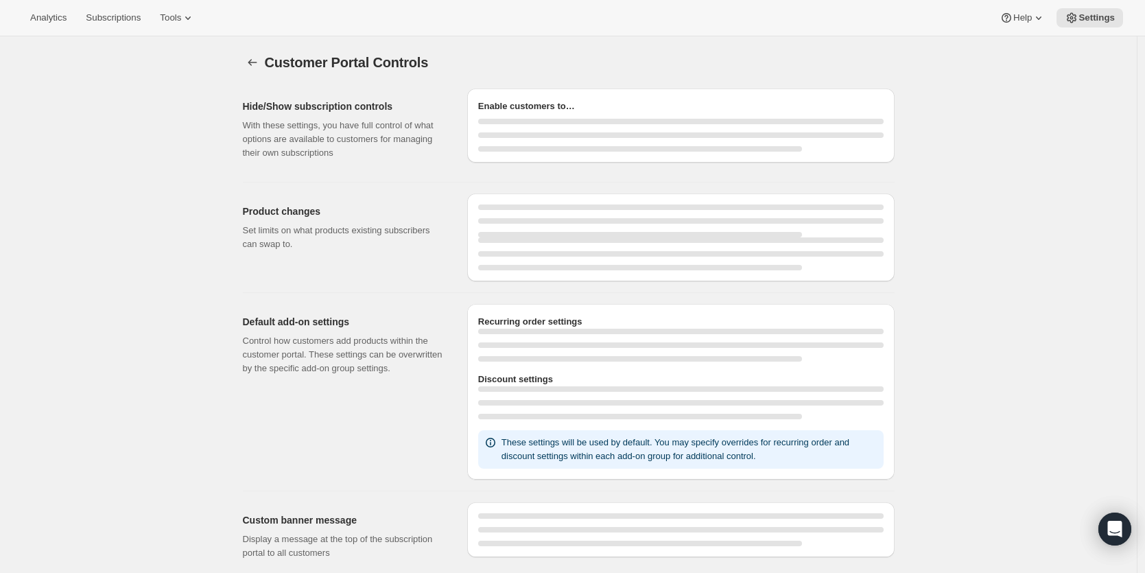
select select "INTERVAL"
select select "MONTH"
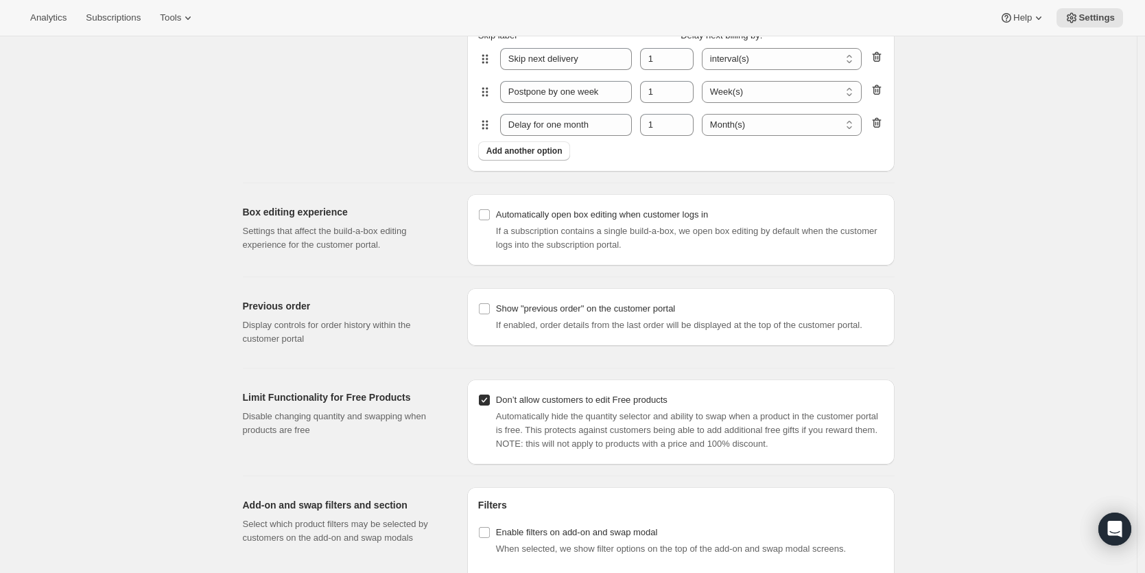
scroll to position [1334, 0]
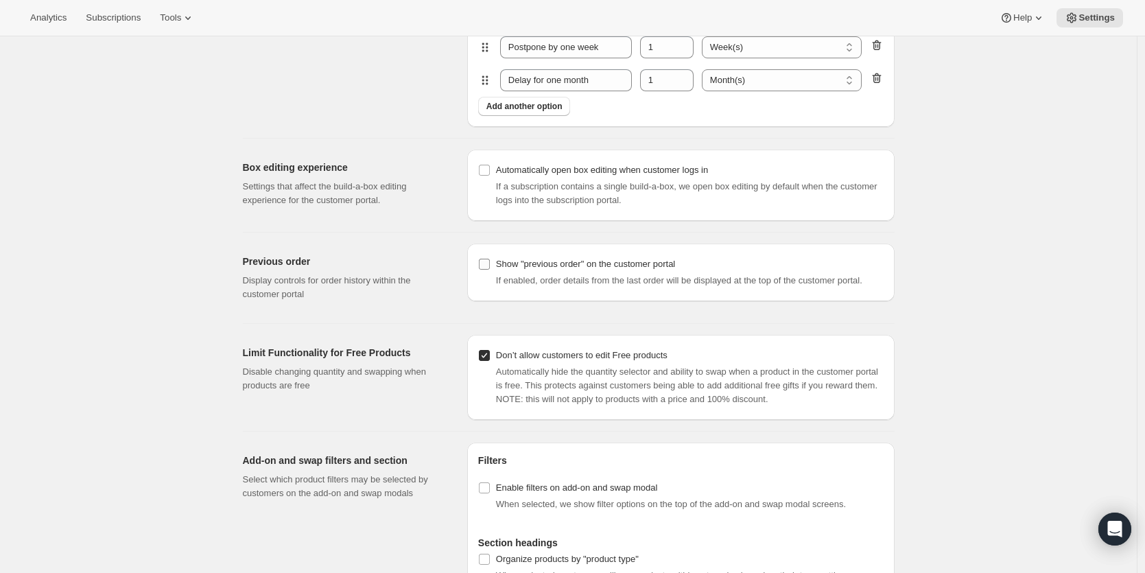
click at [485, 262] on input "Show "previous order" on the customer portal" at bounding box center [484, 264] width 11 height 11
checkbox input "true"
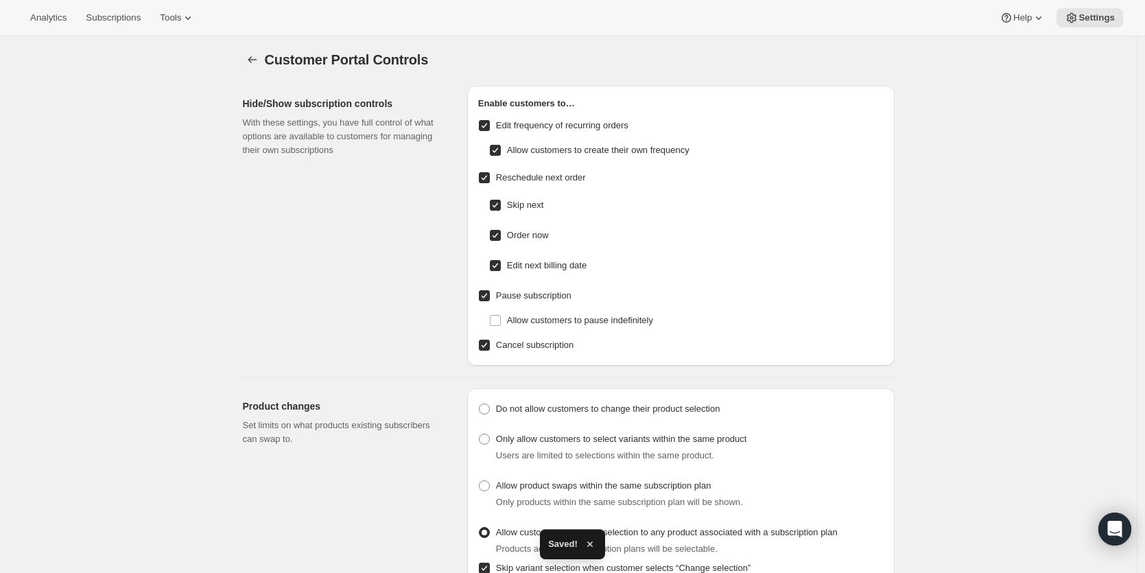
scroll to position [0, 0]
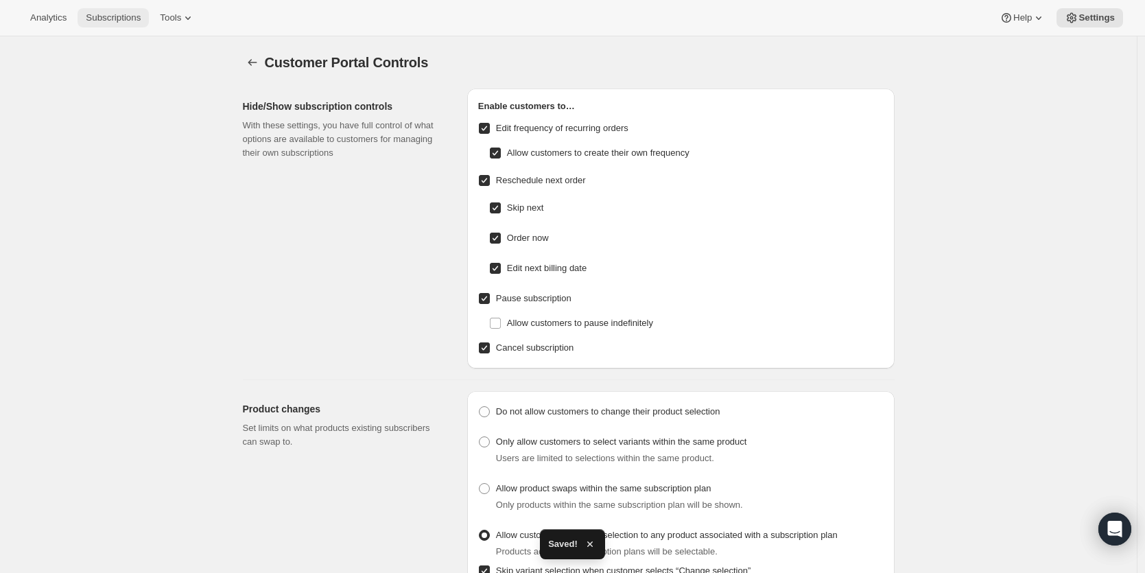
click at [125, 16] on span "Subscriptions" at bounding box center [113, 17] width 55 height 11
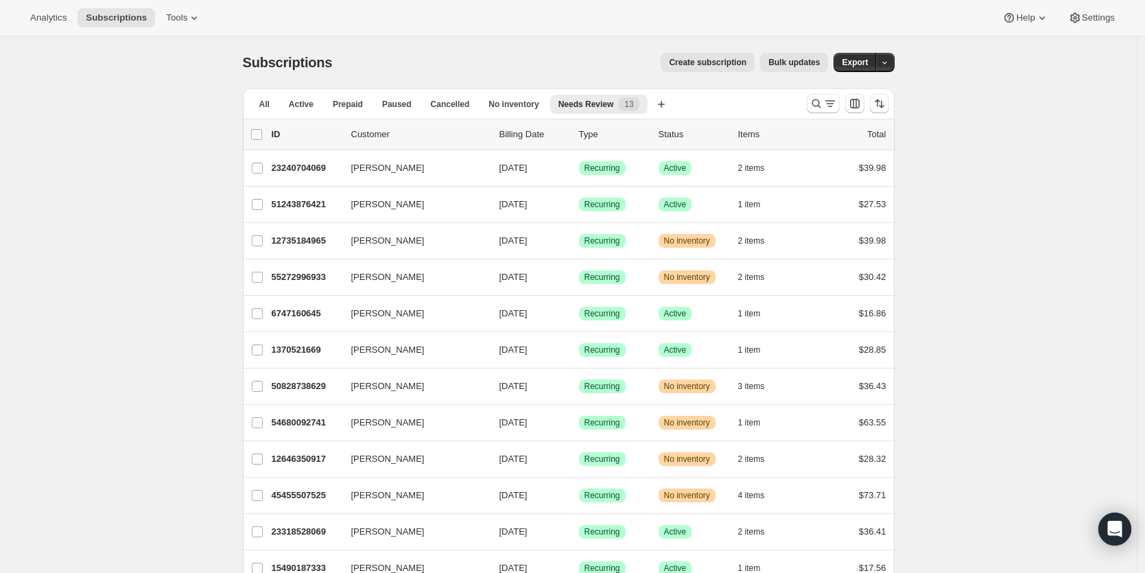
click at [708, 64] on span "Create subscription" at bounding box center [708, 62] width 78 height 11
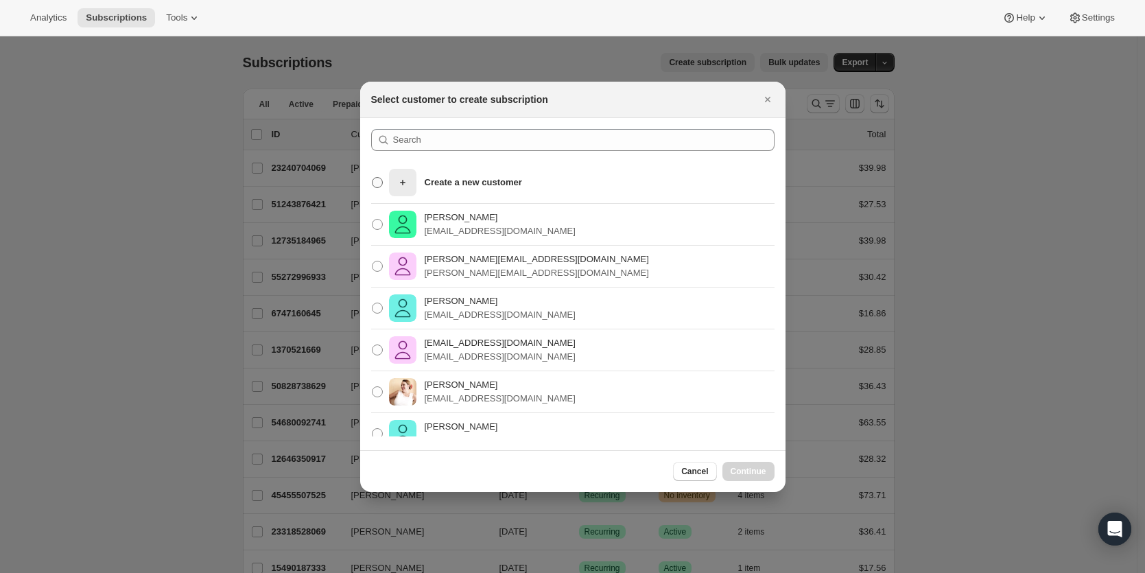
click at [461, 180] on p "Create a new customer" at bounding box center [473, 183] width 97 height 14
click at [373, 178] on input "Create a new customer" at bounding box center [372, 177] width 1 height 1
radio input "true"
click at [757, 472] on span "Continue" at bounding box center [749, 471] width 36 height 11
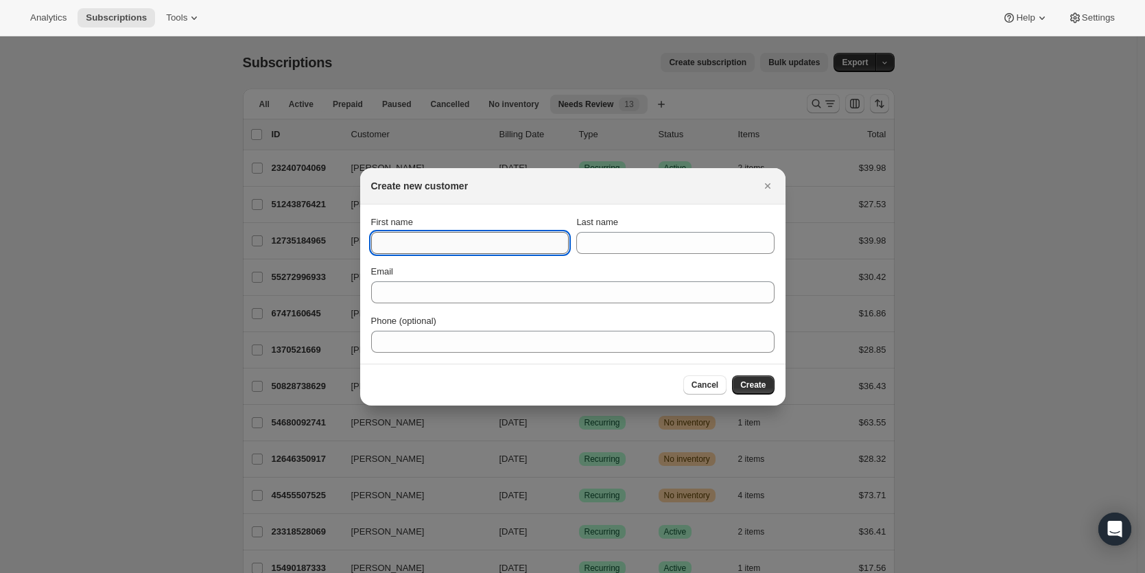
click at [407, 240] on input "First name" at bounding box center [470, 243] width 198 height 22
type input "Sammy"
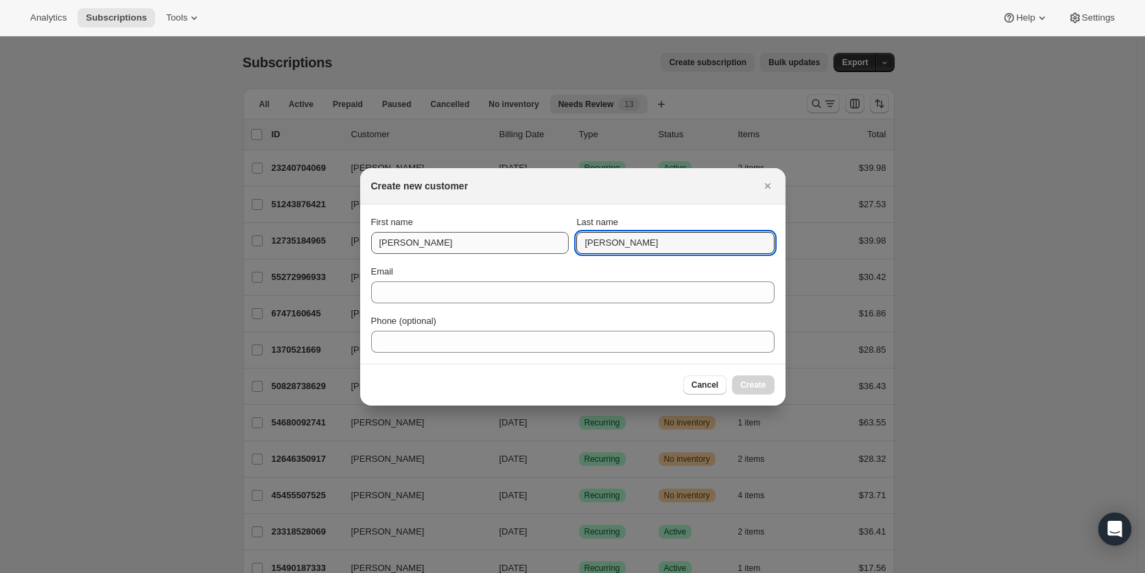
type input "Lynn"
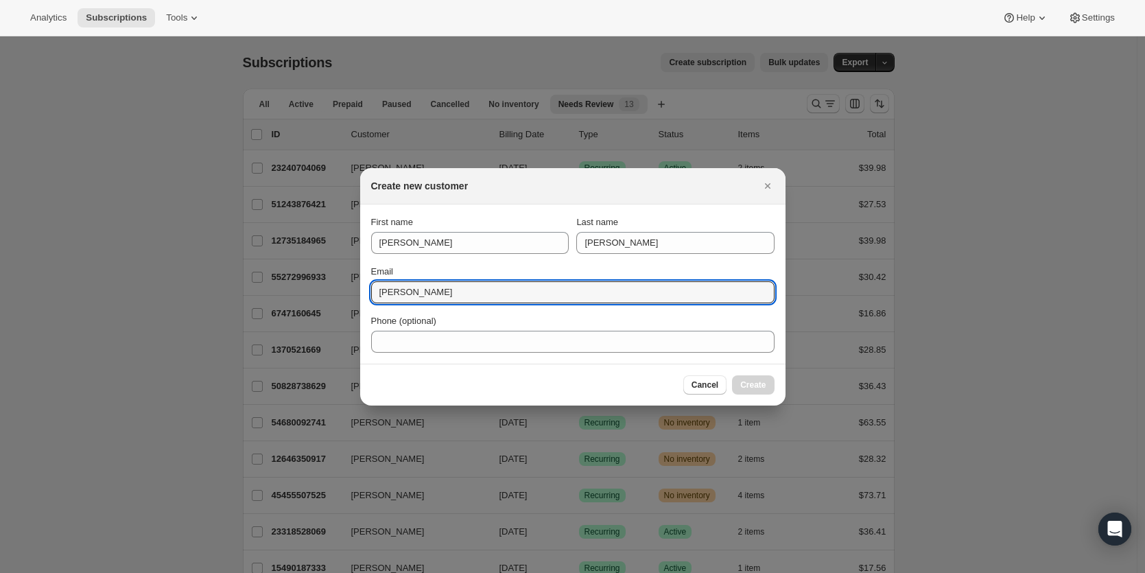
type input "sammy@hellohibar.com"
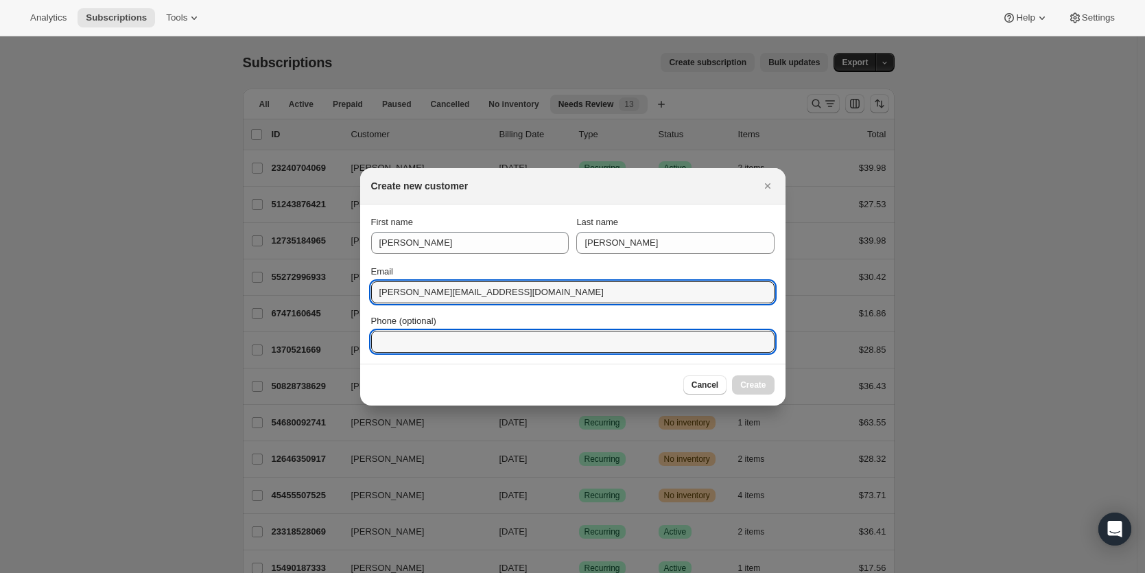
type input "6128456757"
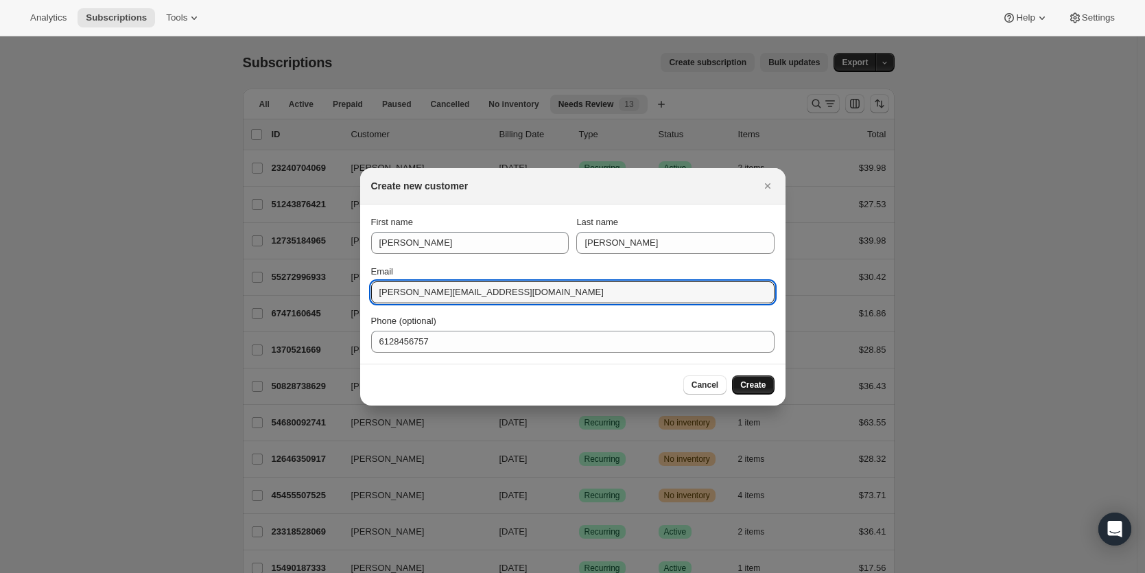
click at [744, 386] on span "Create" at bounding box center [752, 384] width 25 height 11
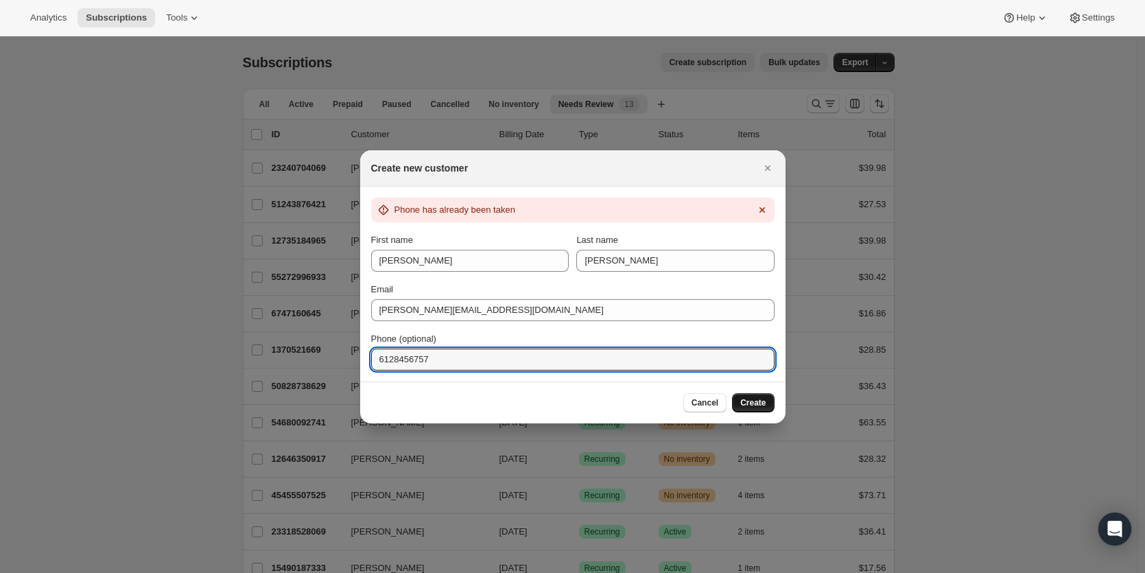
drag, startPoint x: 454, startPoint y: 357, endPoint x: 352, endPoint y: 357, distance: 102.2
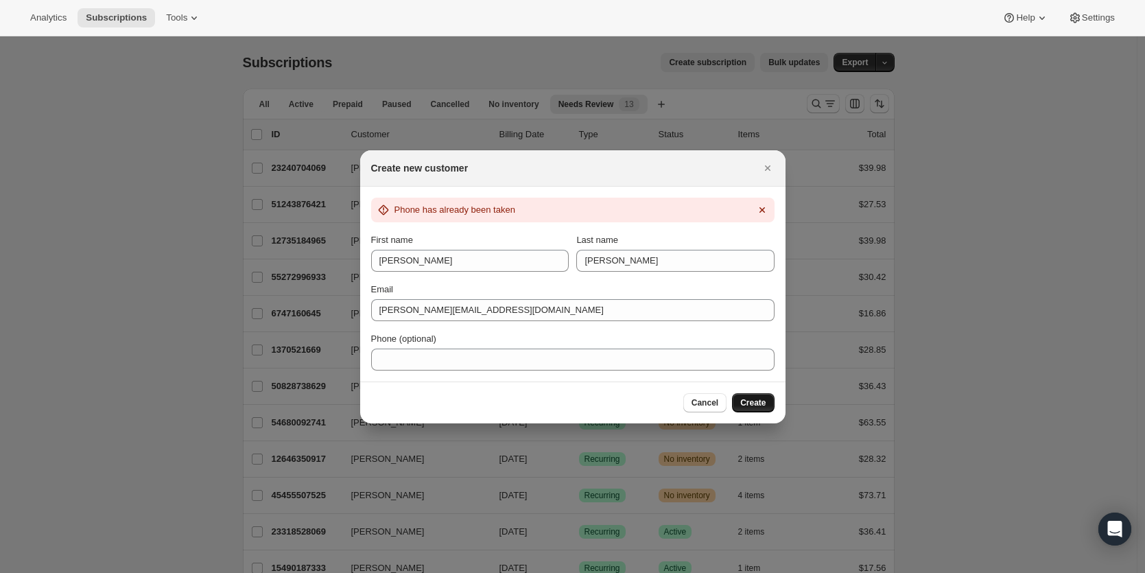
click at [759, 401] on span "Create" at bounding box center [752, 402] width 25 height 11
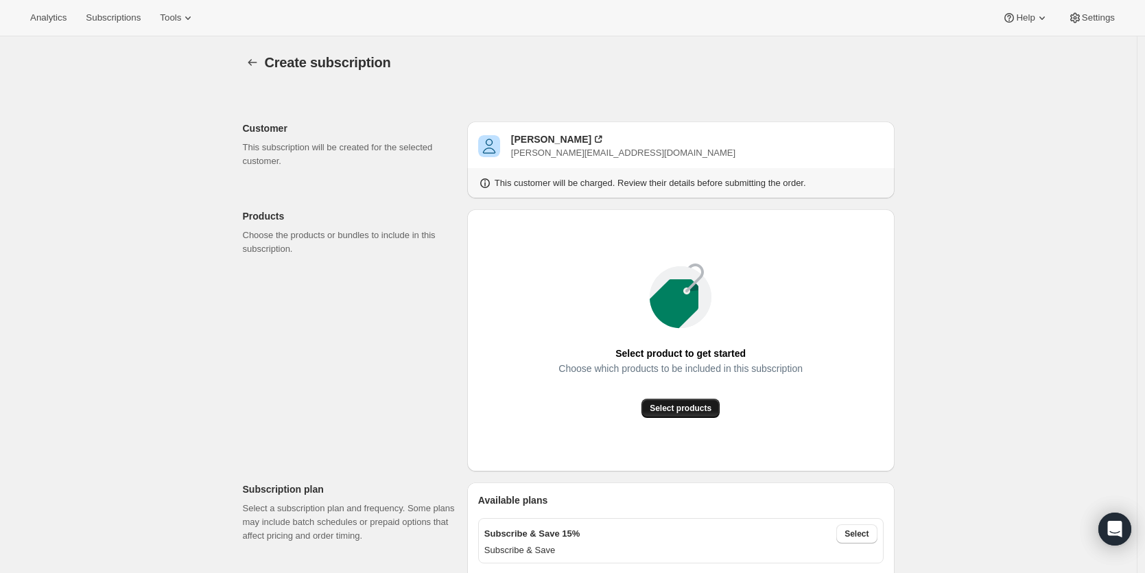
click at [682, 414] on button "Select products" at bounding box center [680, 408] width 78 height 19
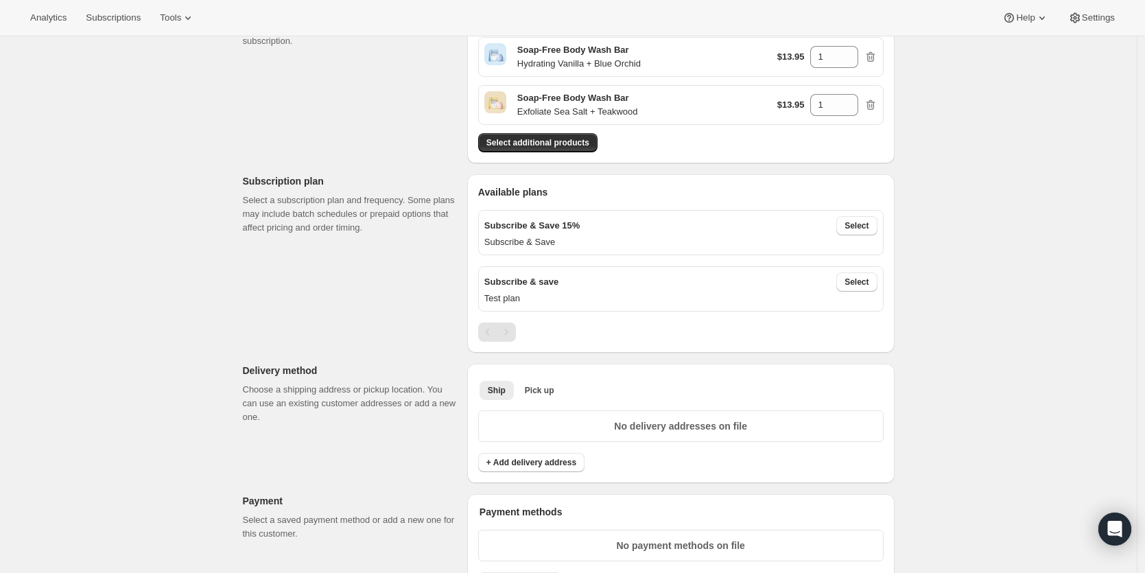
scroll to position [158, 0]
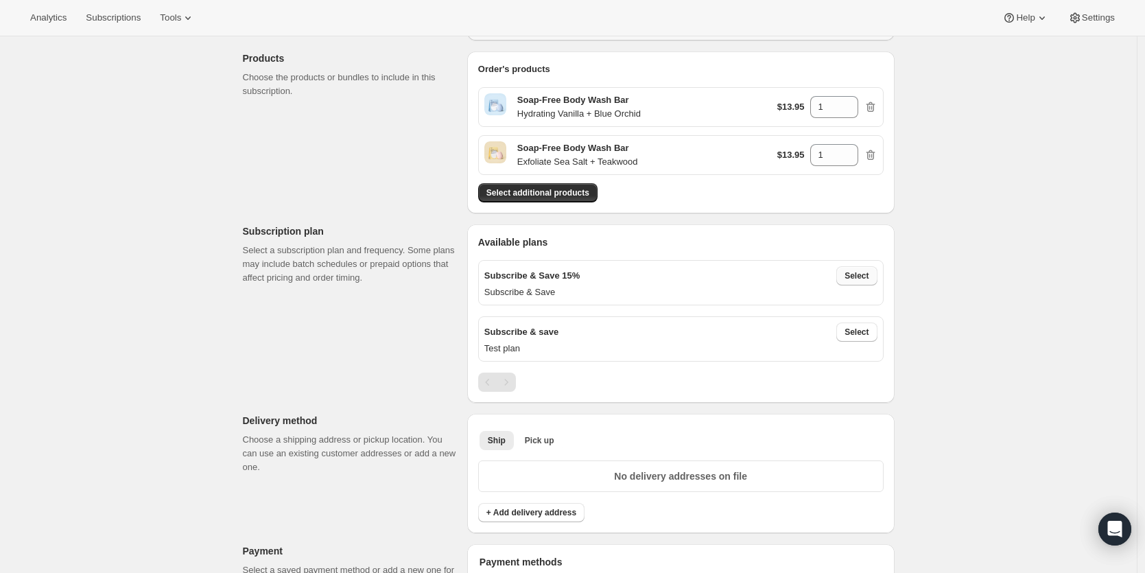
click at [862, 276] on span "Select" at bounding box center [857, 275] width 24 height 11
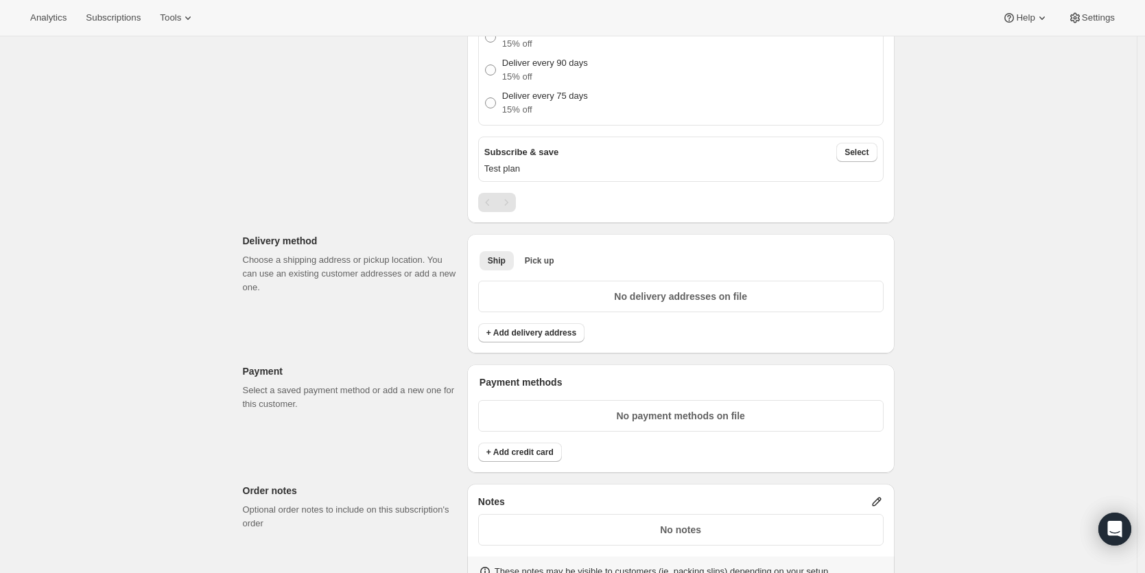
scroll to position [536, 0]
click at [571, 335] on span "+ Add delivery address" at bounding box center [531, 332] width 90 height 11
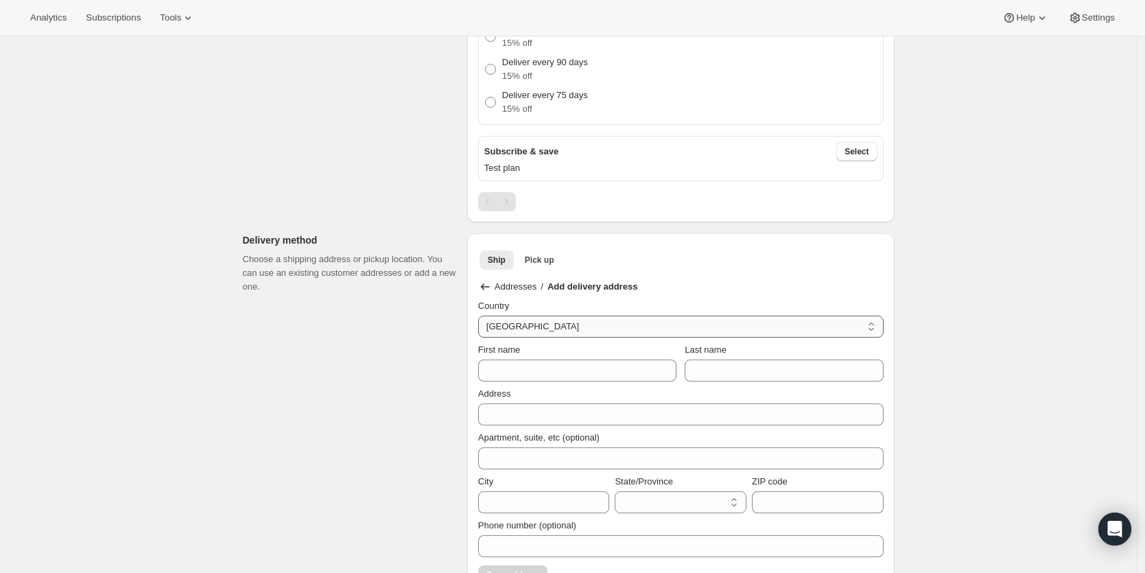
click at [563, 324] on select "Afghanistan Algeria Angola Anguilla Antigua And Barbuda Argentina Aruba Austral…" at bounding box center [680, 327] width 405 height 22
select select "US"
click at [482, 316] on select "Afghanistan Algeria Angola Anguilla Antigua And Barbuda Argentina Aruba Austral…" at bounding box center [680, 327] width 405 height 22
select select "AL"
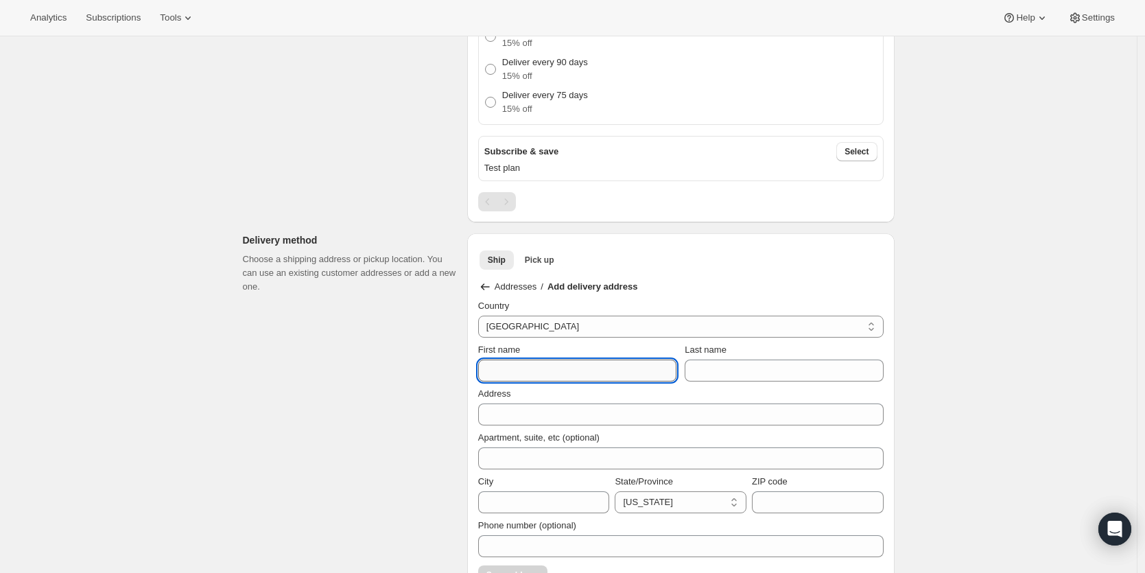
click at [570, 376] on input "First name" at bounding box center [577, 370] width 198 height 22
type input "Sammy"
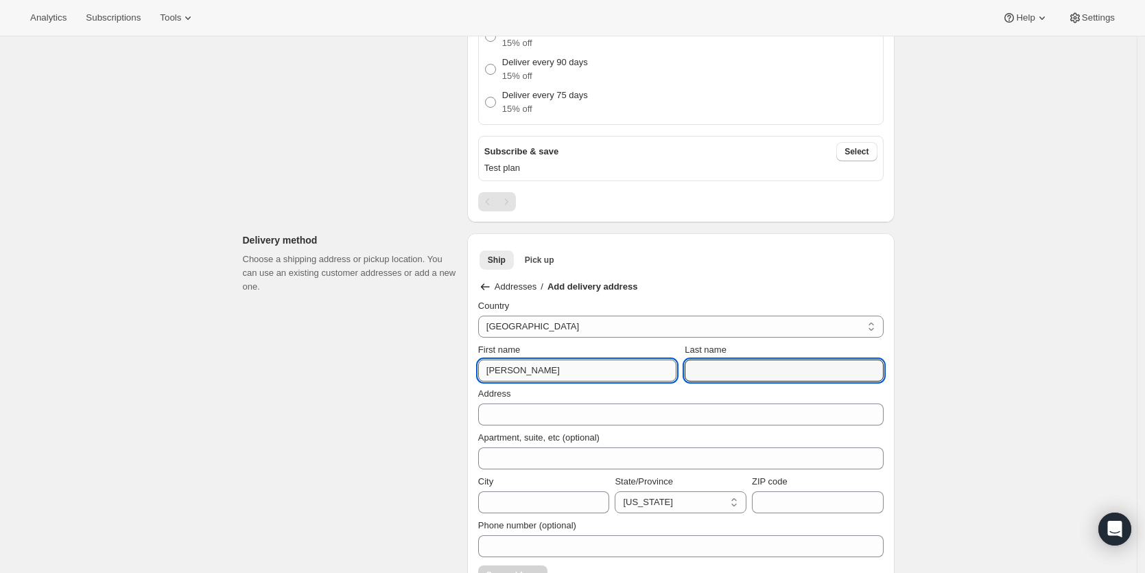
type input "Lynn"
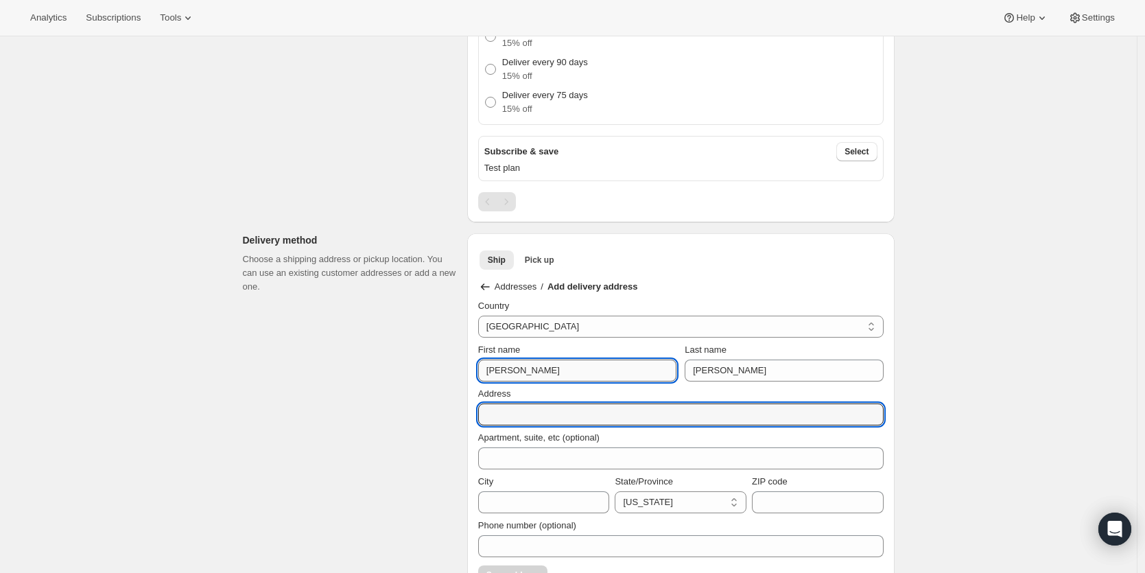
type input "5045 Aldrich Ave N"
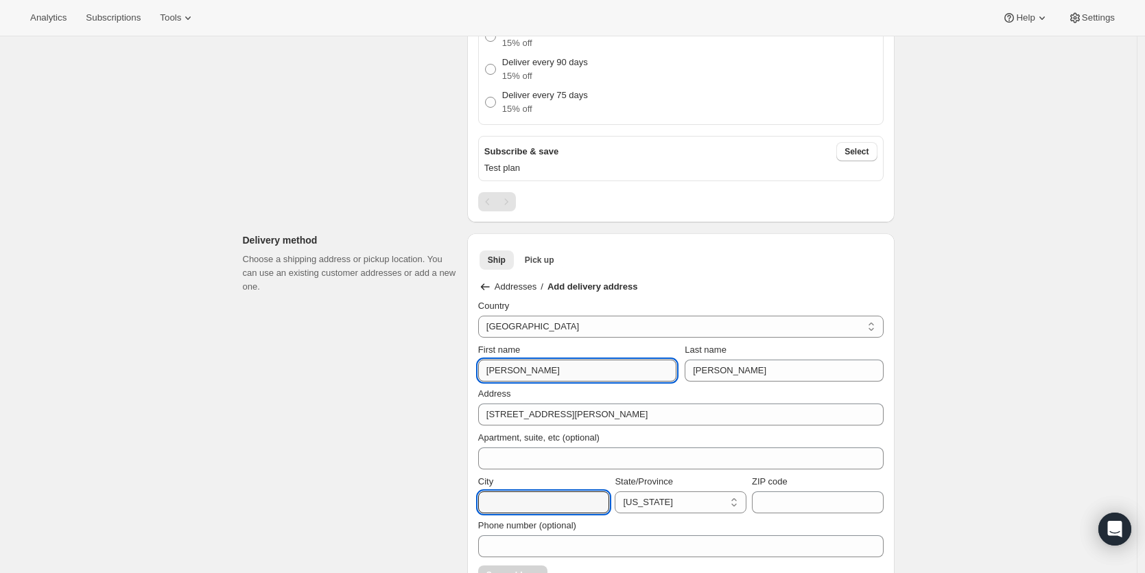
type input "Minneapolis"
select select "MN"
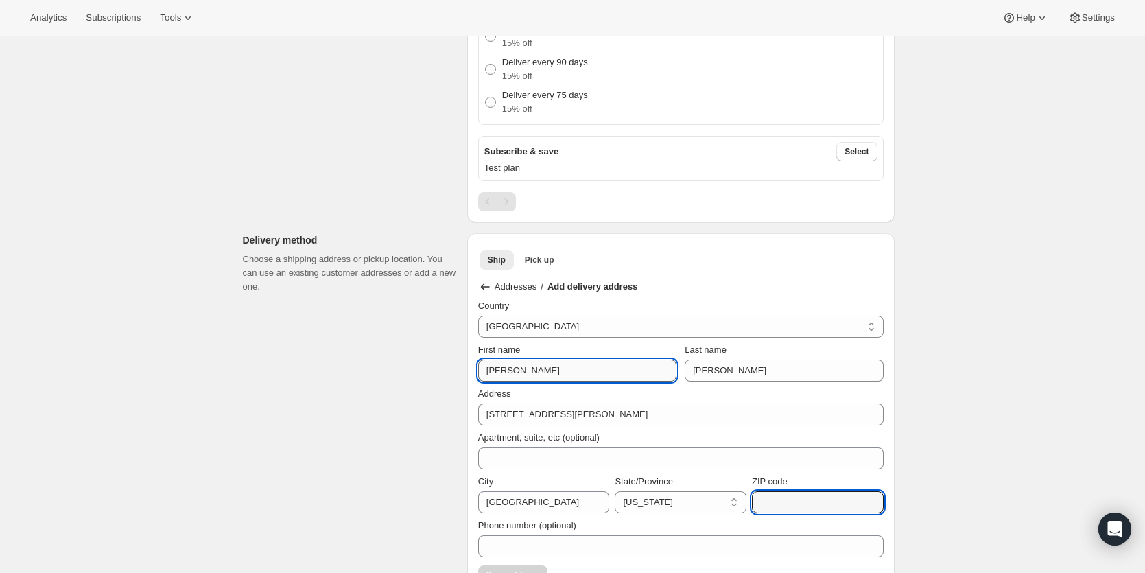
type input "55430"
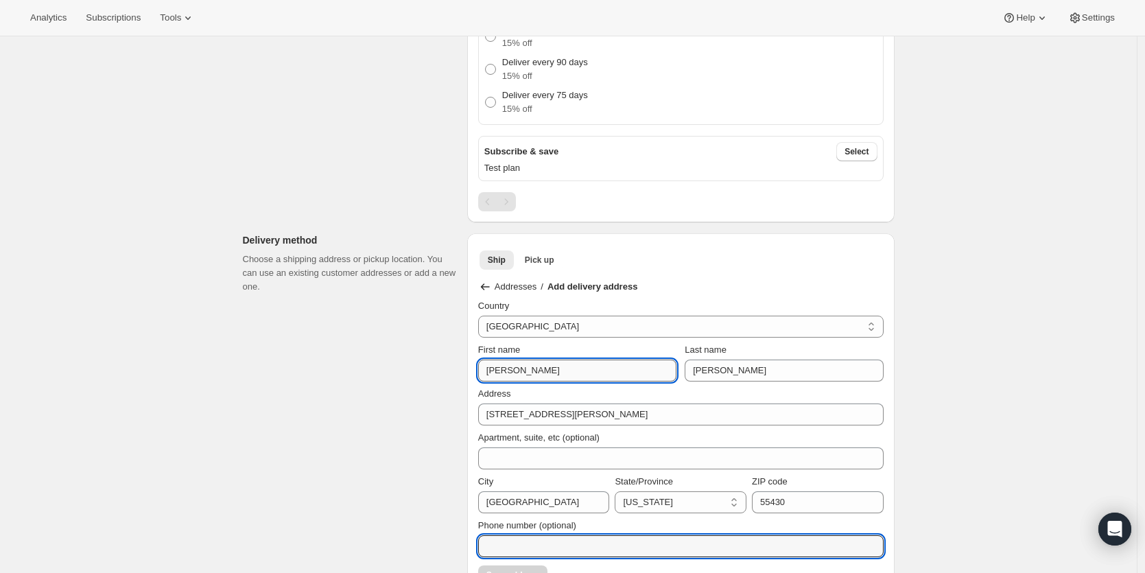
type input "6128456757"
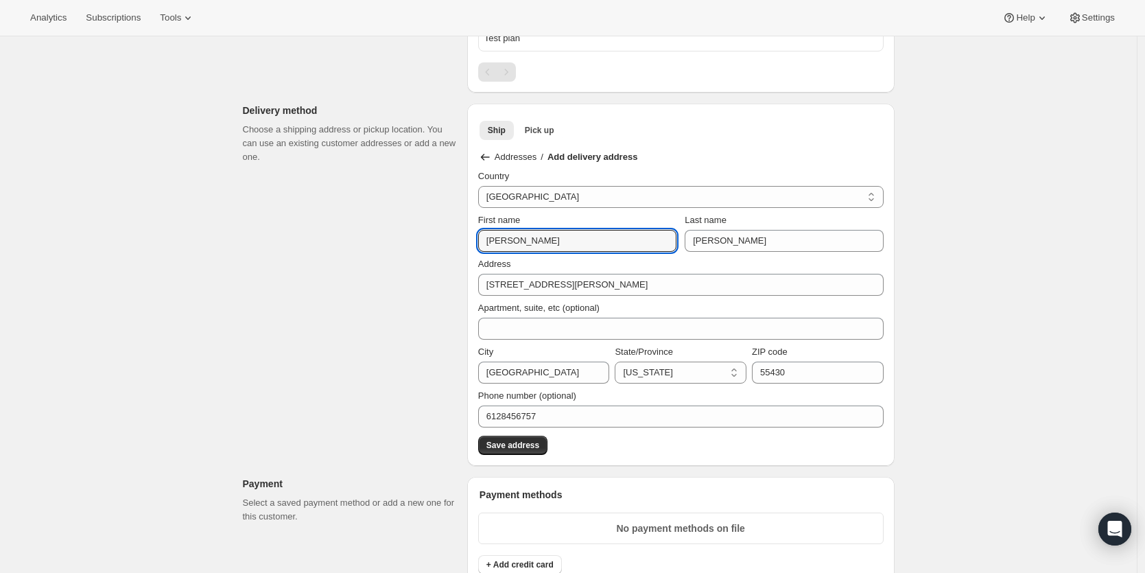
scroll to position [681, 0]
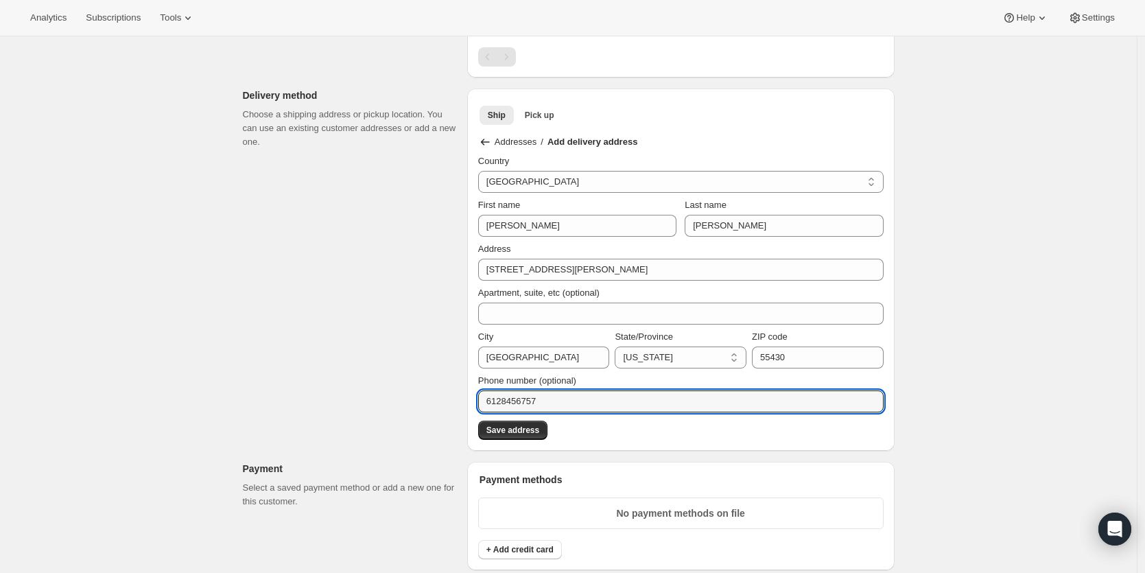
drag, startPoint x: 565, startPoint y: 399, endPoint x: 463, endPoint y: 402, distance: 101.6
click at [463, 402] on div "Customer This subscription will be created for the selected customer. Sammy Lyn…" at bounding box center [563, 243] width 663 height 1673
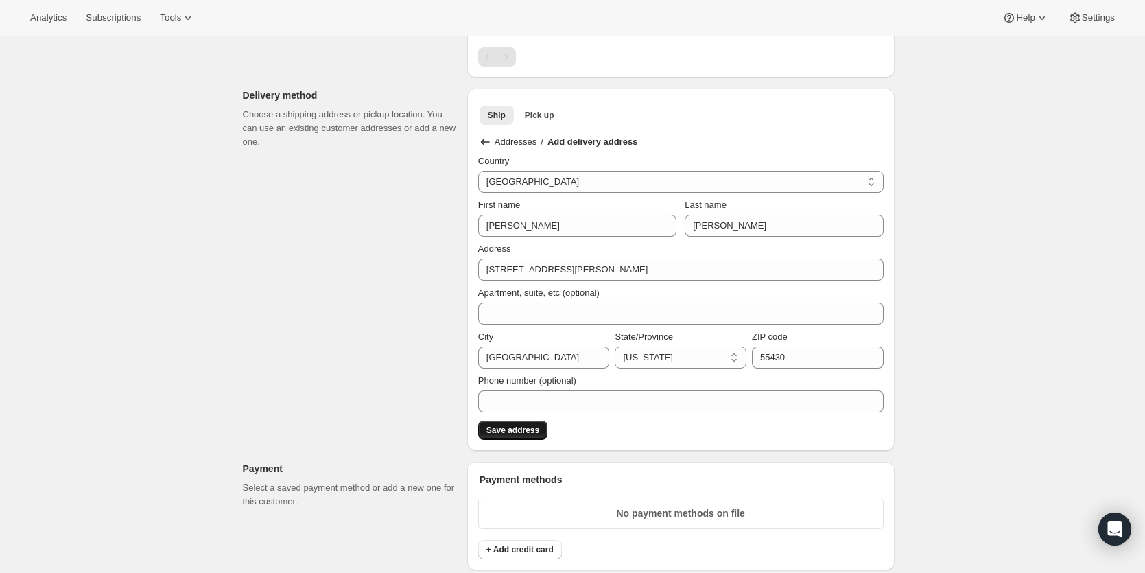
click at [539, 431] on span "Save address" at bounding box center [512, 430] width 53 height 11
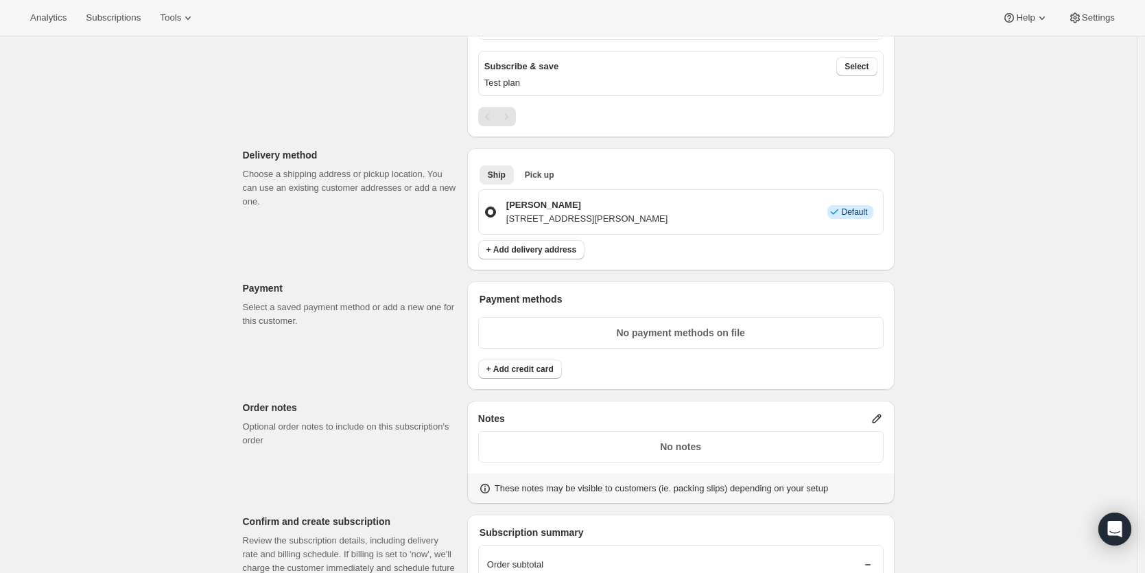
scroll to position [624, 0]
click at [508, 368] on span "+ Add credit card" at bounding box center [519, 367] width 67 height 11
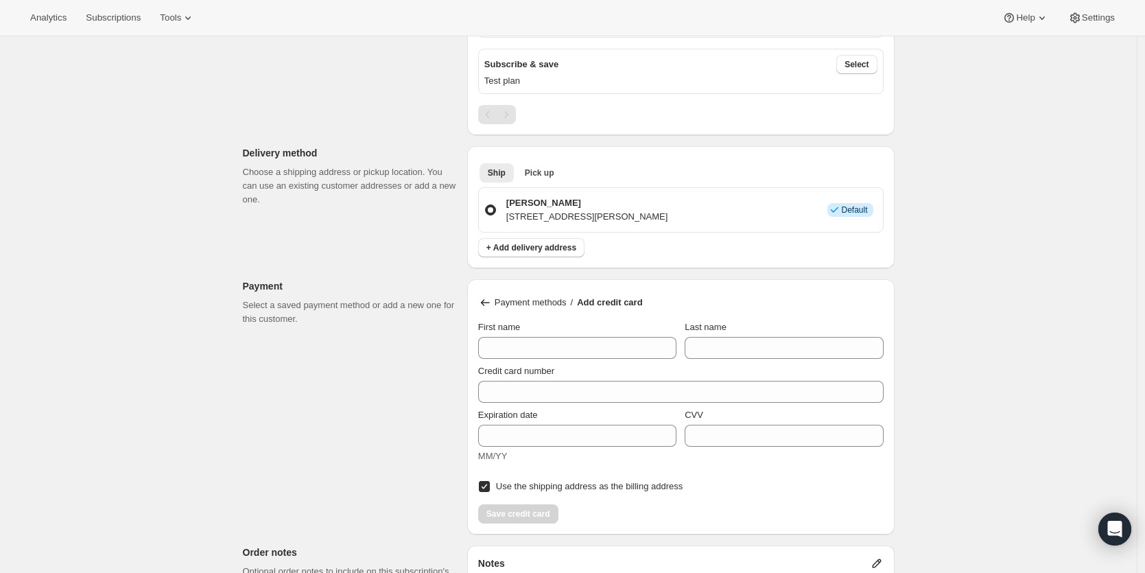
click at [543, 307] on p "Payment methods" at bounding box center [531, 303] width 72 height 14
click at [586, 497] on div "Save credit card" at bounding box center [680, 509] width 405 height 27
click at [518, 346] on input "First name" at bounding box center [577, 348] width 198 height 22
type input "Sammy"
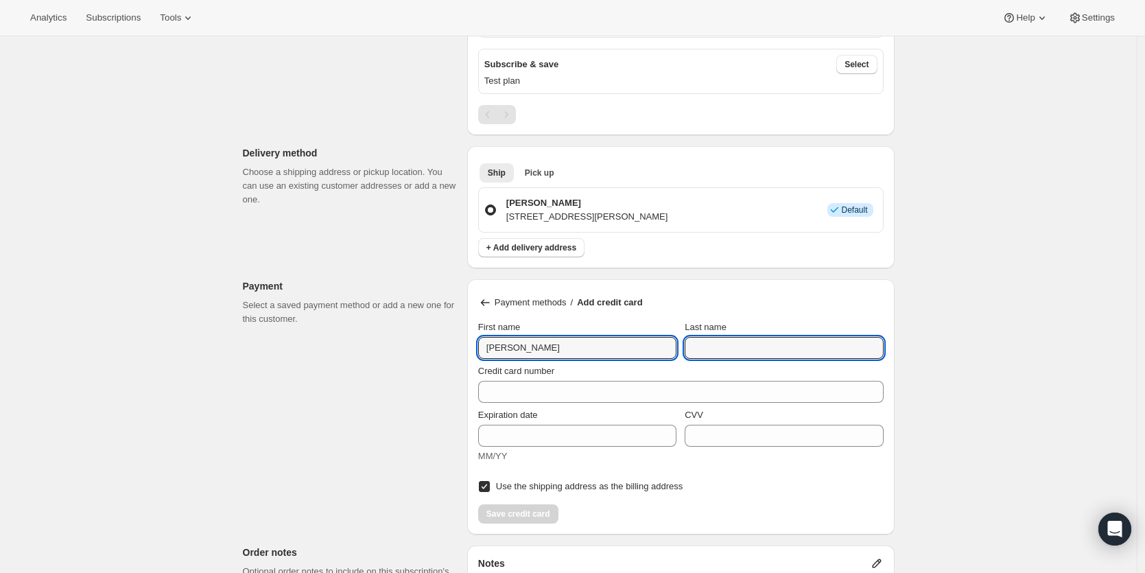
type input "Lynn"
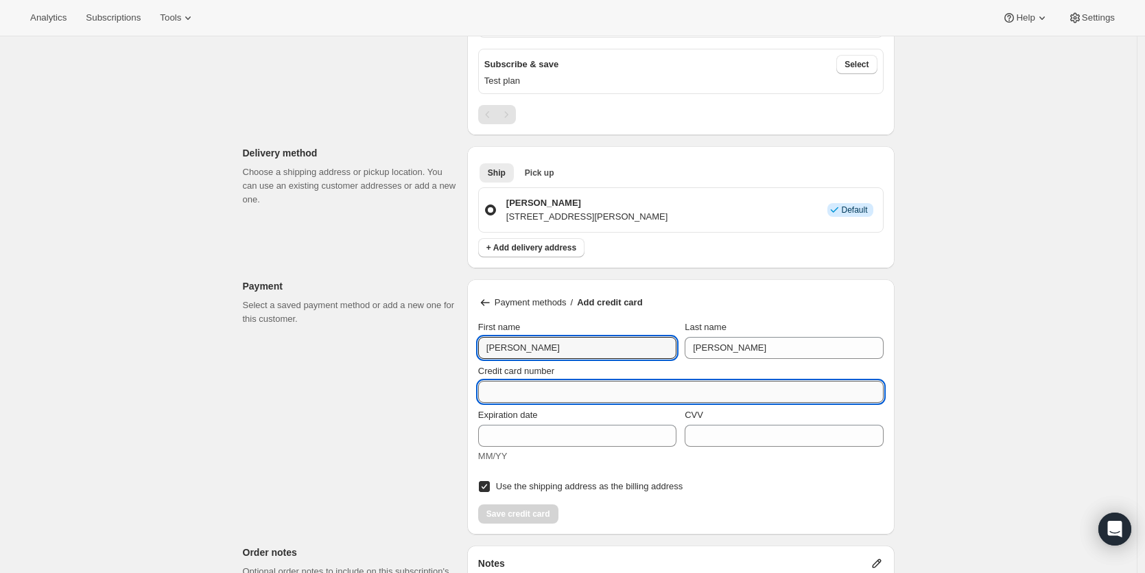
click at [595, 387] on input "Credit card number" at bounding box center [675, 392] width 394 height 22
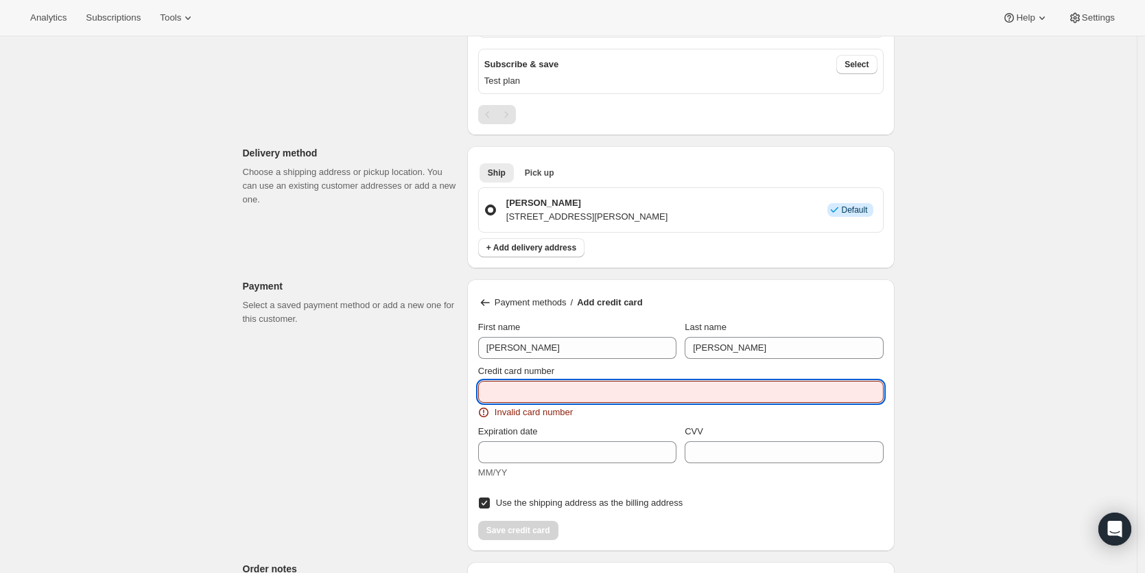
type input "3727 281094 85017"
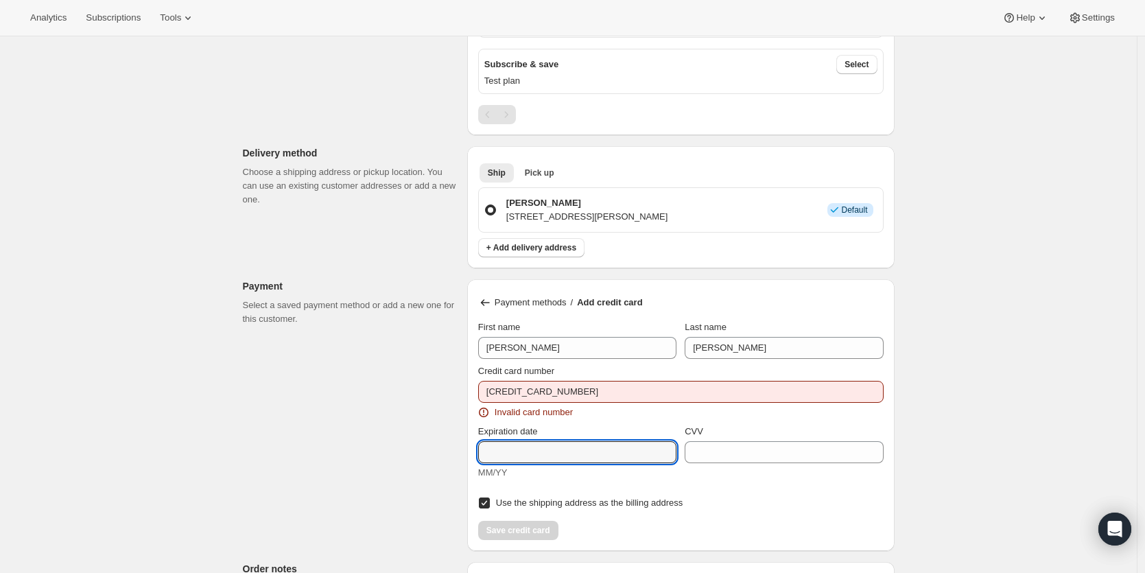
type input "12/2029"
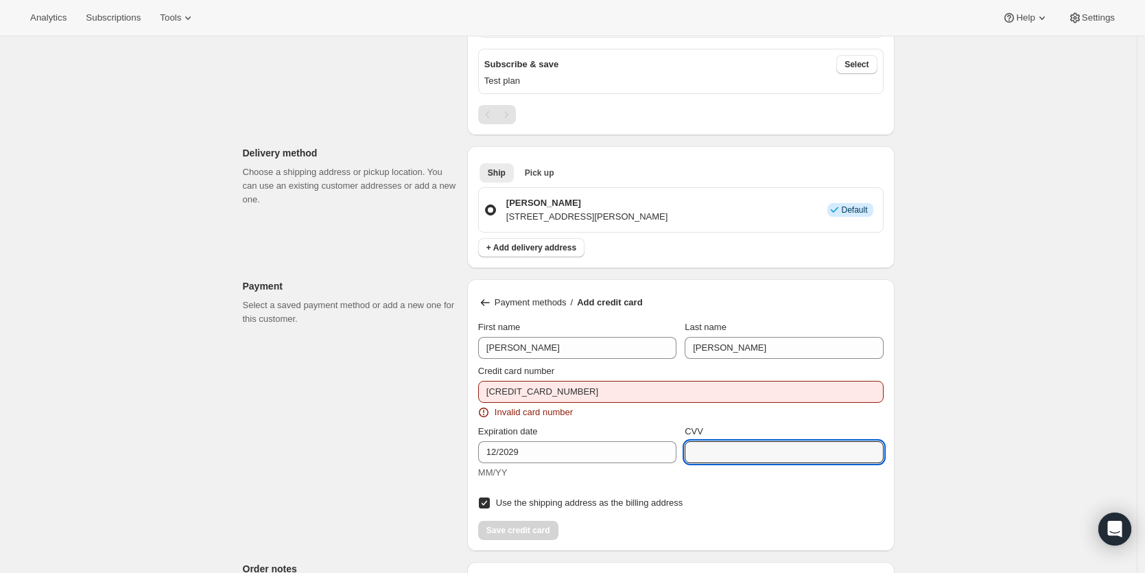
type input "3516"
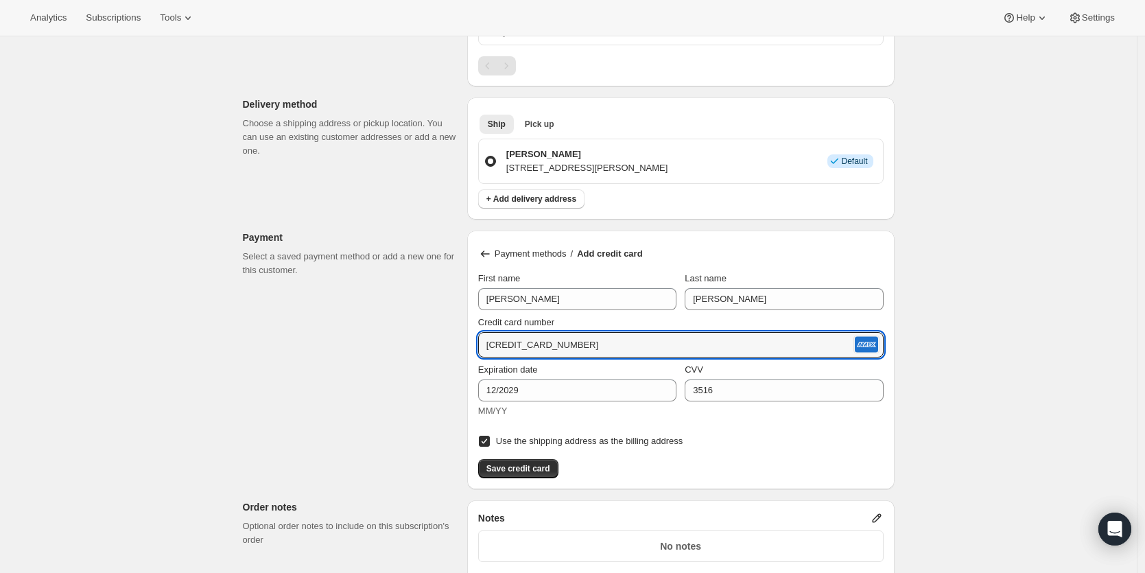
scroll to position [680, 0]
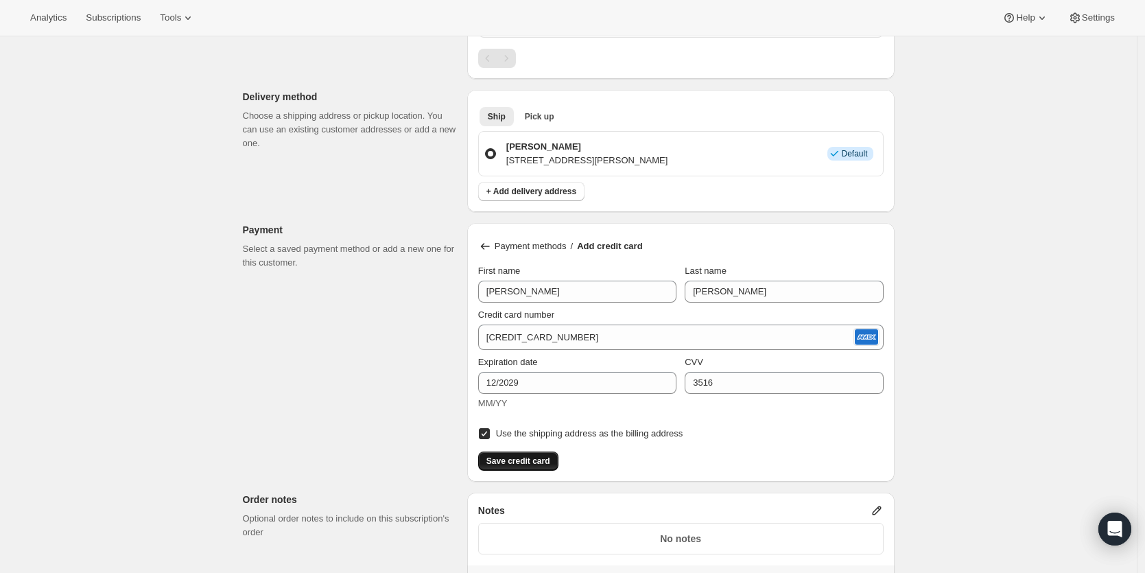
click at [536, 464] on span "Save credit card" at bounding box center [518, 461] width 64 height 11
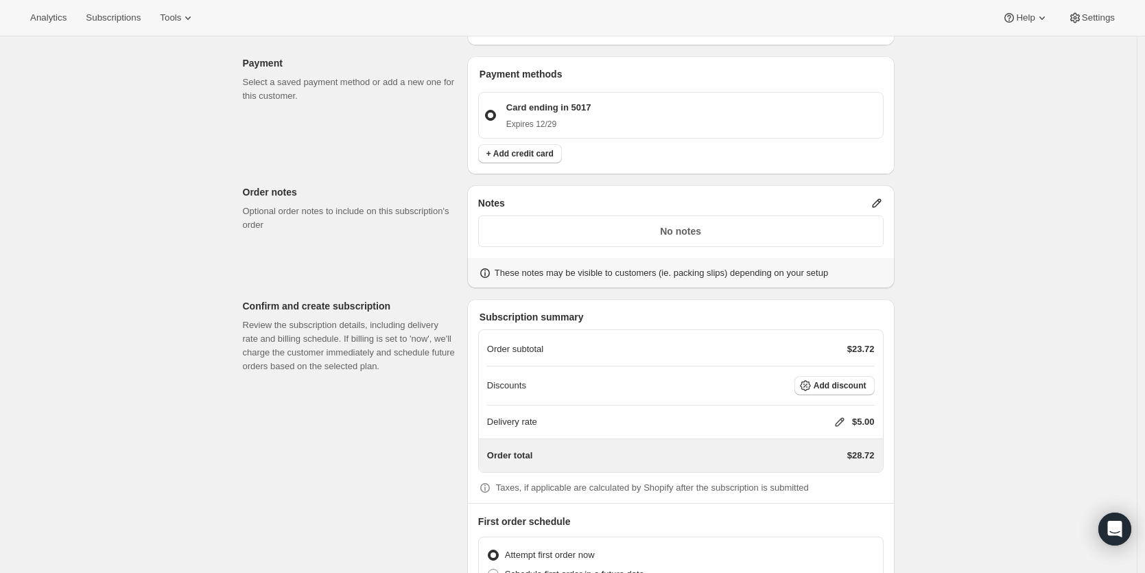
scroll to position [879, 0]
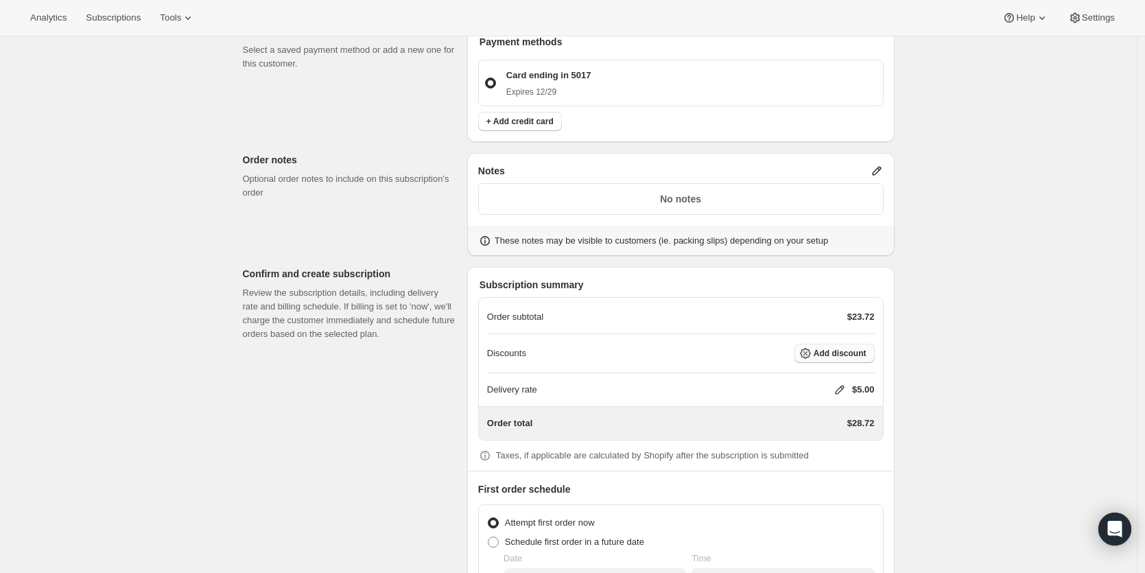
click at [846, 355] on span "Add discount" at bounding box center [840, 353] width 53 height 11
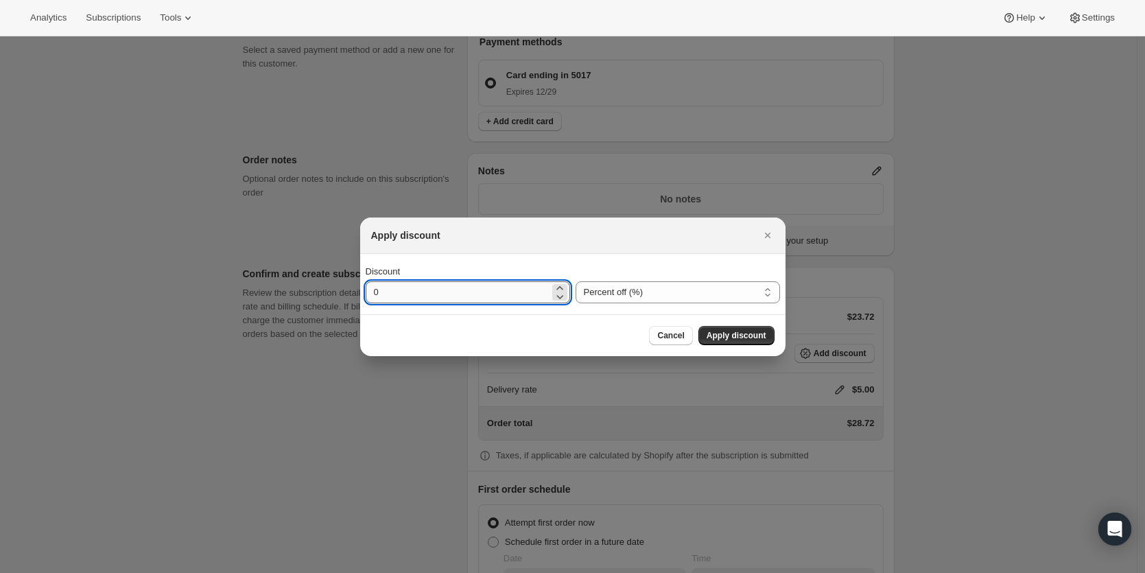
click at [459, 292] on input "0" at bounding box center [458, 292] width 184 height 22
type input "100"
click at [731, 338] on span "Apply discount" at bounding box center [737, 335] width 60 height 11
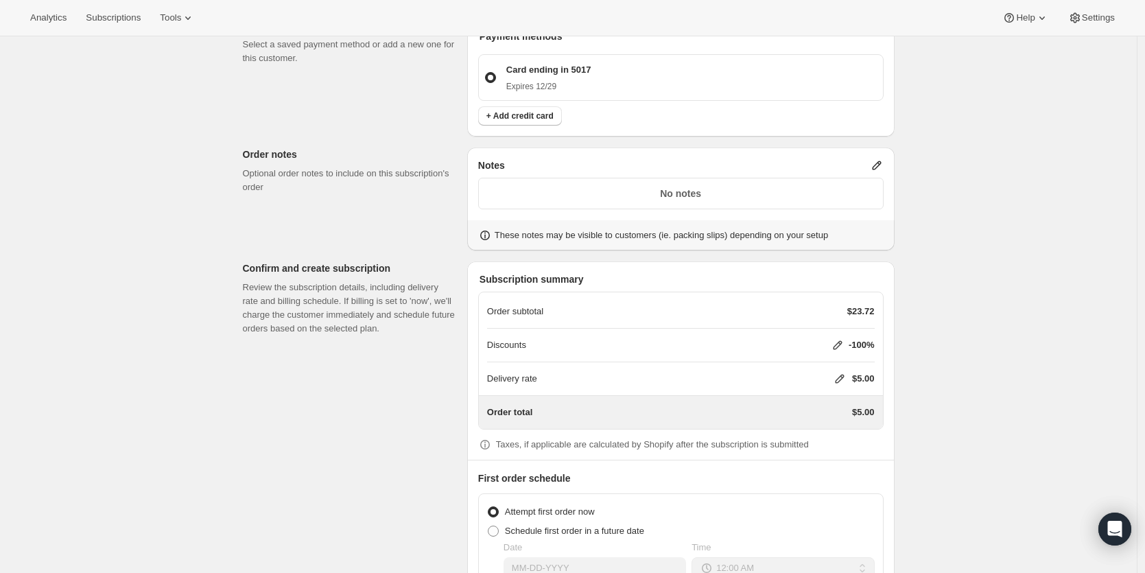
scroll to position [887, 0]
click at [838, 375] on icon at bounding box center [839, 376] width 9 height 9
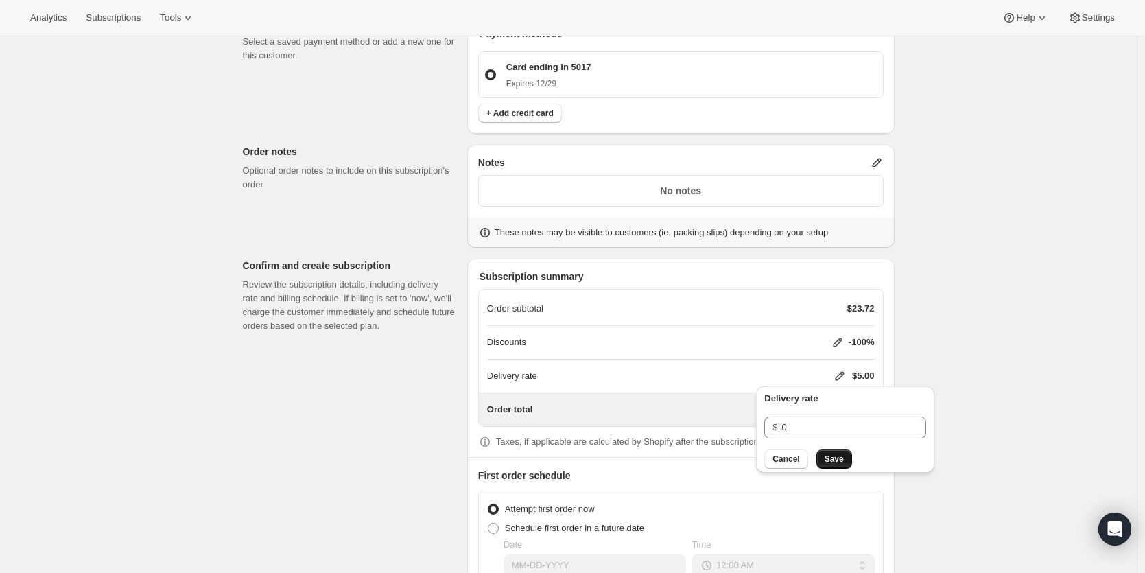
click at [838, 453] on span "Save" at bounding box center [834, 458] width 19 height 11
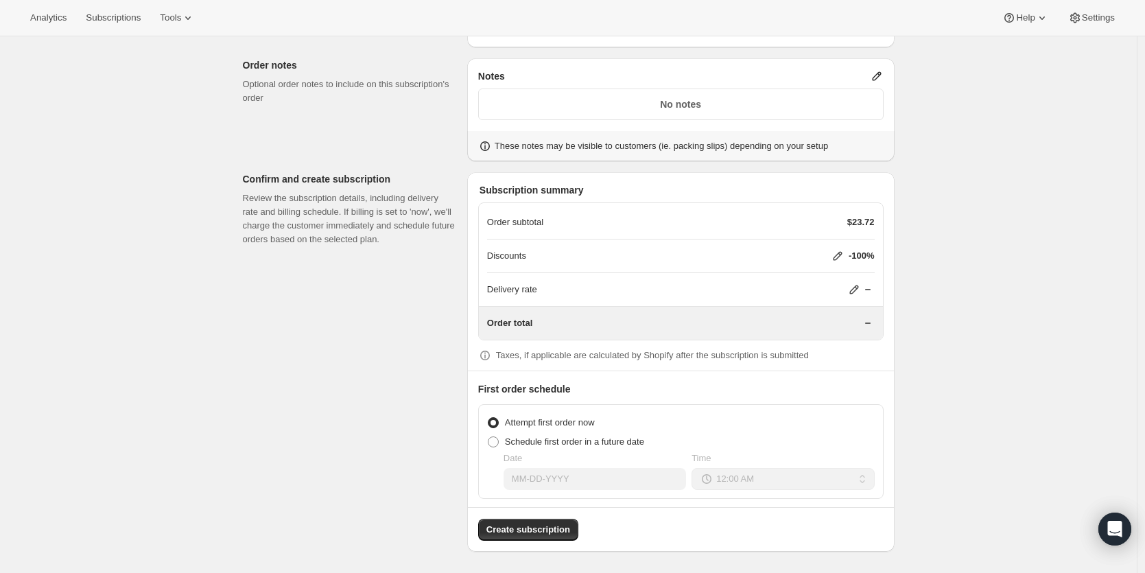
scroll to position [974, 0]
click at [499, 440] on span at bounding box center [493, 441] width 11 height 11
click at [488, 436] on input "Schedule first order in a future date" at bounding box center [488, 436] width 1 height 1
radio input "true"
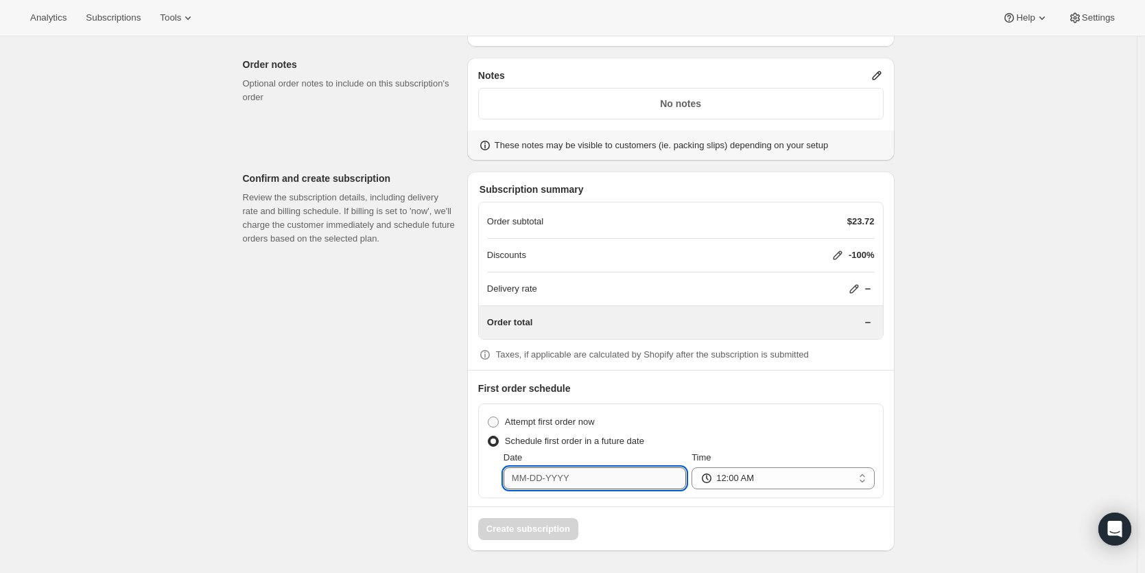
click at [623, 474] on input "Date" at bounding box center [595, 478] width 182 height 22
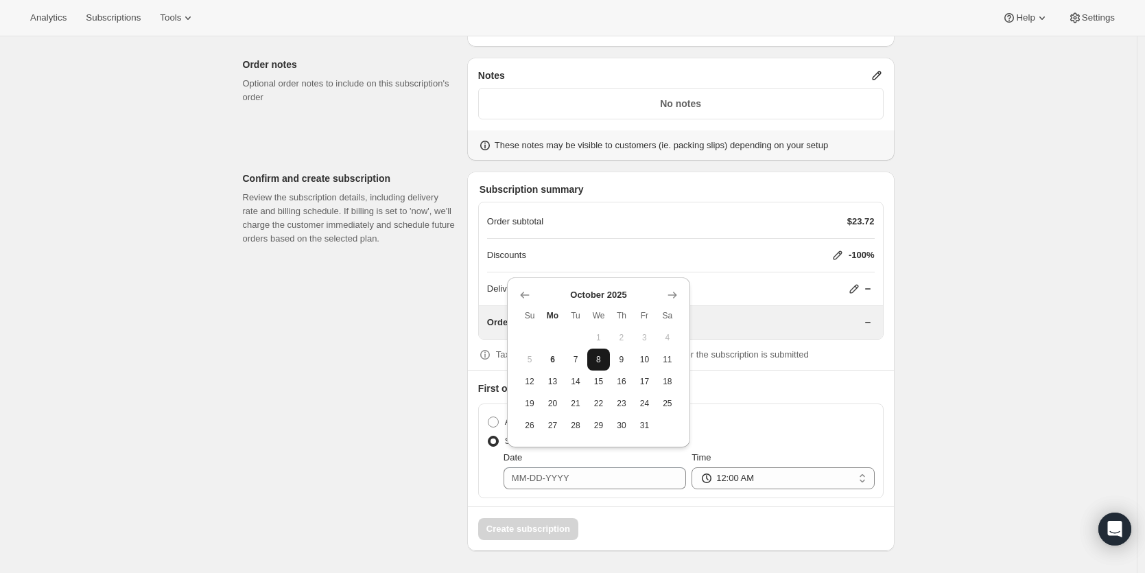
click at [601, 362] on span "8" at bounding box center [599, 359] width 12 height 11
type input "10-08-2025"
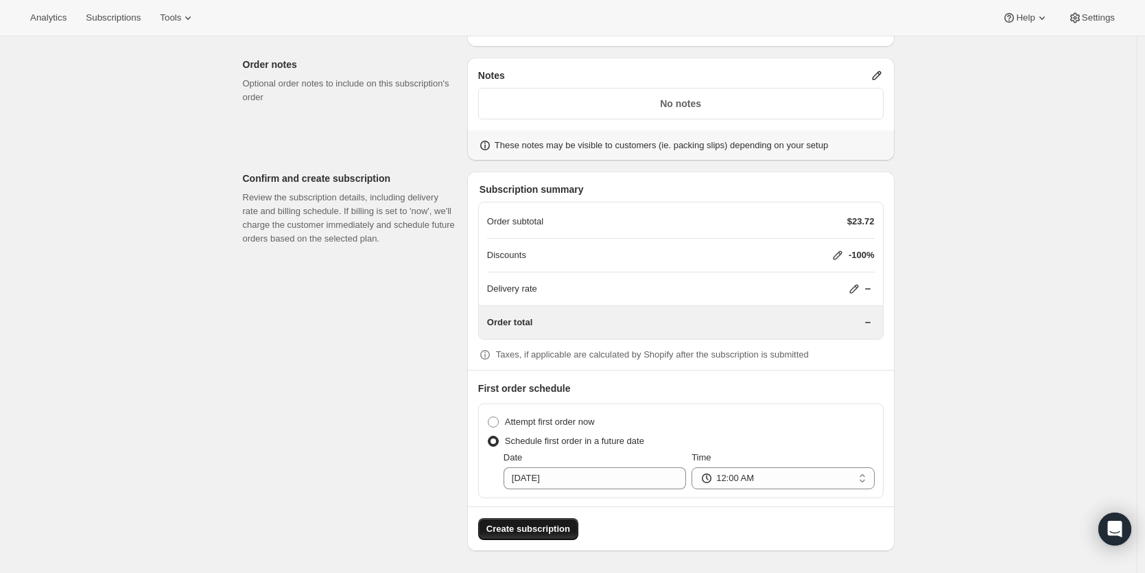
click at [549, 528] on span "Create subscription" at bounding box center [528, 529] width 84 height 14
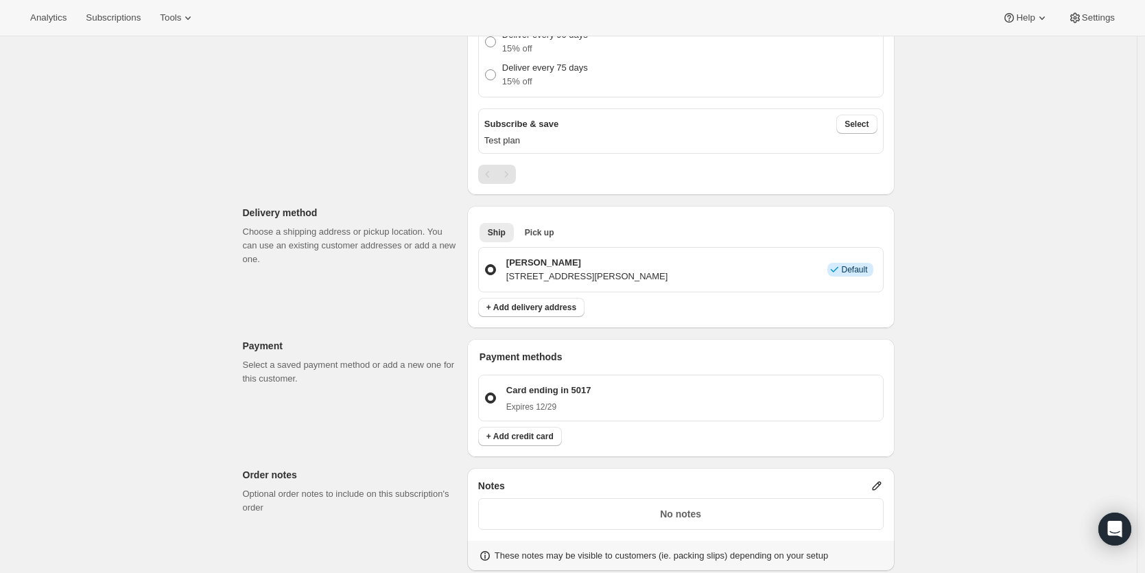
scroll to position [641, 0]
click at [668, 272] on p "5045 Aldrich Ave N, Minneapolis, MN, 55430, United States" at bounding box center [587, 274] width 162 height 14
click at [486, 262] on input "Sammy Lynn 5045 Aldrich Ave N, Minneapolis, MN, 55430, United States Info Defau…" at bounding box center [485, 261] width 1 height 1
click at [506, 270] on div "Sammy Lynn 5045 Aldrich Ave N, Minneapolis, MN, 55430, United States" at bounding box center [585, 266] width 166 height 27
click at [486, 262] on input "Sammy Lynn 5045 Aldrich Ave N, Minneapolis, MN, 55430, United States Info Defau…" at bounding box center [485, 261] width 1 height 1
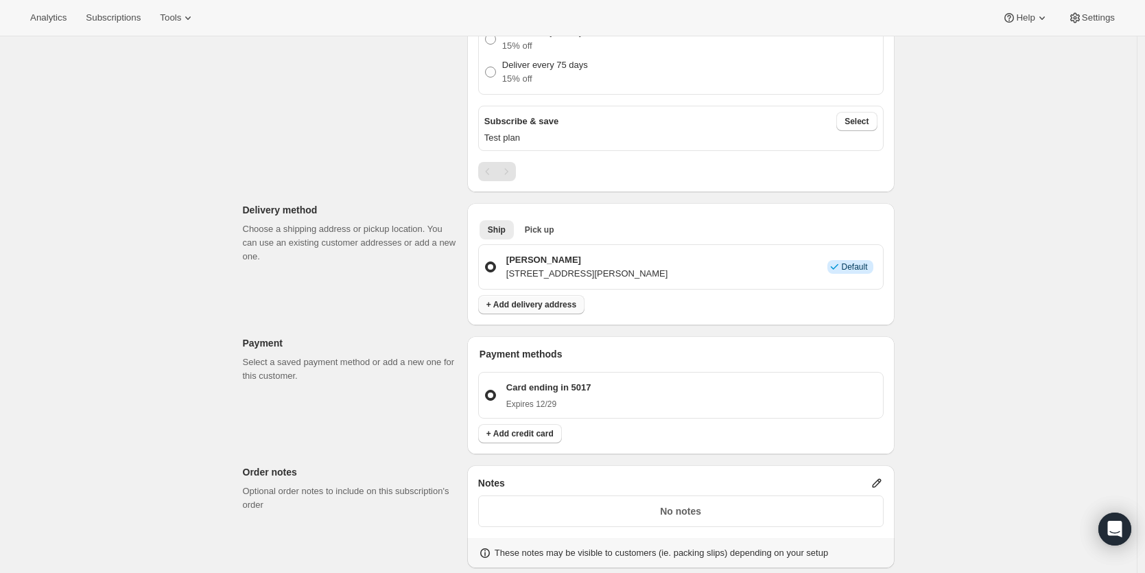
click at [546, 309] on span "+ Add delivery address" at bounding box center [531, 304] width 90 height 11
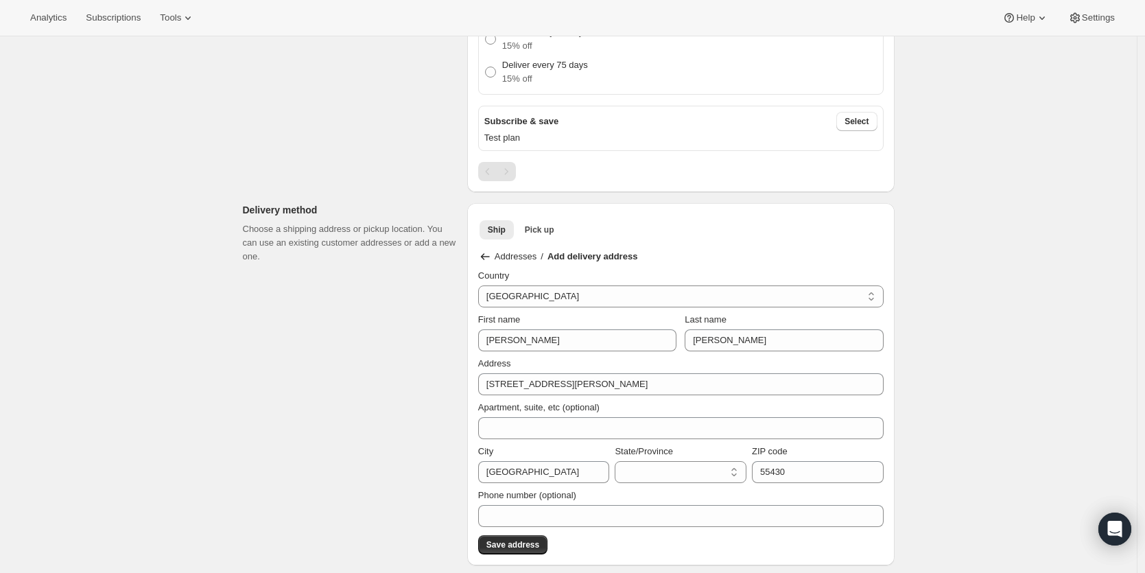
click at [523, 254] on p "Addresses" at bounding box center [516, 257] width 42 height 14
click at [499, 231] on span "Ship" at bounding box center [497, 229] width 18 height 11
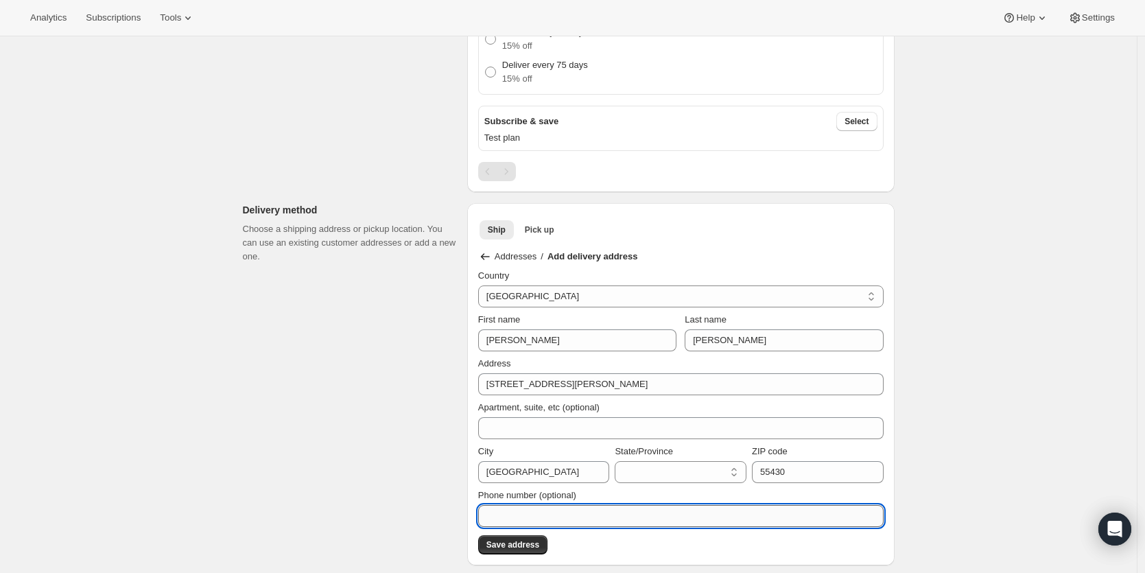
click at [585, 506] on input "Phone number (optional)" at bounding box center [680, 516] width 405 height 22
type input "6128456757"
select select "US"
select select "MN"
click at [517, 550] on button "Save address" at bounding box center [512, 544] width 69 height 19
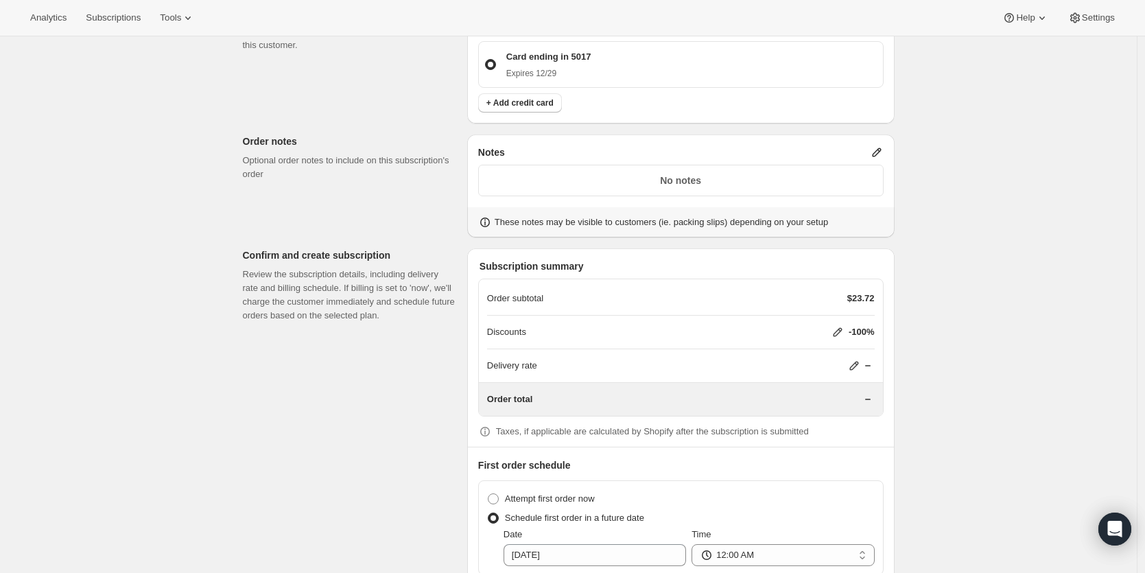
scroll to position [1113, 0]
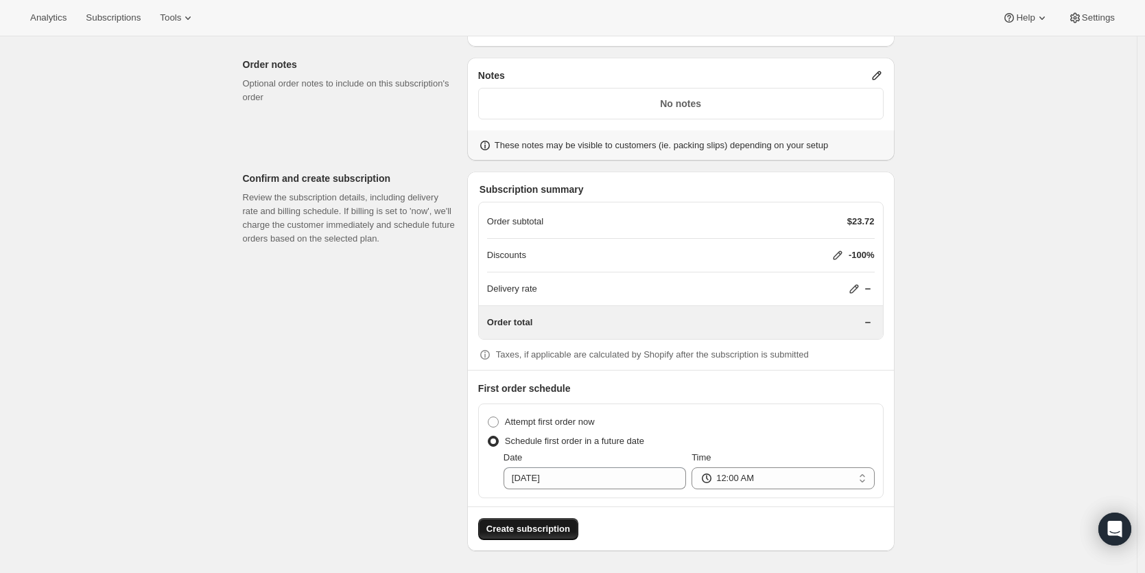
click at [570, 527] on span "Create subscription" at bounding box center [528, 529] width 84 height 14
click at [553, 533] on span "Create subscription" at bounding box center [528, 529] width 84 height 14
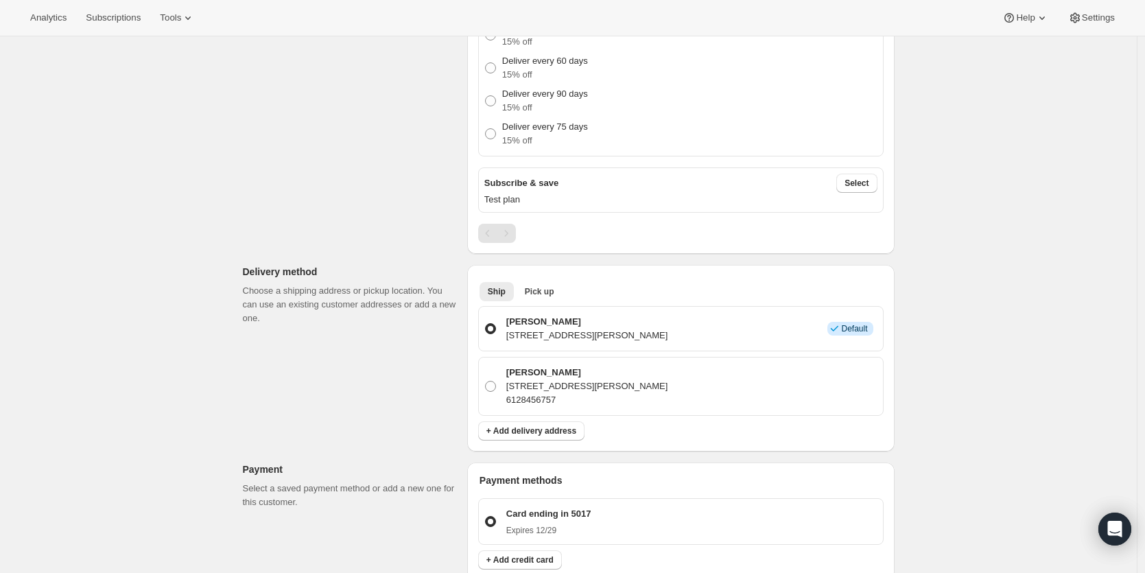
scroll to position [580, 0]
click at [493, 381] on span at bounding box center [490, 384] width 11 height 11
click at [486, 380] on input "Sammy Lynn 5045 Aldrich Ave N, Minneapolis, MN, 55430, United States 6128456757" at bounding box center [485, 379] width 1 height 1
radio input "true"
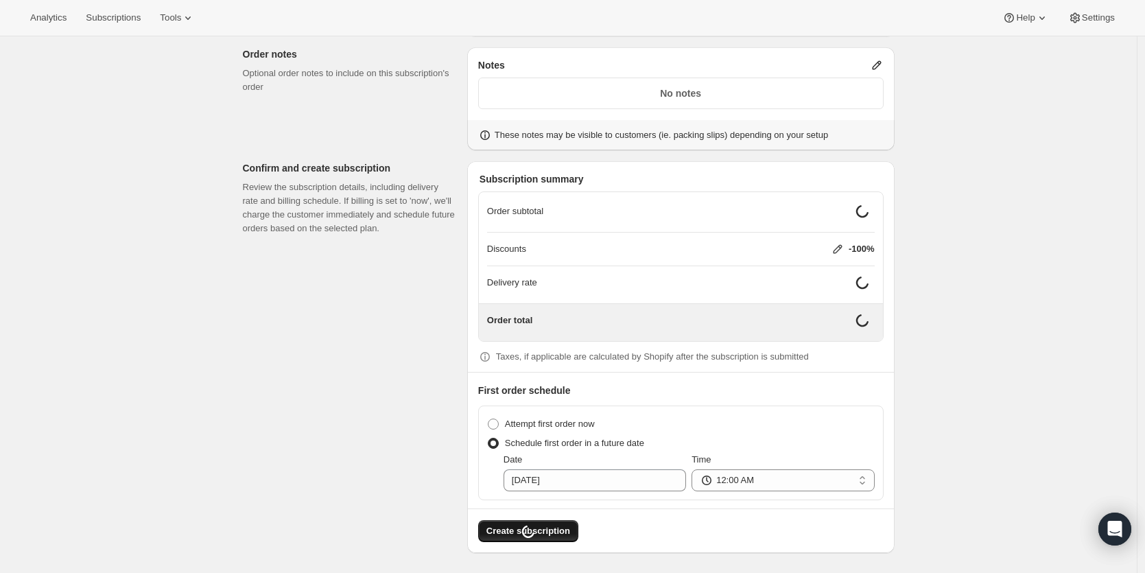
scroll to position [1039, 0]
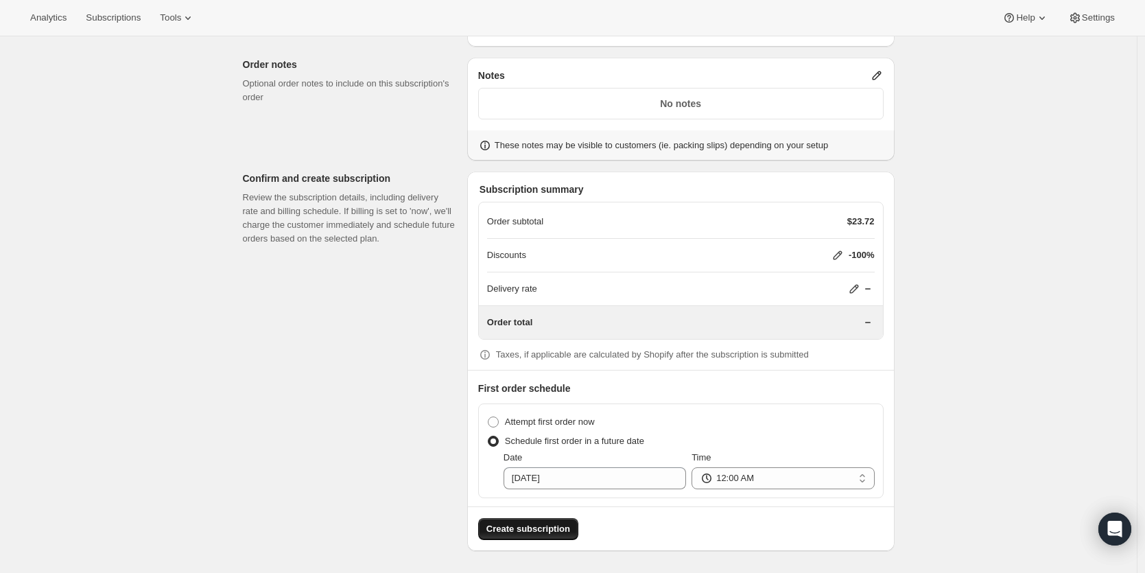
click at [526, 532] on span "Create subscription" at bounding box center [528, 529] width 84 height 14
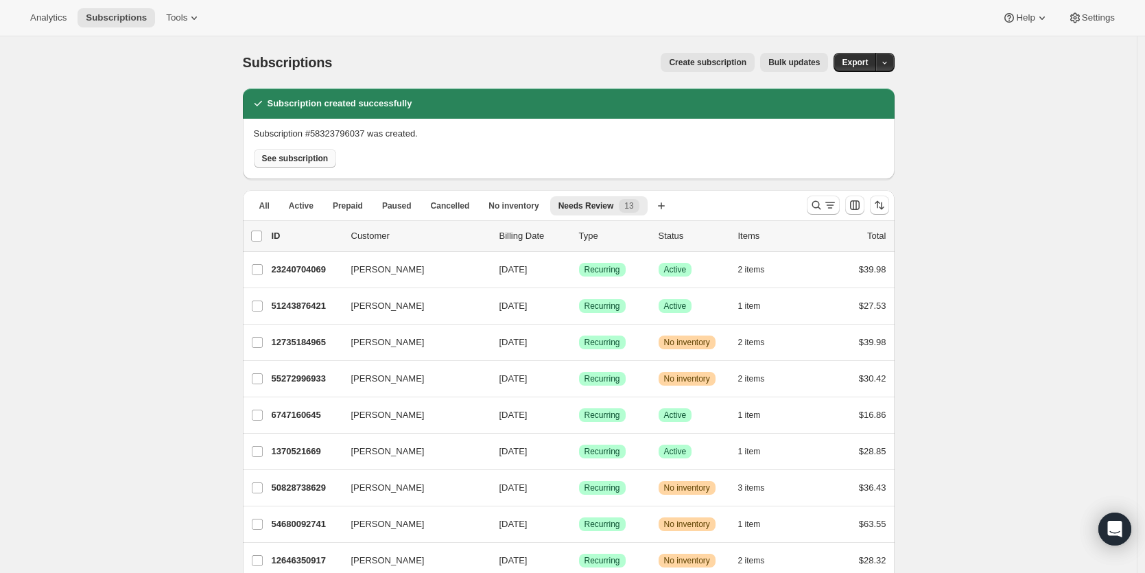
click at [323, 156] on span "See subscription" at bounding box center [295, 158] width 67 height 11
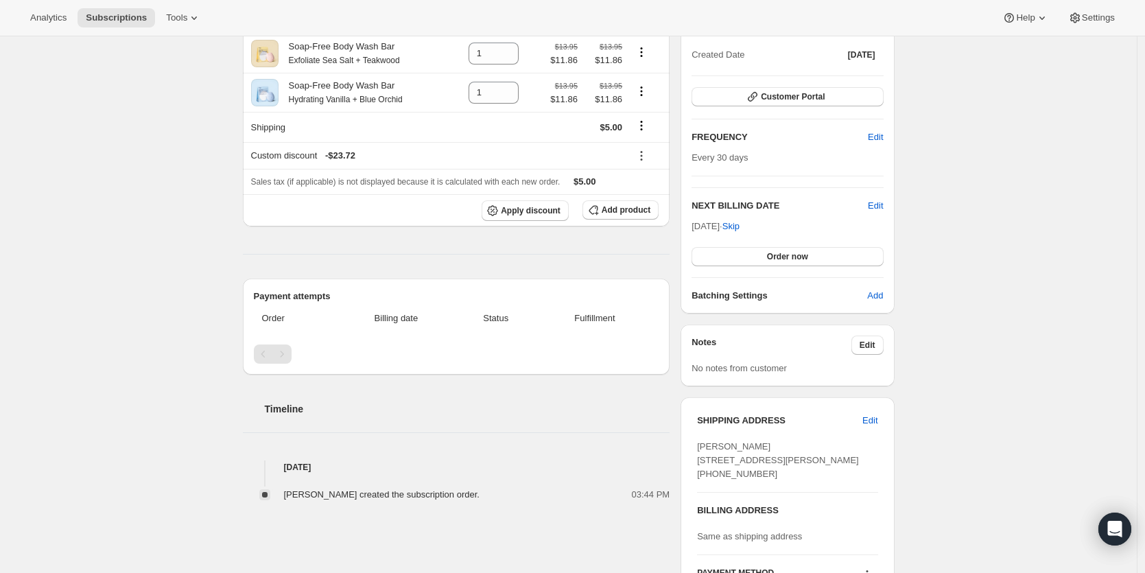
scroll to position [160, 0]
click at [770, 99] on span "Customer Portal" at bounding box center [793, 95] width 64 height 11
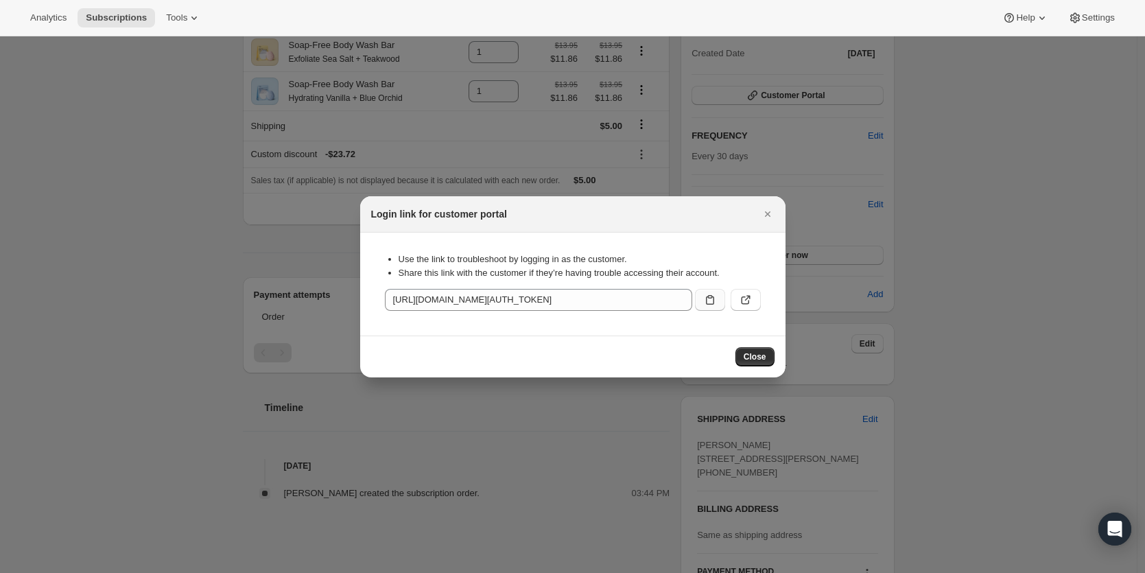
click at [707, 307] on button ":rra:" at bounding box center [710, 300] width 30 height 22
click at [742, 294] on icon ":rra:" at bounding box center [746, 300] width 14 height 14
click at [137, 172] on div at bounding box center [572, 286] width 1145 height 573
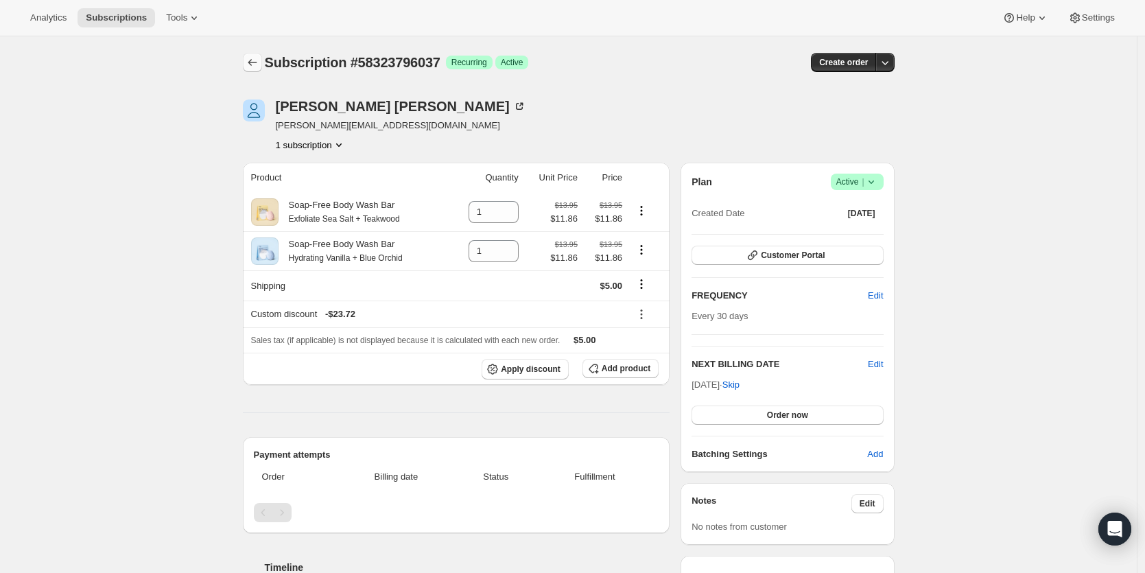
click at [259, 62] on icon "Subscriptions" at bounding box center [253, 63] width 14 height 14
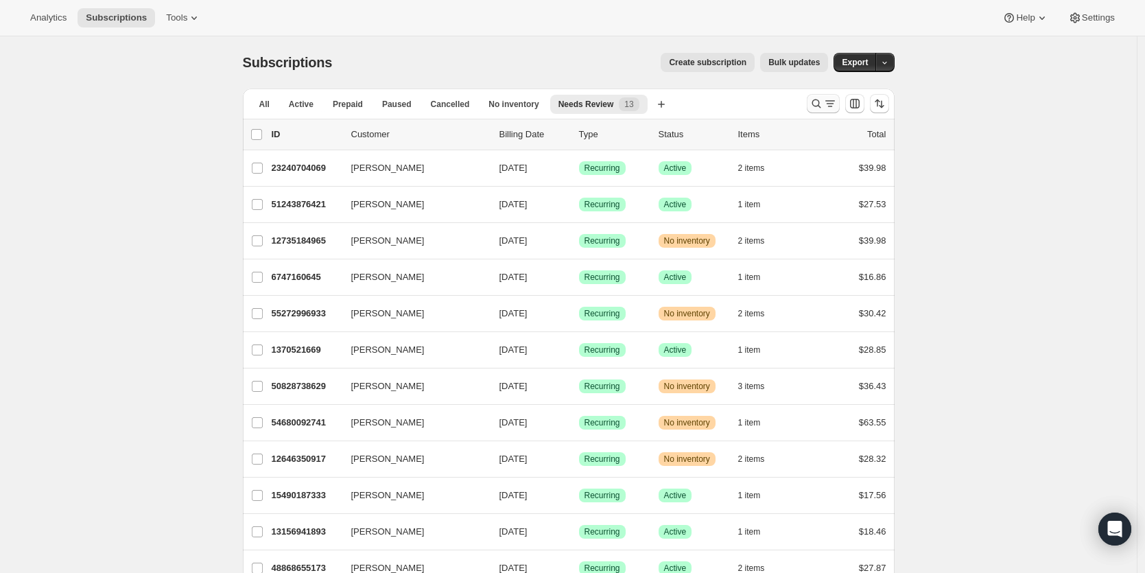
click at [814, 104] on icon "Search and filter results" at bounding box center [817, 104] width 14 height 14
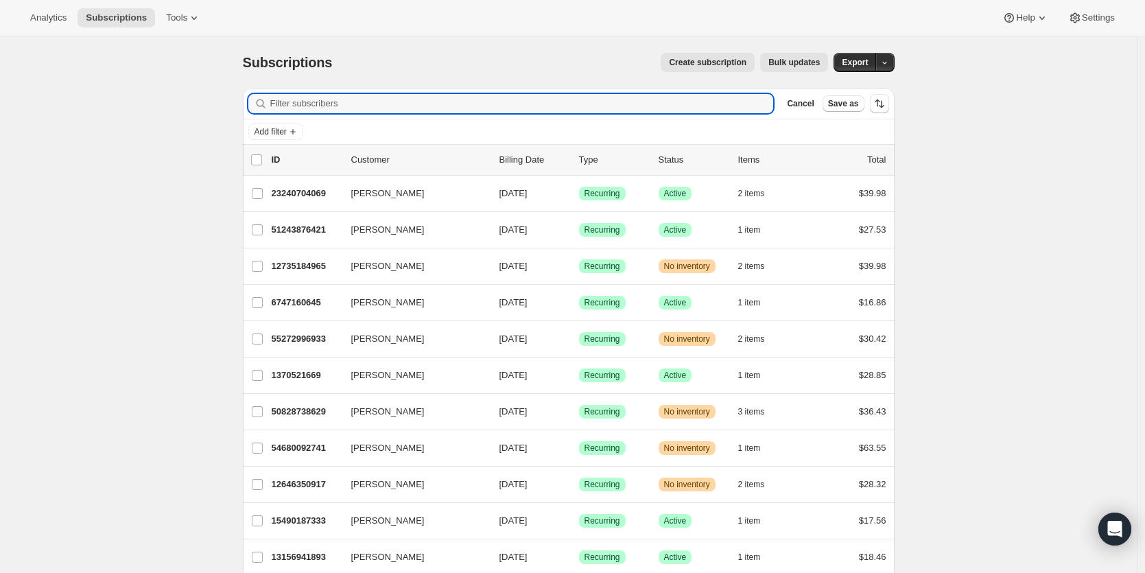
paste input "[PERSON_NAME]"
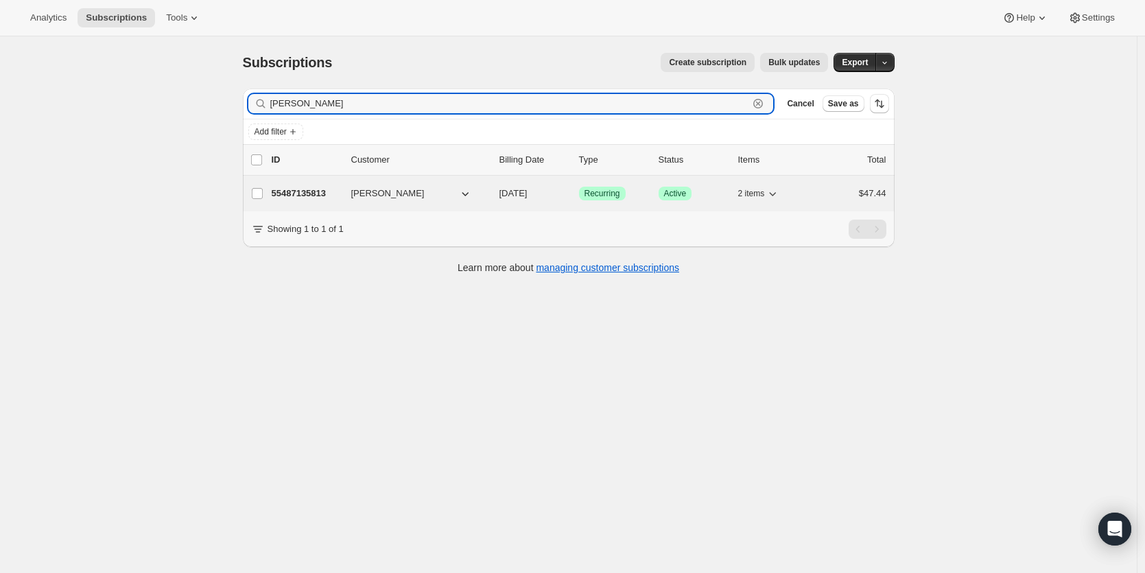
type input "[PERSON_NAME]"
click at [296, 193] on p "55487135813" at bounding box center [306, 194] width 69 height 14
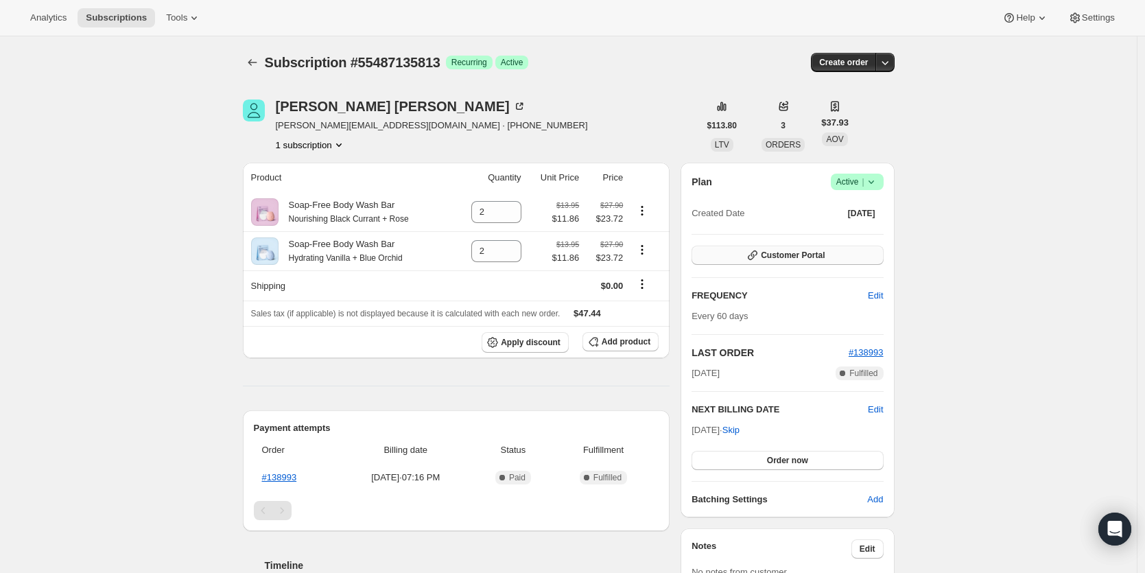
click at [796, 261] on button "Customer Portal" at bounding box center [787, 255] width 191 height 19
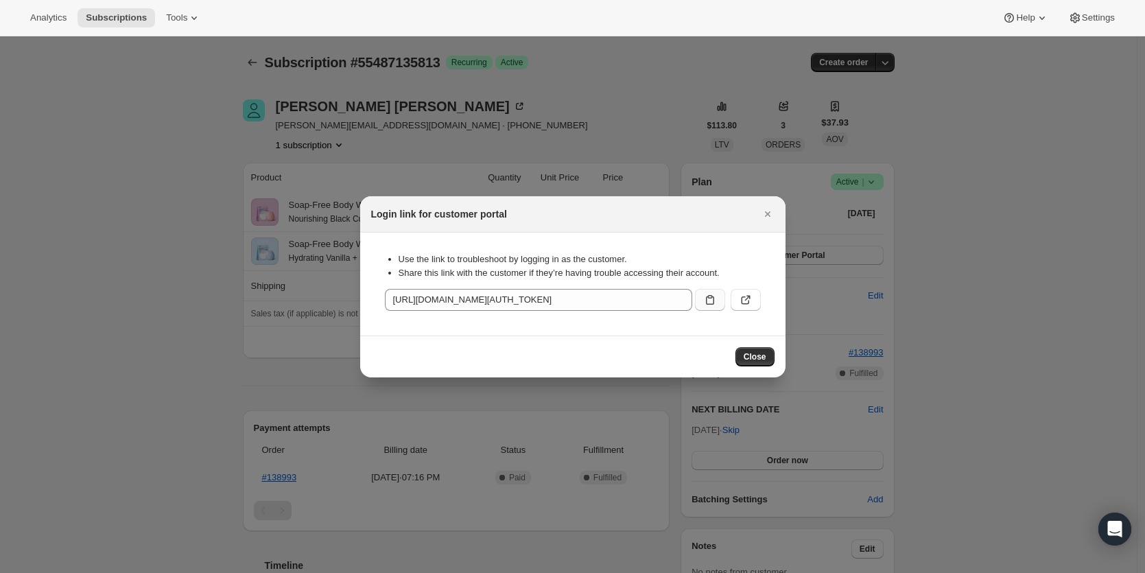
click at [709, 302] on icon ":r18h:" at bounding box center [710, 300] width 14 height 14
